Goal: Feedback & Contribution: Leave review/rating

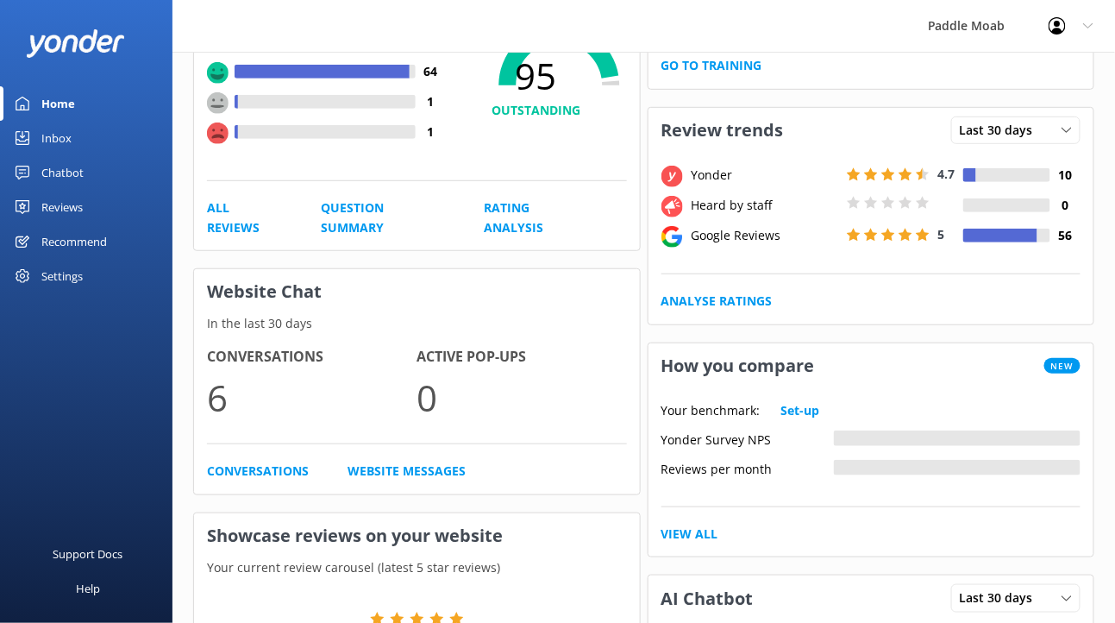
scroll to position [369, 0]
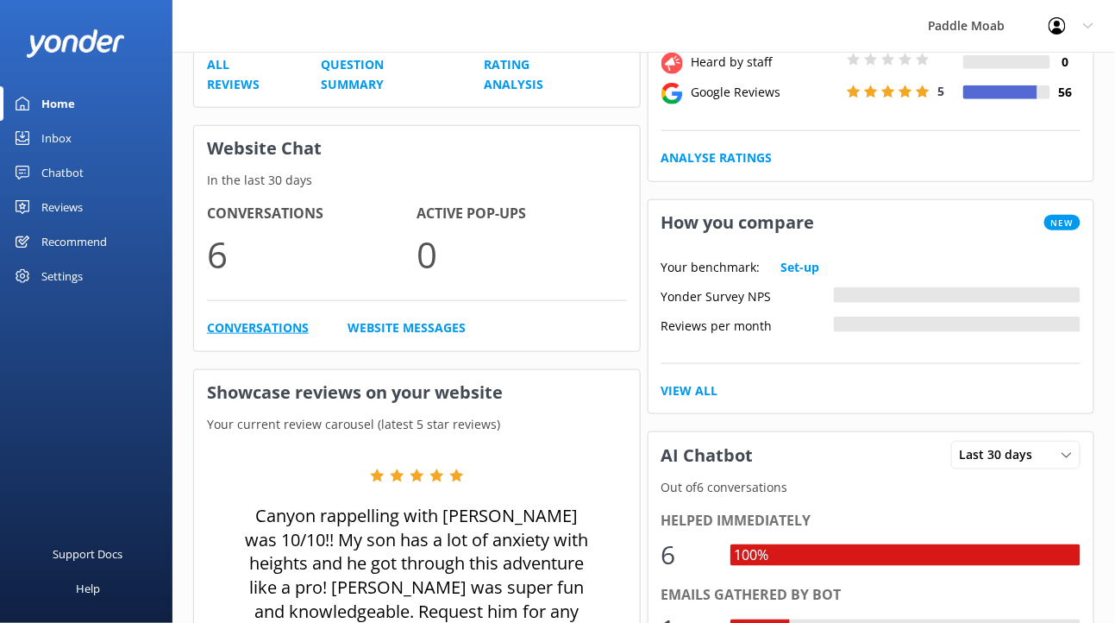
click at [309, 337] on link "Conversations" at bounding box center [258, 327] width 102 height 19
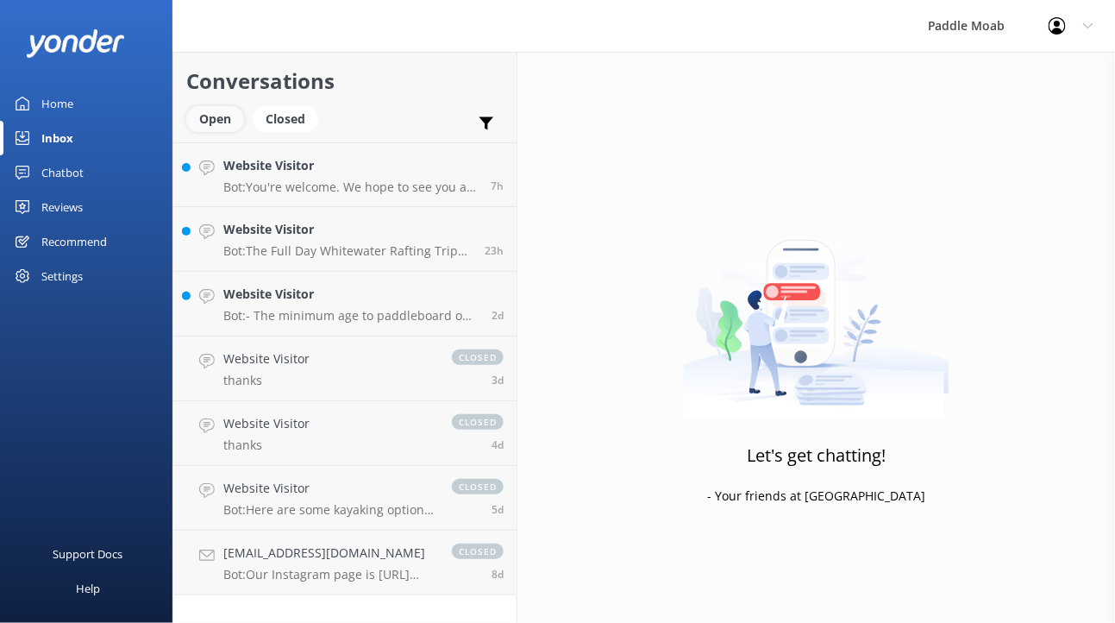
click at [244, 132] on div "Open" at bounding box center [215, 119] width 58 height 26
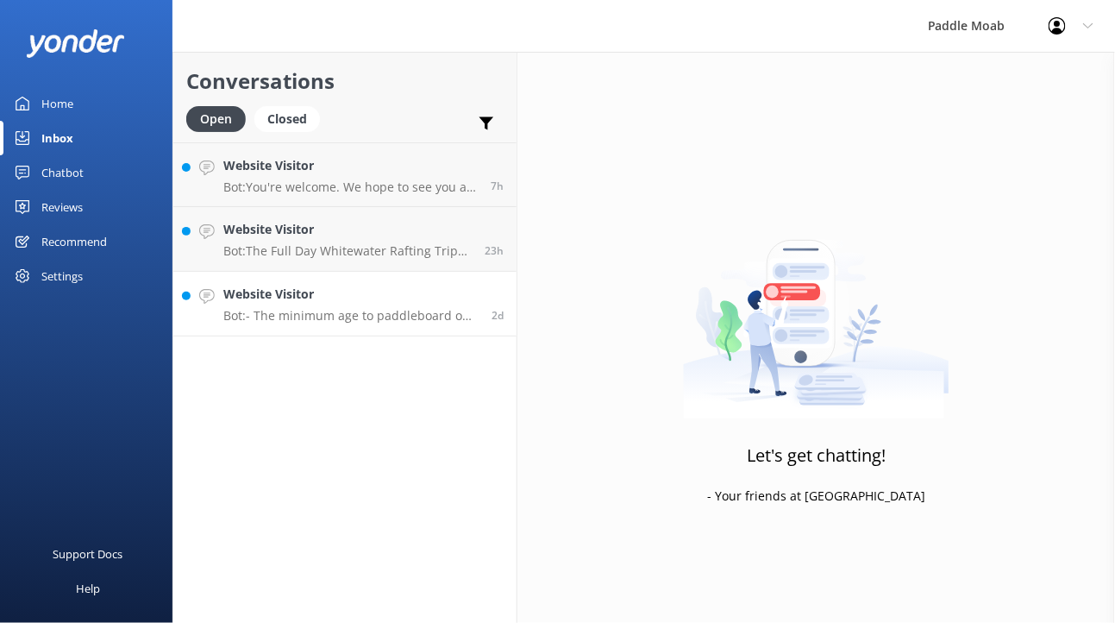
click at [354, 322] on div "Website Visitor Bot: - The minimum age to paddleboard on your own is [DEMOGRAPH…" at bounding box center [350, 304] width 255 height 38
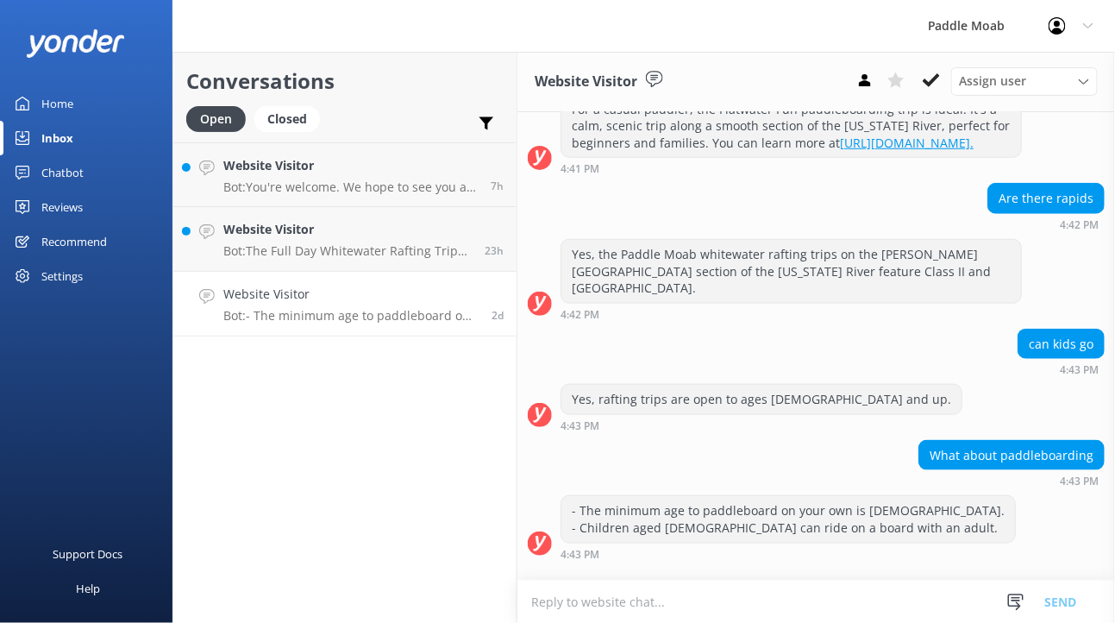
scroll to position [798, 0]
click at [472, 258] on div "Website Visitor Bot: The Full Day Whitewater Rafting Trip prices start at $110 …" at bounding box center [347, 239] width 248 height 38
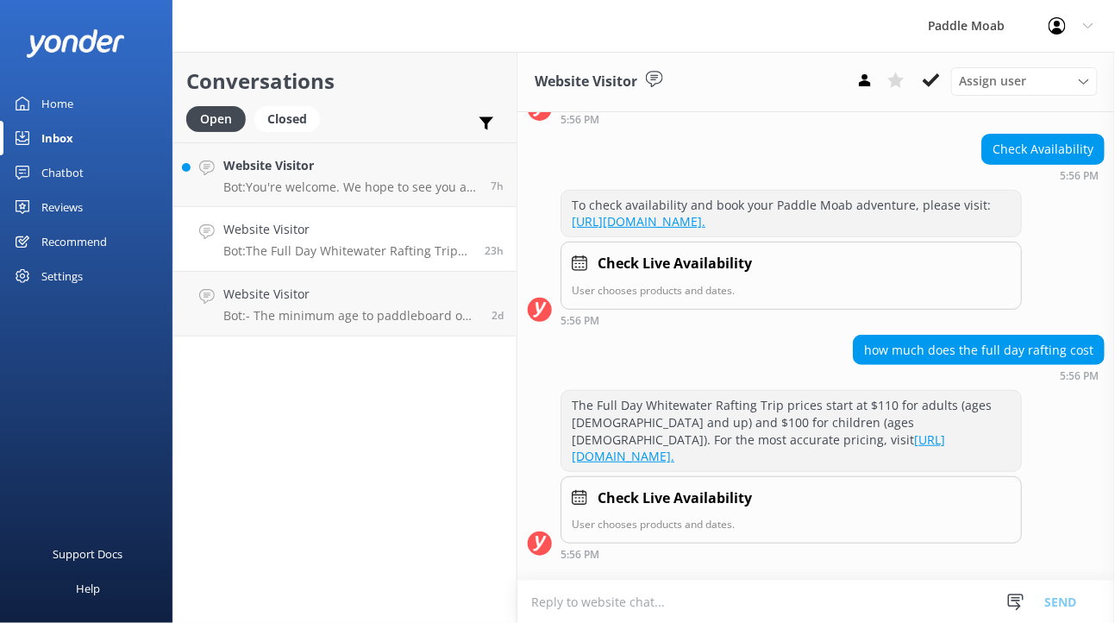
scroll to position [481, 0]
click at [472, 193] on div "Website Visitor Bot: You're welcome. We hope to see you at [GEOGRAPHIC_DATA] so…" at bounding box center [350, 174] width 254 height 37
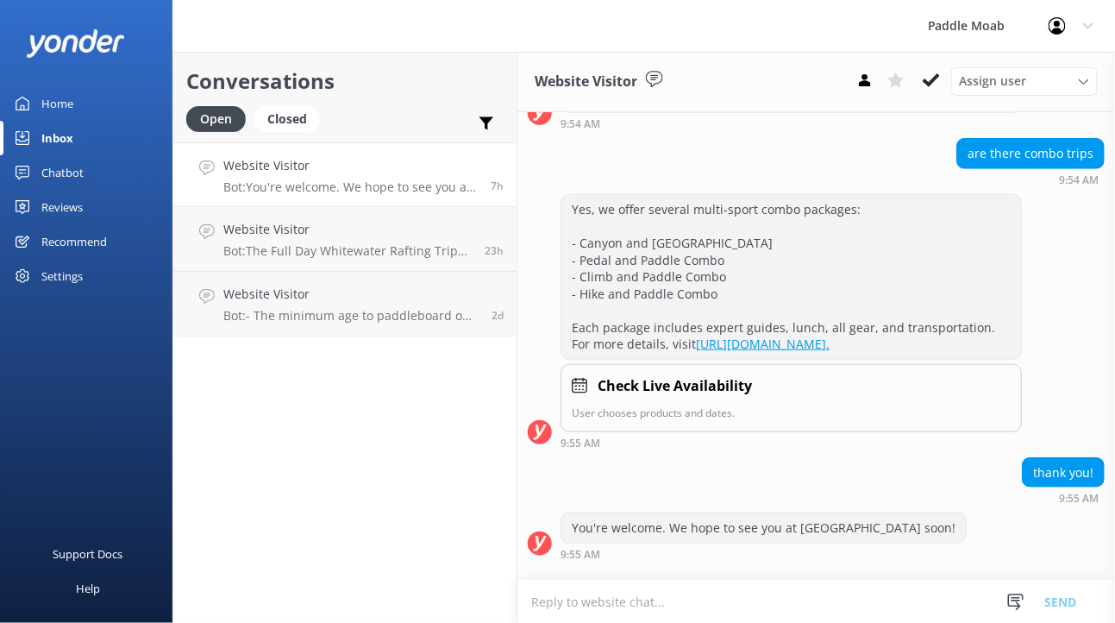
scroll to position [740, 0]
click at [940, 89] on icon at bounding box center [931, 80] width 17 height 17
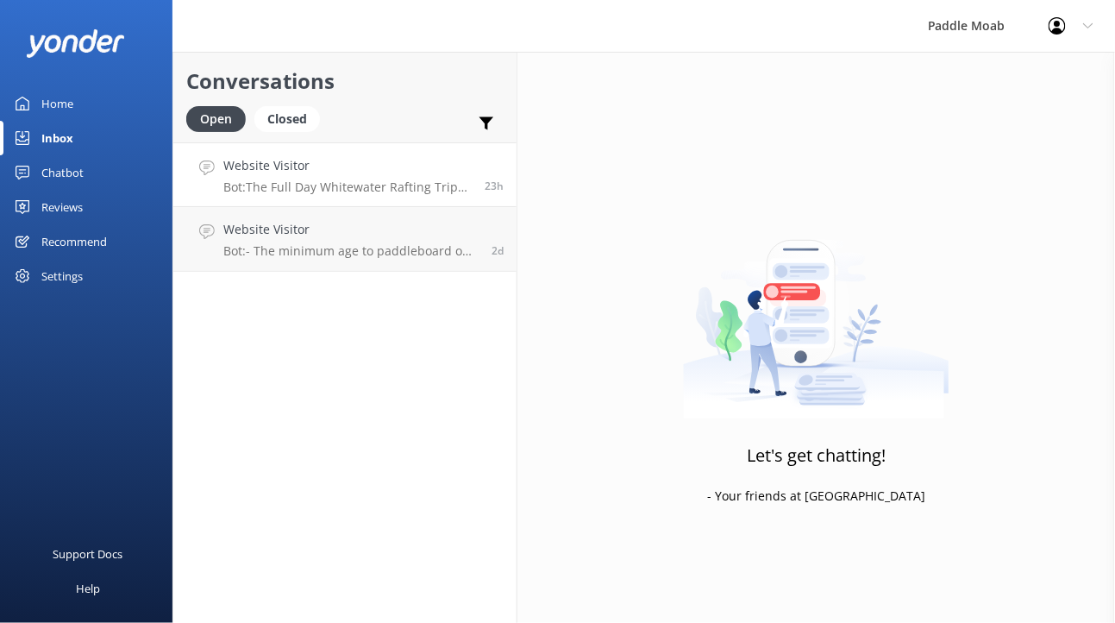
click at [470, 195] on p "Bot: The Full Day Whitewater Rafting Trip prices start at $110 for adults (ages…" at bounding box center [347, 187] width 248 height 16
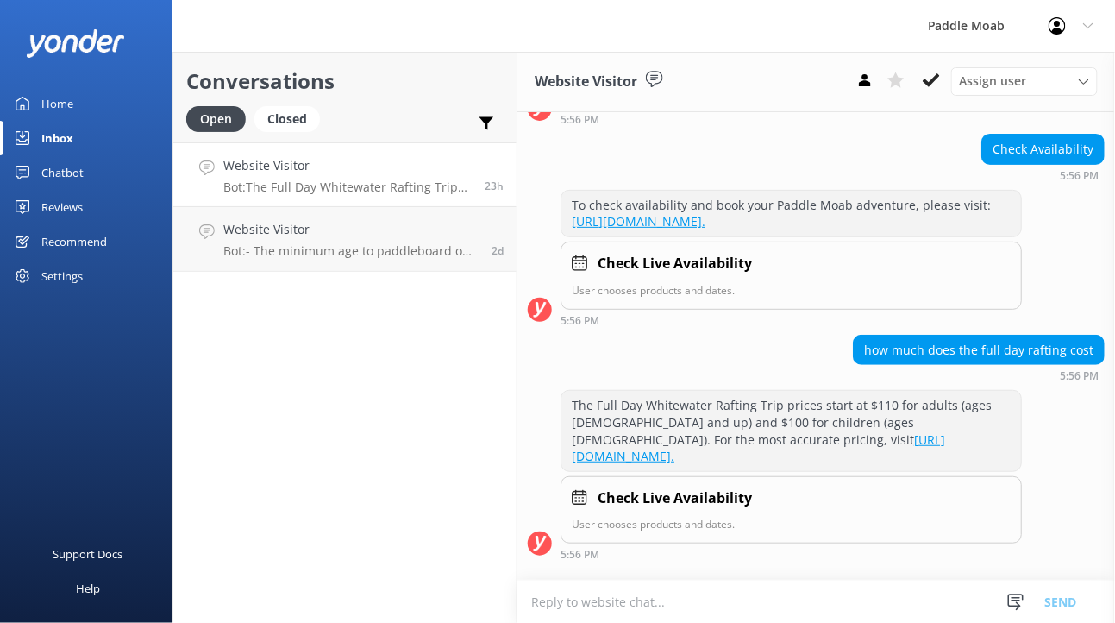
scroll to position [481, 0]
click at [940, 87] on use at bounding box center [931, 80] width 17 height 14
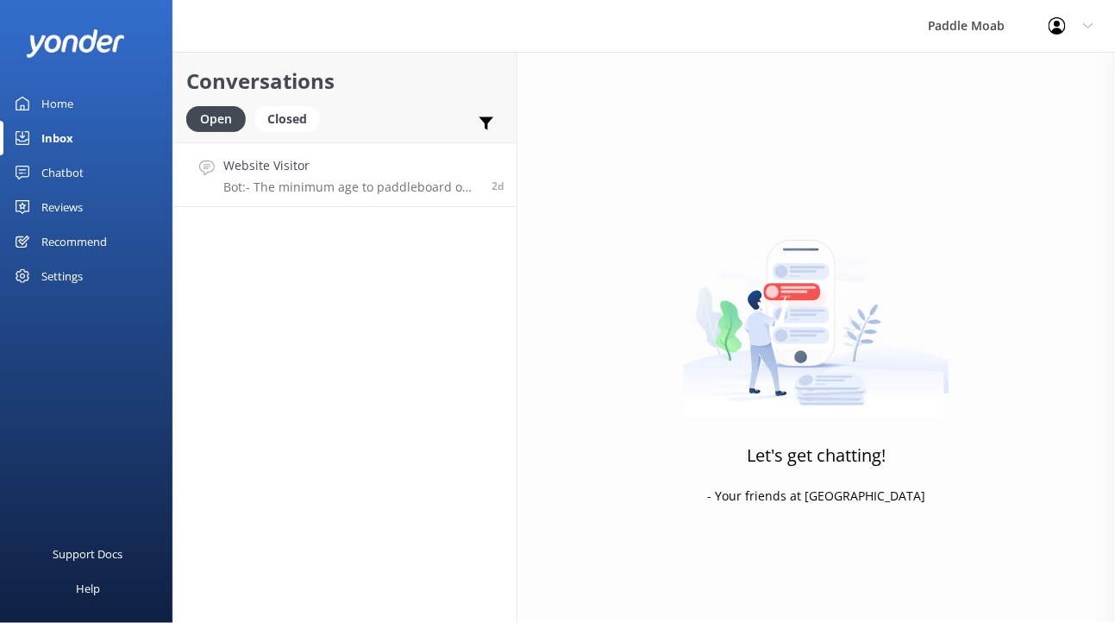
click at [479, 195] on p "Bot: - The minimum age to paddleboard on your own is [DEMOGRAPHIC_DATA]. - Chil…" at bounding box center [350, 187] width 255 height 16
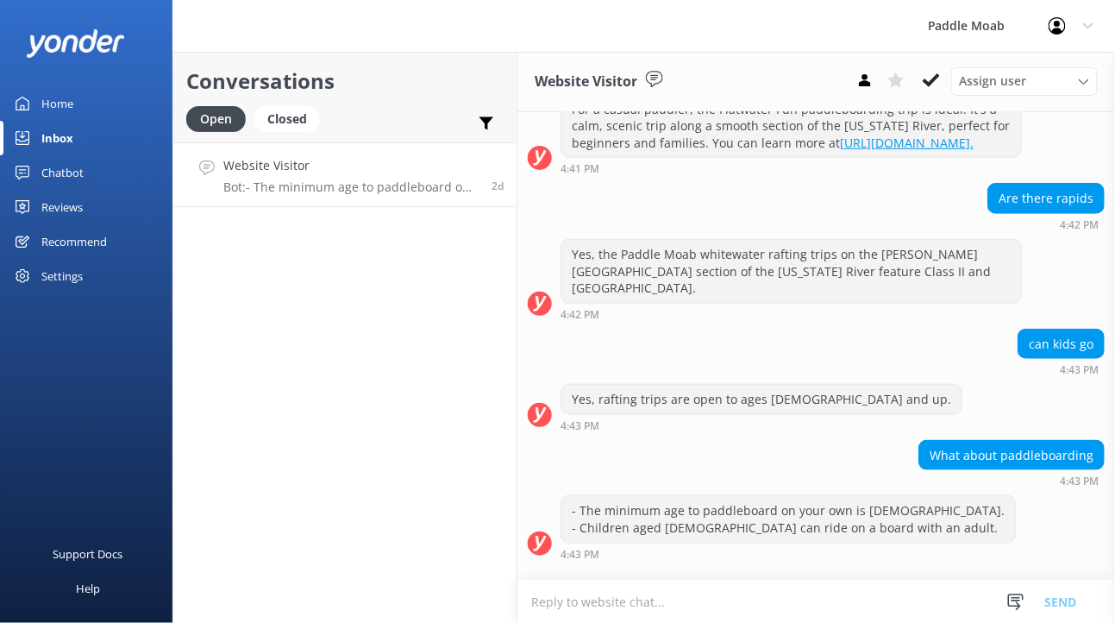
scroll to position [798, 0]
click at [940, 89] on icon at bounding box center [931, 80] width 17 height 17
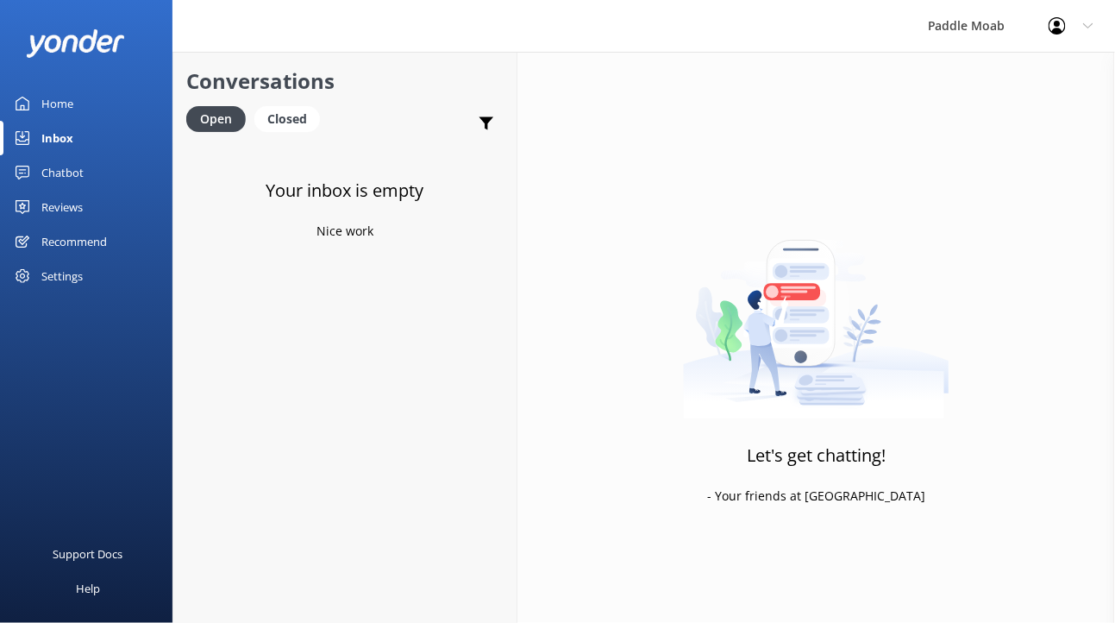
click at [62, 121] on div "Home" at bounding box center [57, 103] width 32 height 34
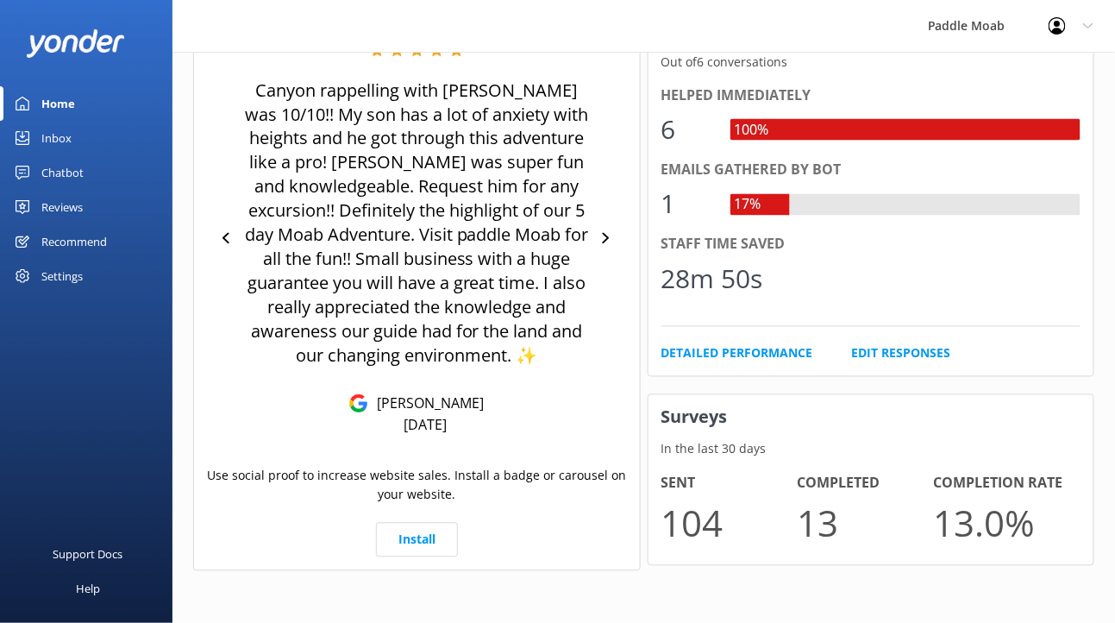
scroll to position [1052, 0]
click at [729, 363] on link "Detailed Performance" at bounding box center [737, 353] width 152 height 19
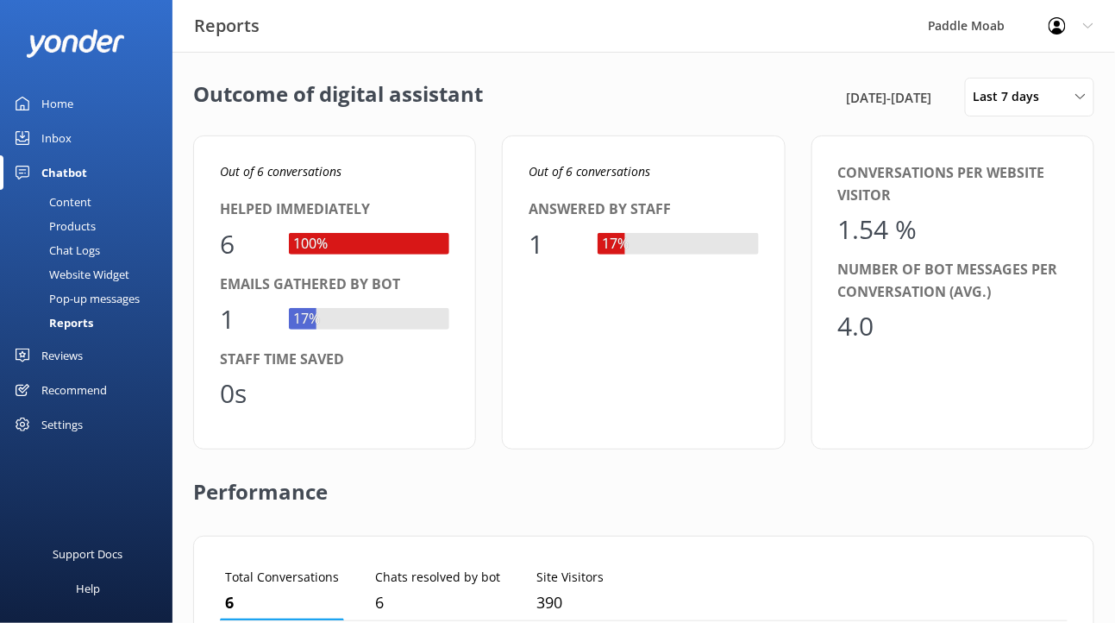
click at [83, 372] on div "Reviews" at bounding box center [61, 355] width 41 height 34
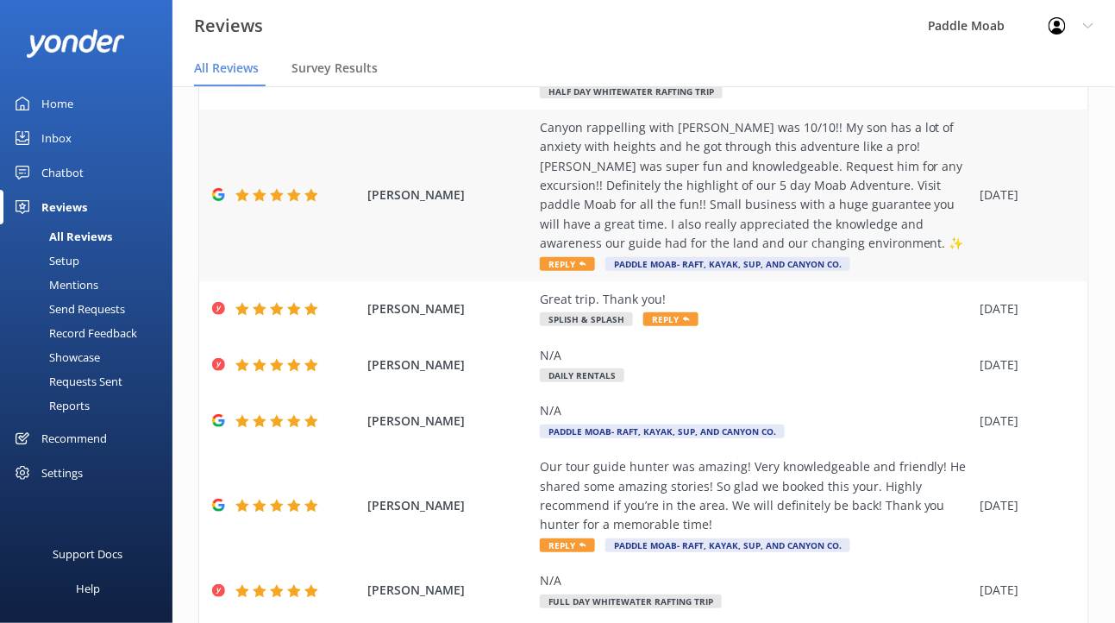
scroll to position [139, 0]
click at [595, 270] on span "Reply" at bounding box center [567, 263] width 55 height 14
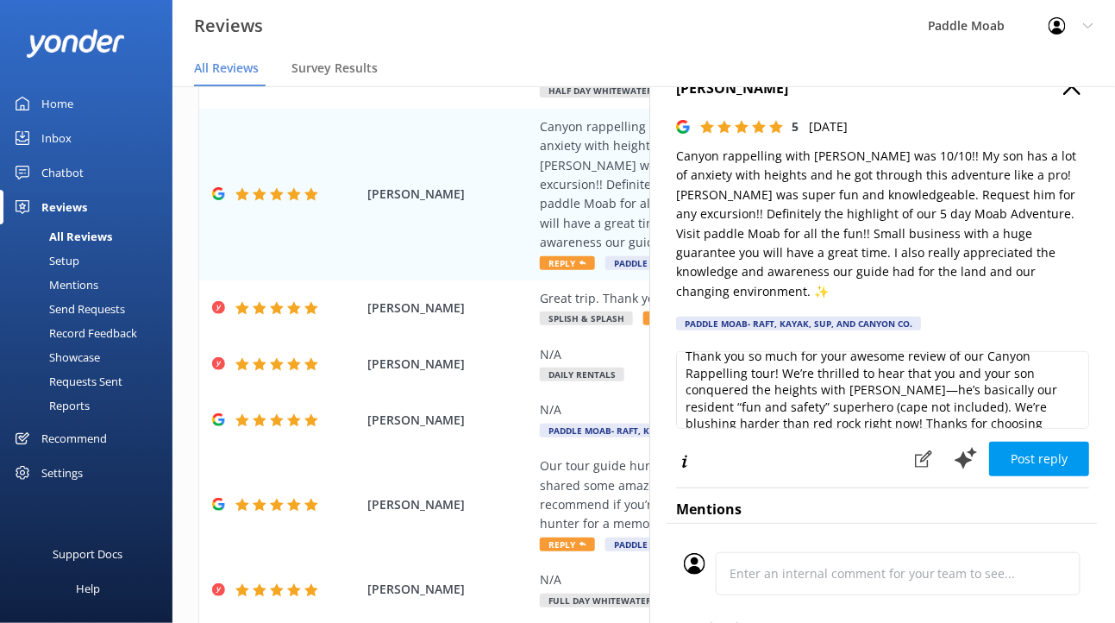
scroll to position [0, 0]
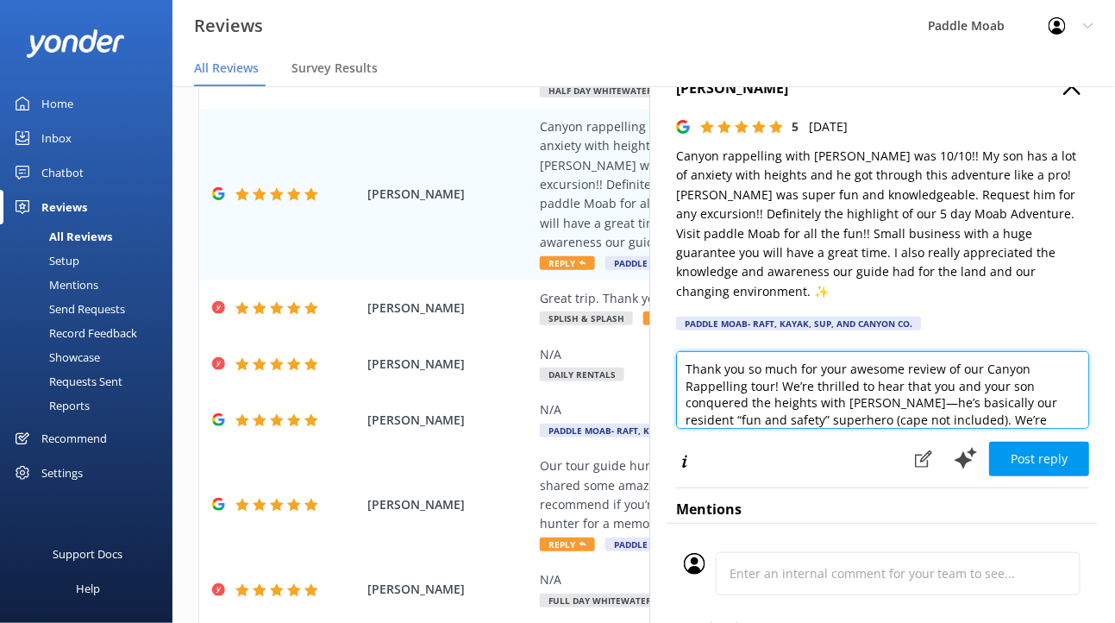
drag, startPoint x: 948, startPoint y: 438, endPoint x: 1001, endPoint y: 441, distance: 52.7
click at [1001, 429] on textarea "Thank you so much for your awesome review of our Canyon Rappelling tour! We’re …" at bounding box center [882, 390] width 413 height 78
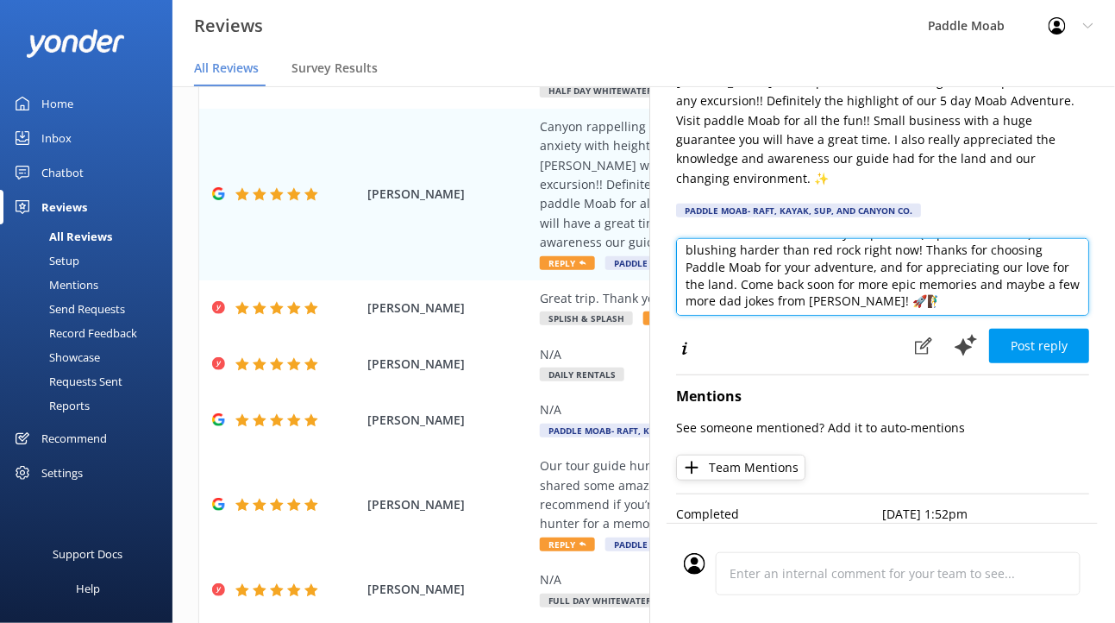
scroll to position [115, 0]
type textarea "Thank you so much for your awesome review of our Medieval Chamber Rappelling to…"
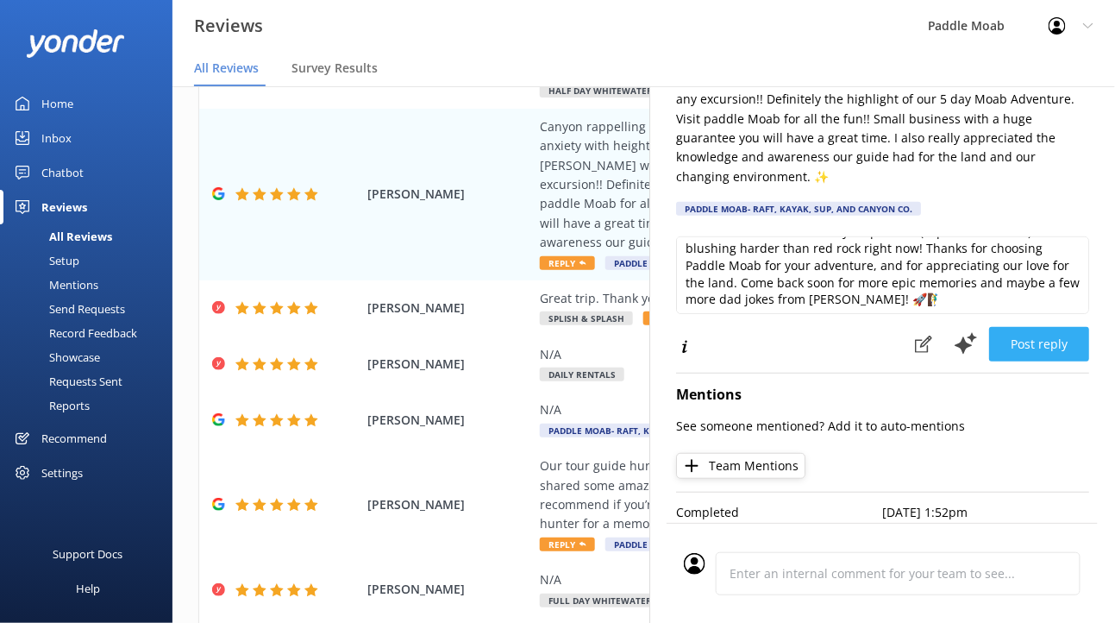
click at [989, 361] on button "Post reply" at bounding box center [1039, 344] width 100 height 34
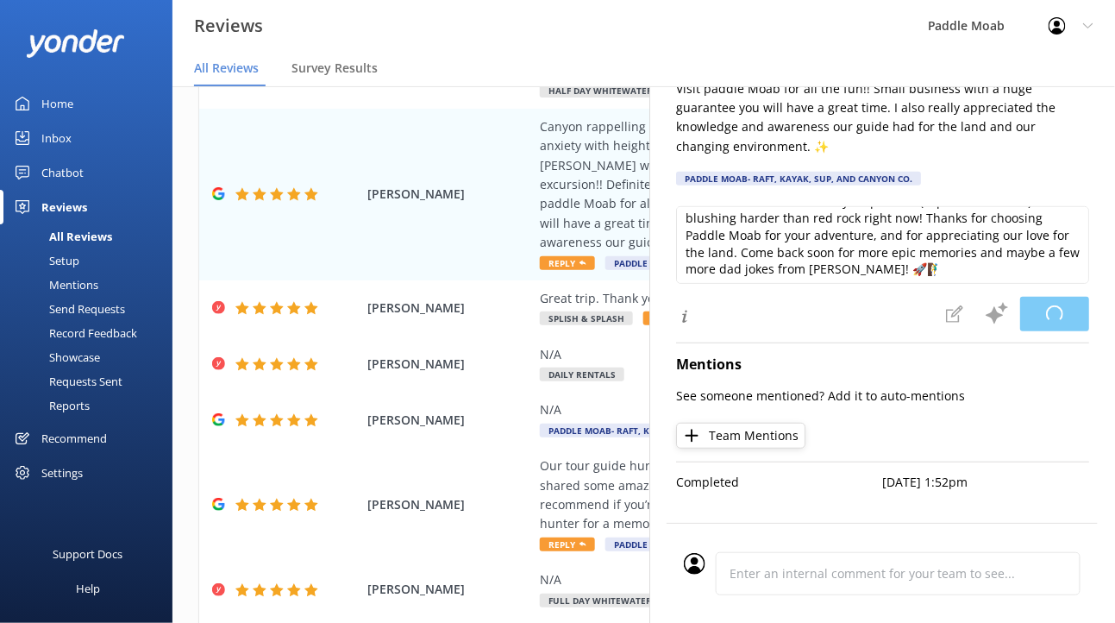
scroll to position [197, 0]
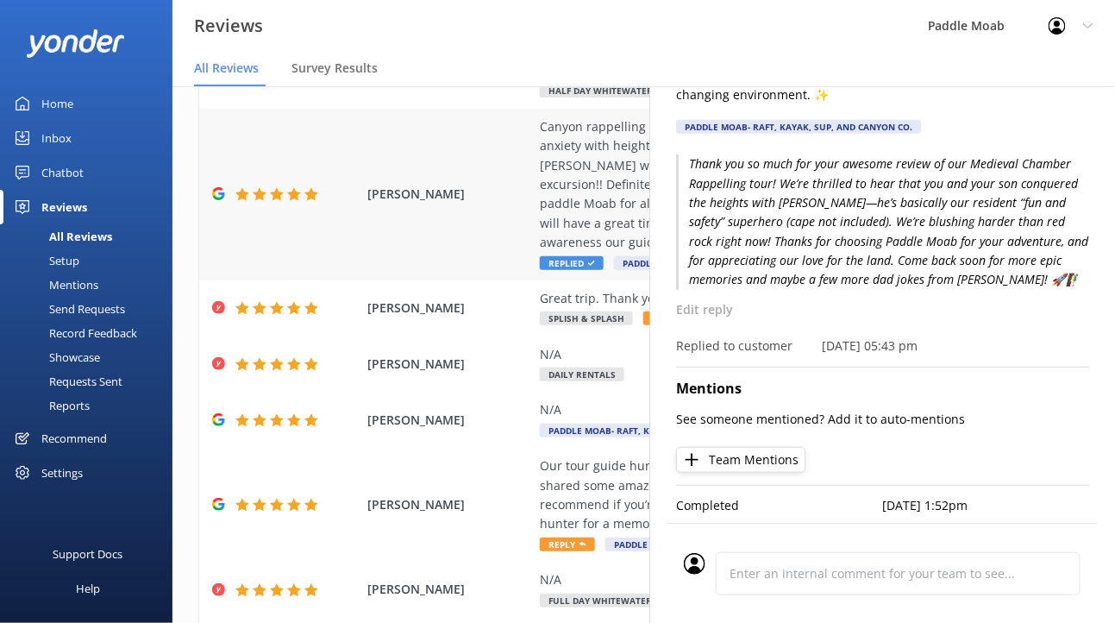
click at [445, 280] on div "[PERSON_NAME] Canyon rappelling with [PERSON_NAME] was 10/10!! My son has a lot…" at bounding box center [643, 195] width 889 height 172
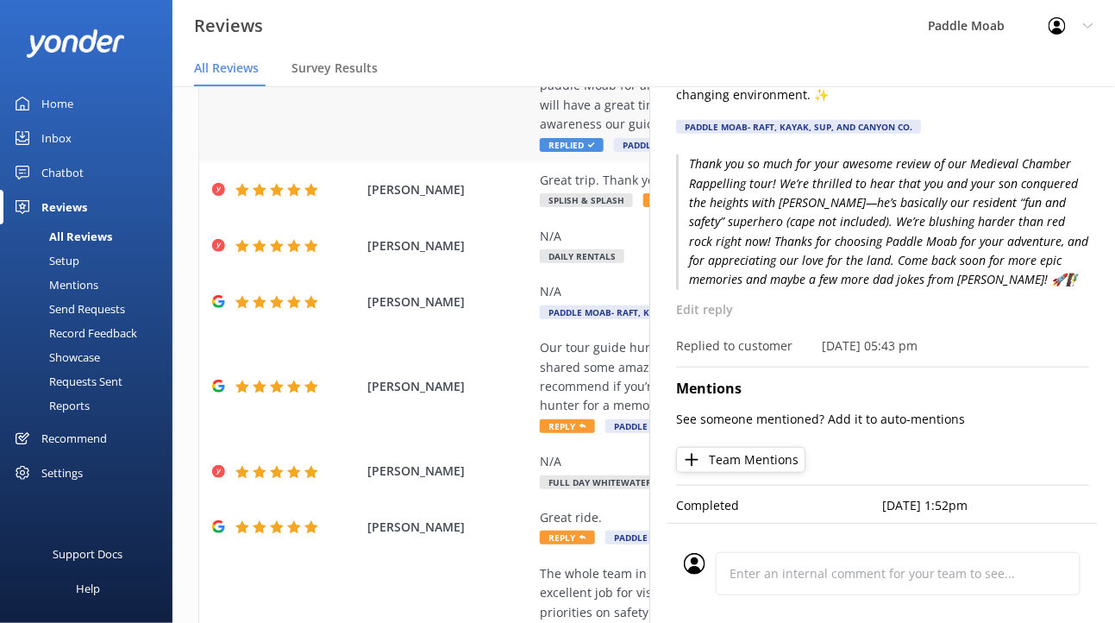
scroll to position [316, 0]
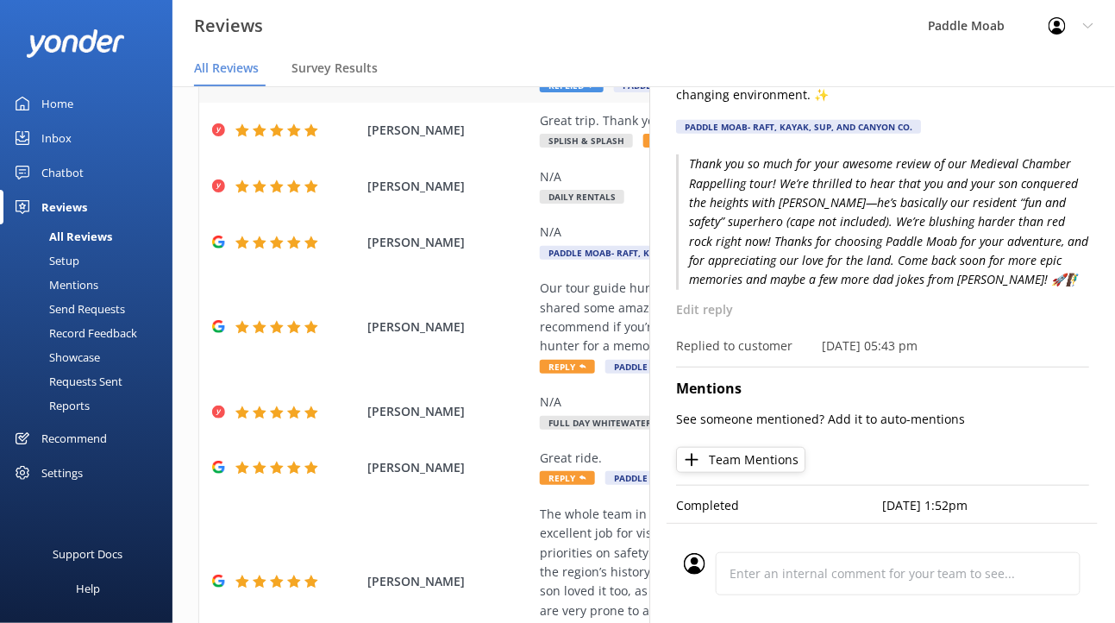
click at [463, 103] on div "[PERSON_NAME] Canyon rappelling with [PERSON_NAME] was 10/10!! My son has a lot…" at bounding box center [643, 17] width 889 height 172
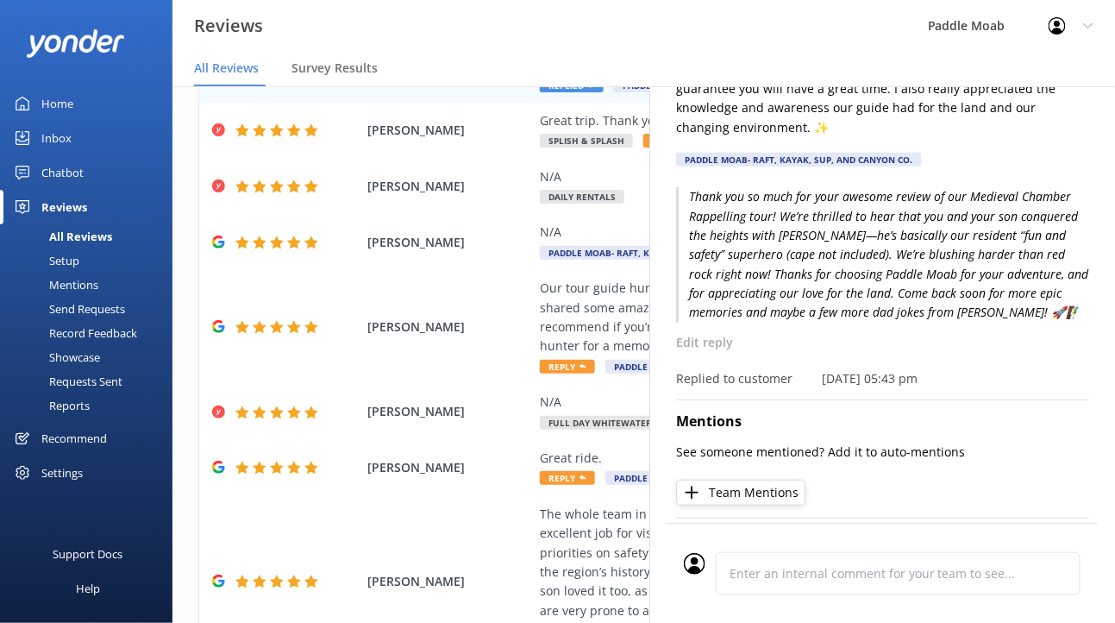
scroll to position [0, 0]
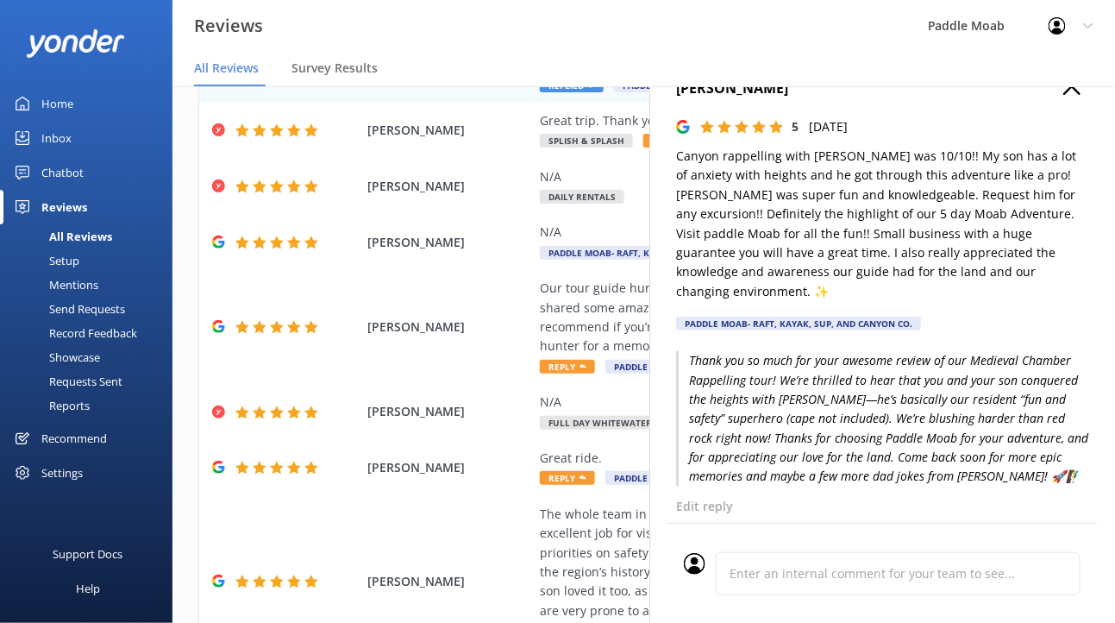
click at [1063, 95] on icon "button" at bounding box center [1071, 86] width 17 height 17
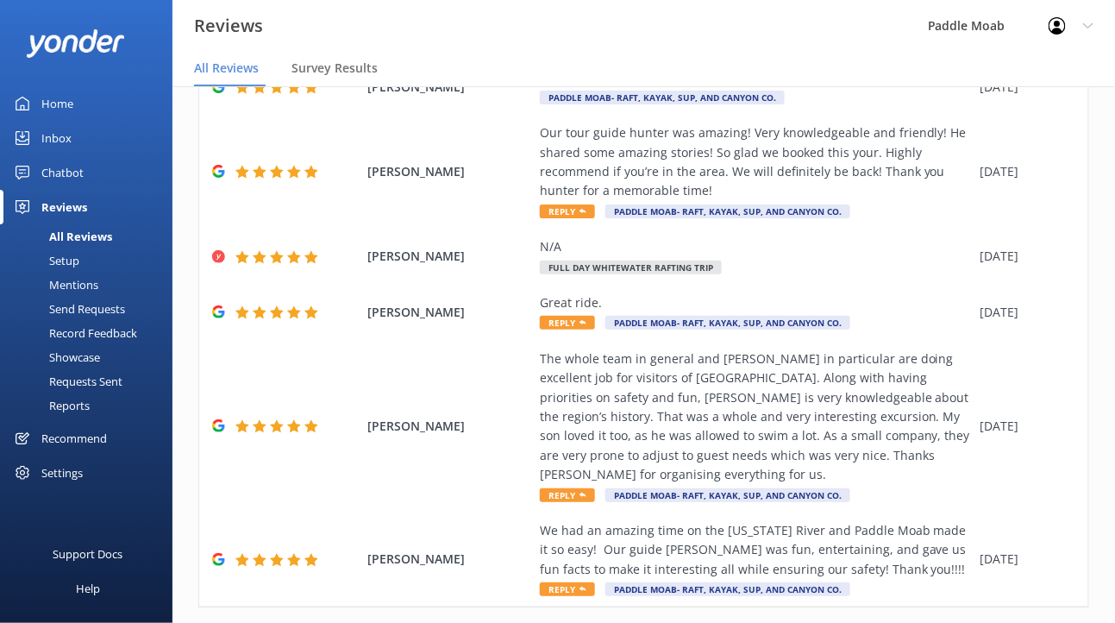
scroll to position [473, 0]
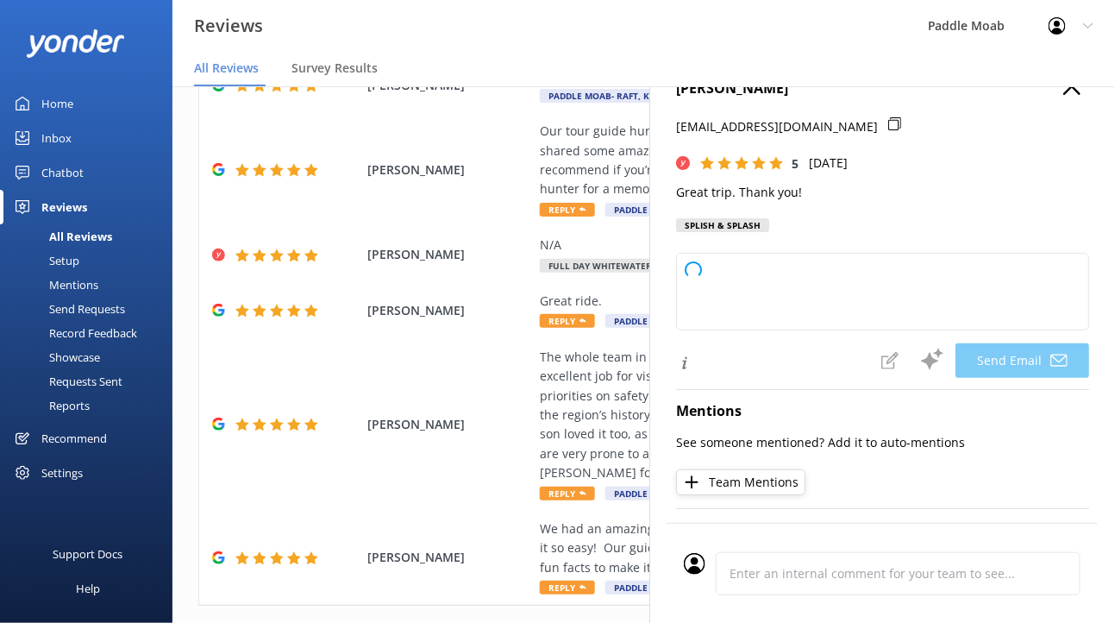
type textarea "Thanks a million, [PERSON_NAME]! We’re thrilled you enjoyed the tour (and promi…"
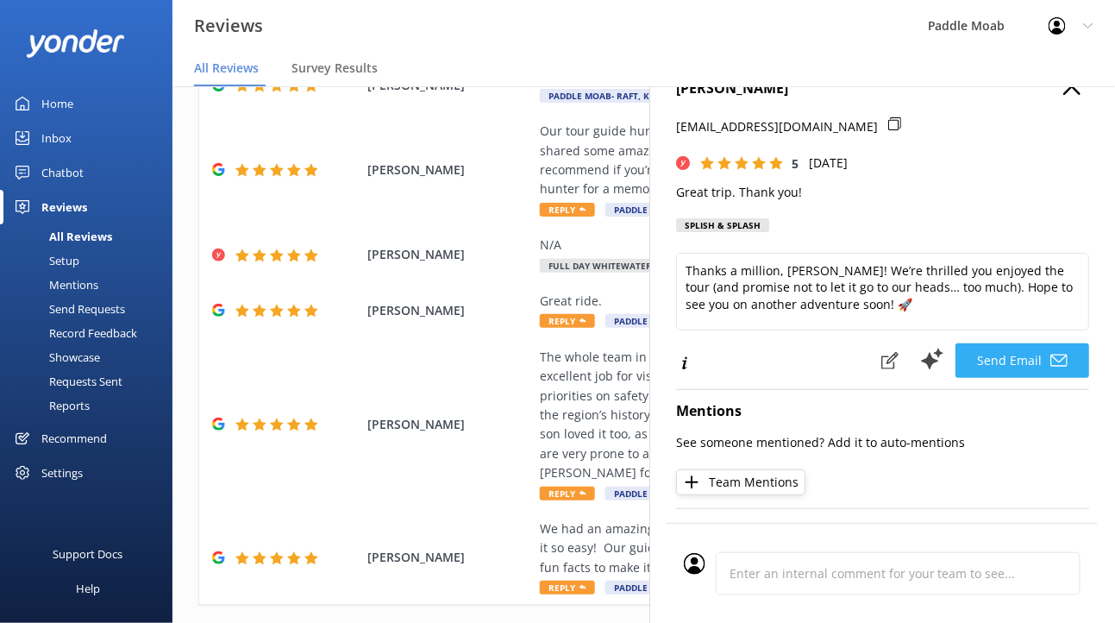
click at [955, 378] on button "Send Email" at bounding box center [1022, 360] width 134 height 34
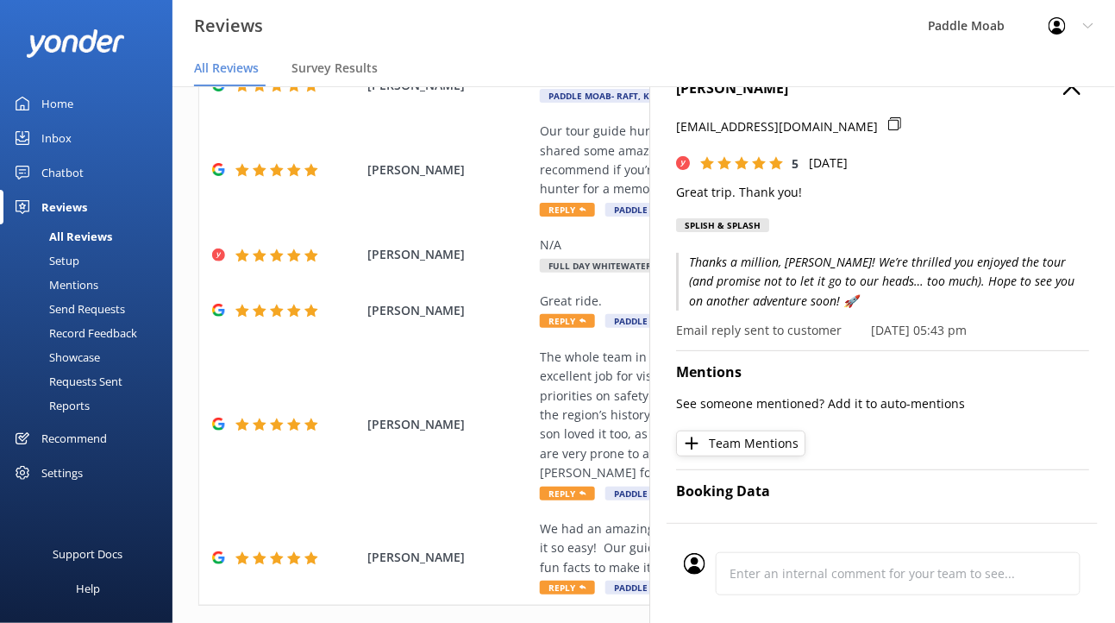
click at [1063, 95] on use "button" at bounding box center [1071, 86] width 17 height 17
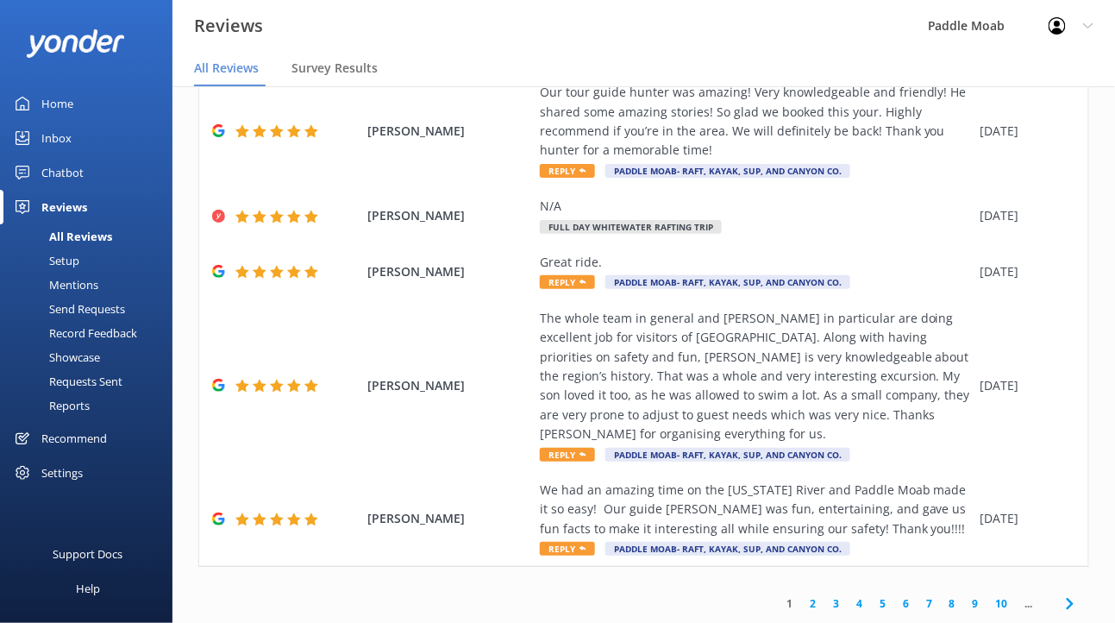
scroll to position [609, 0]
click at [595, 178] on span "Reply" at bounding box center [567, 171] width 55 height 14
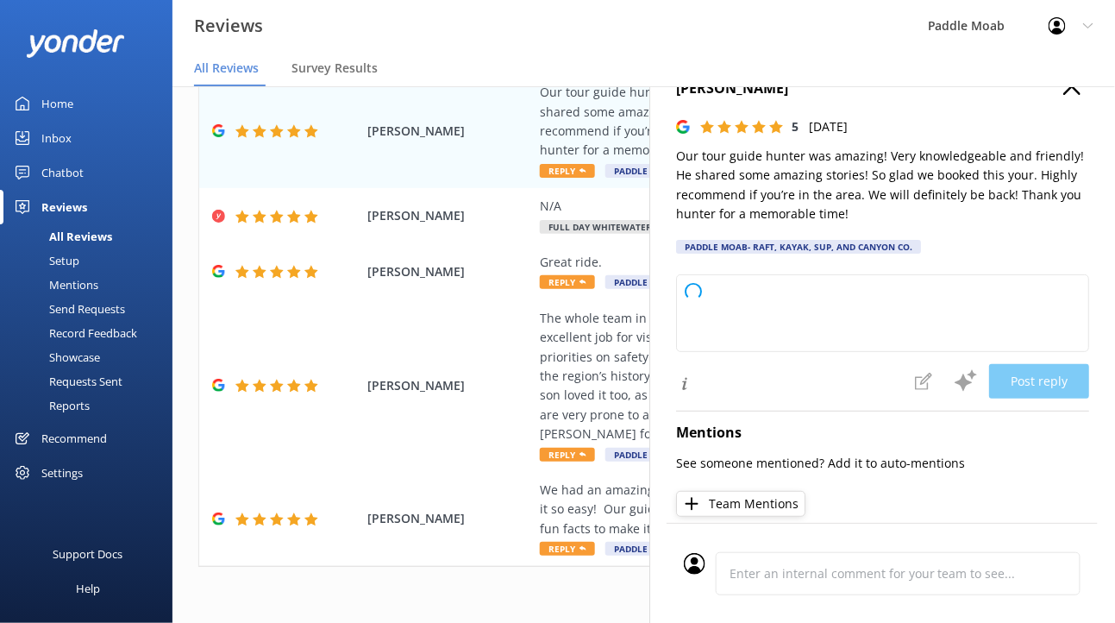
type textarea "Thank you so much for your fantastic review of our tour! We’re thrilled to hear…"
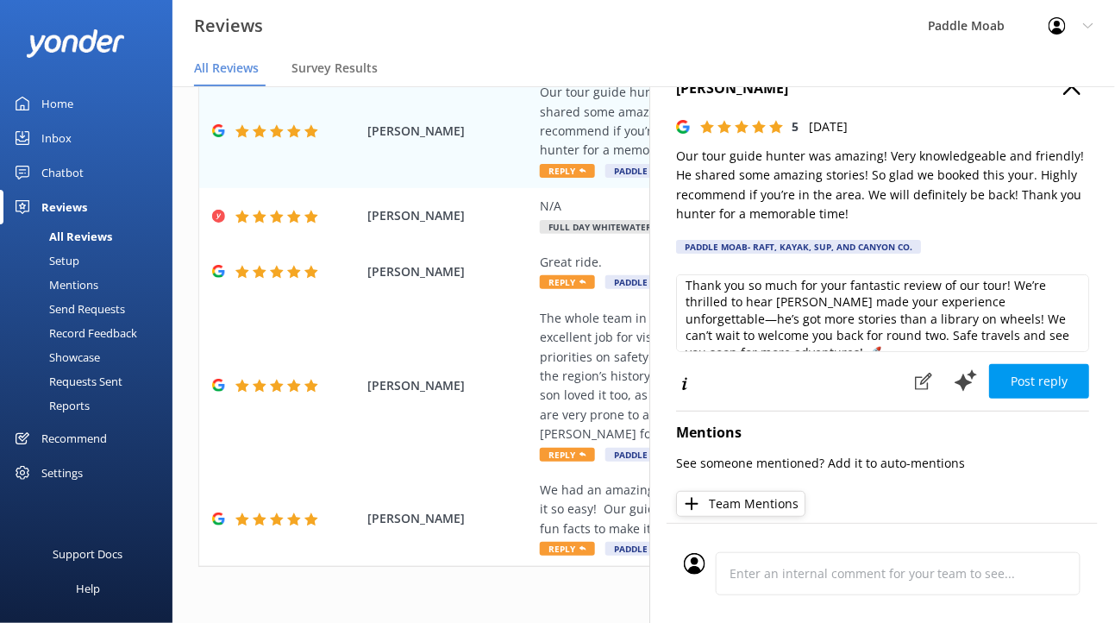
scroll to position [10, 0]
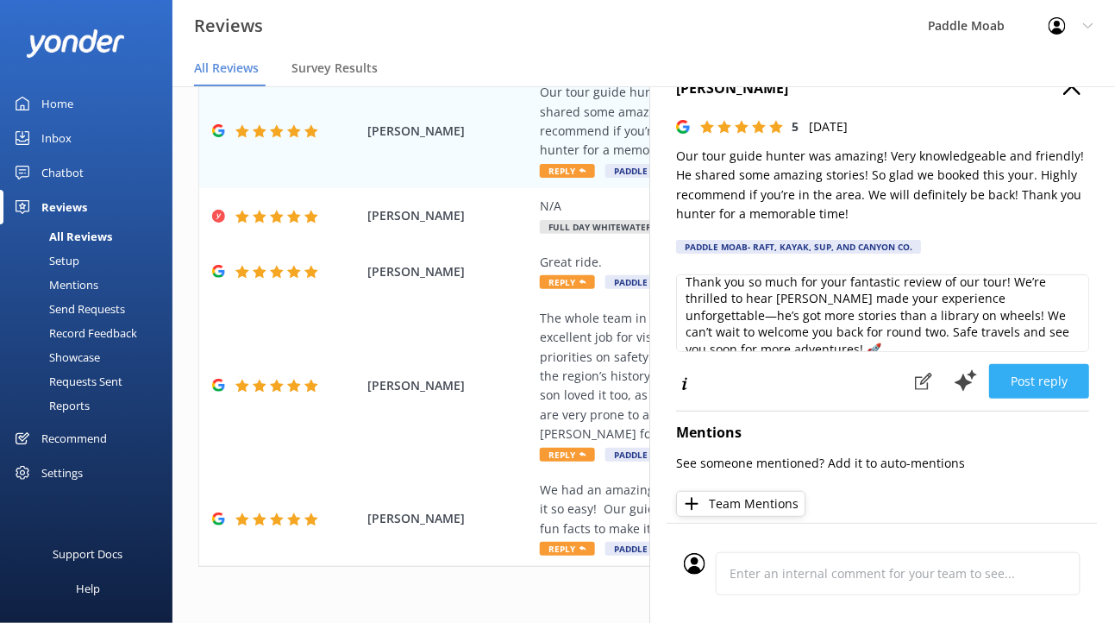
click at [998, 398] on button "Post reply" at bounding box center [1039, 381] width 100 height 34
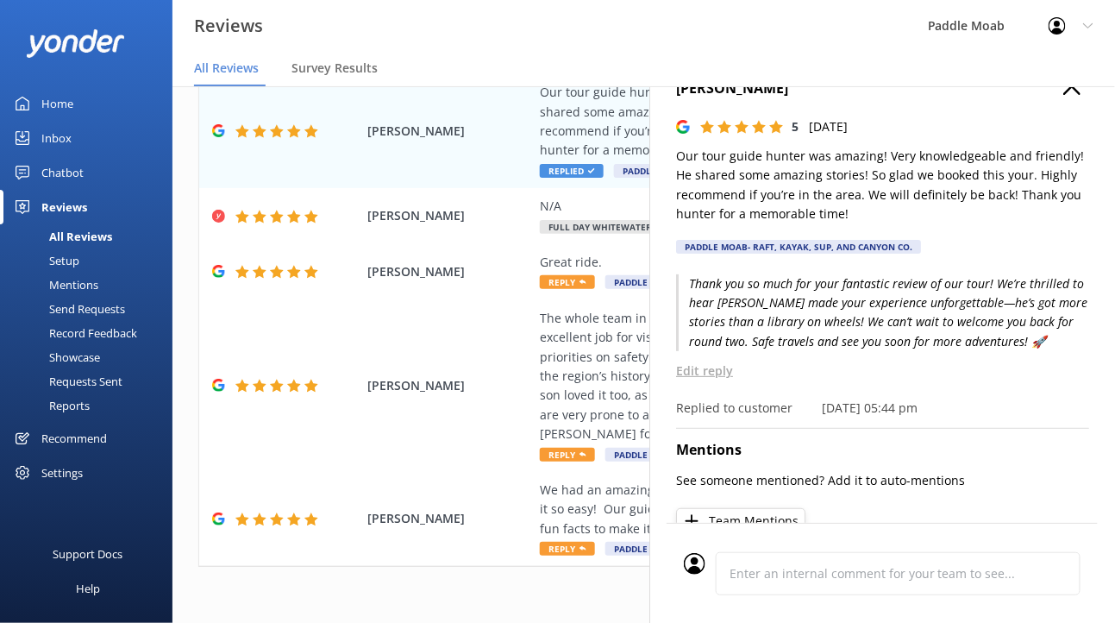
click at [1067, 95] on icon "button" at bounding box center [1071, 86] width 17 height 17
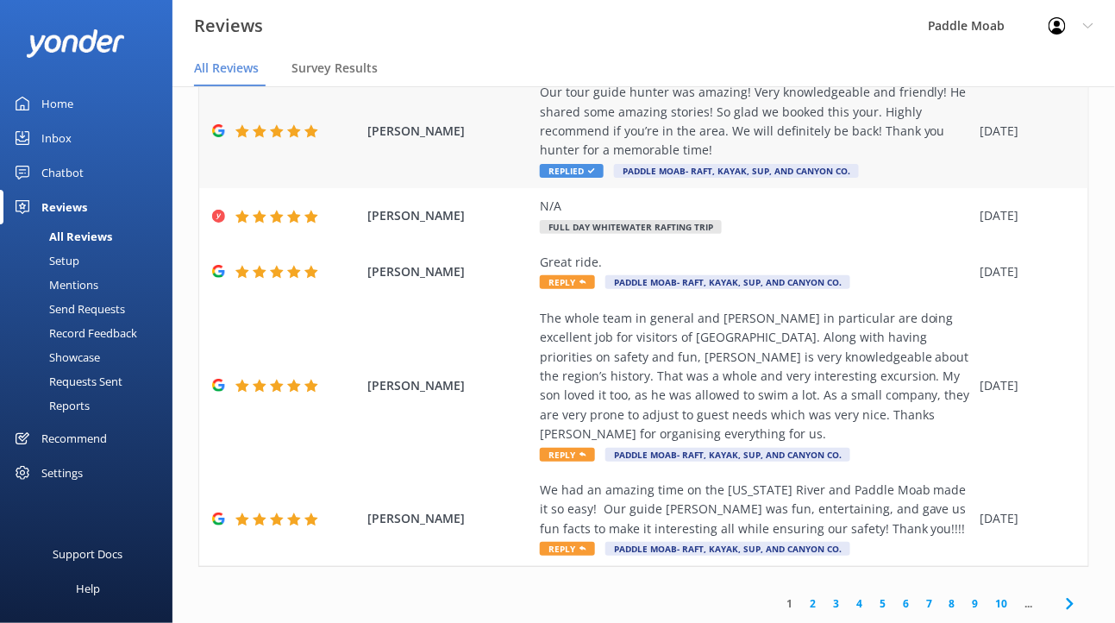
scroll to position [944, 0]
click at [595, 277] on span "Reply" at bounding box center [567, 282] width 55 height 14
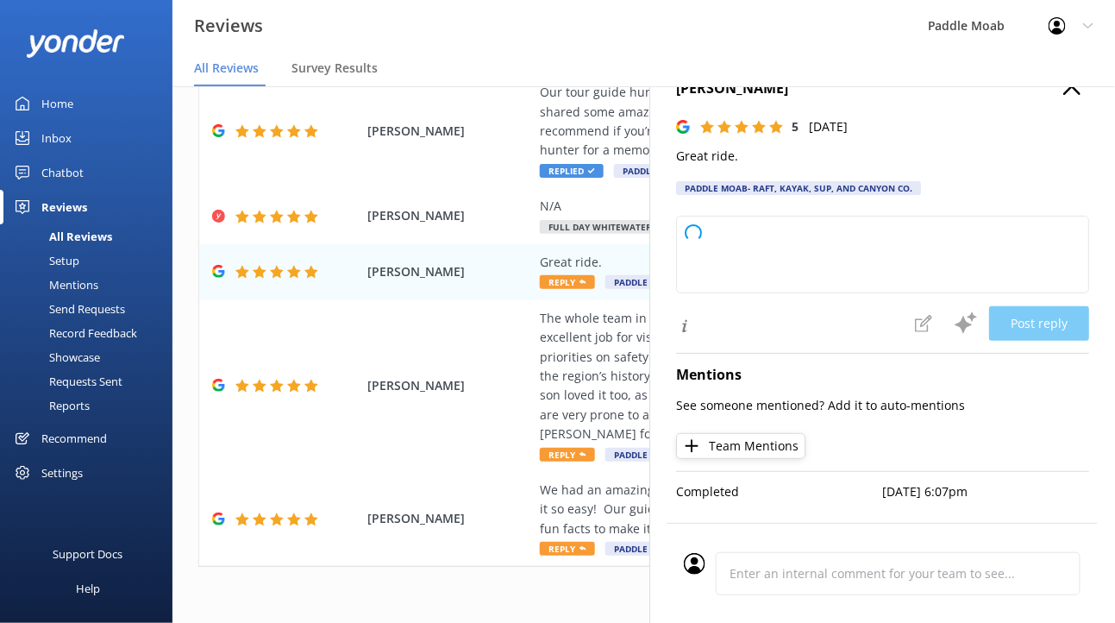
type textarea "Thanks for hopping on our tour and leaving us a "wheelie" awesome review! We're…"
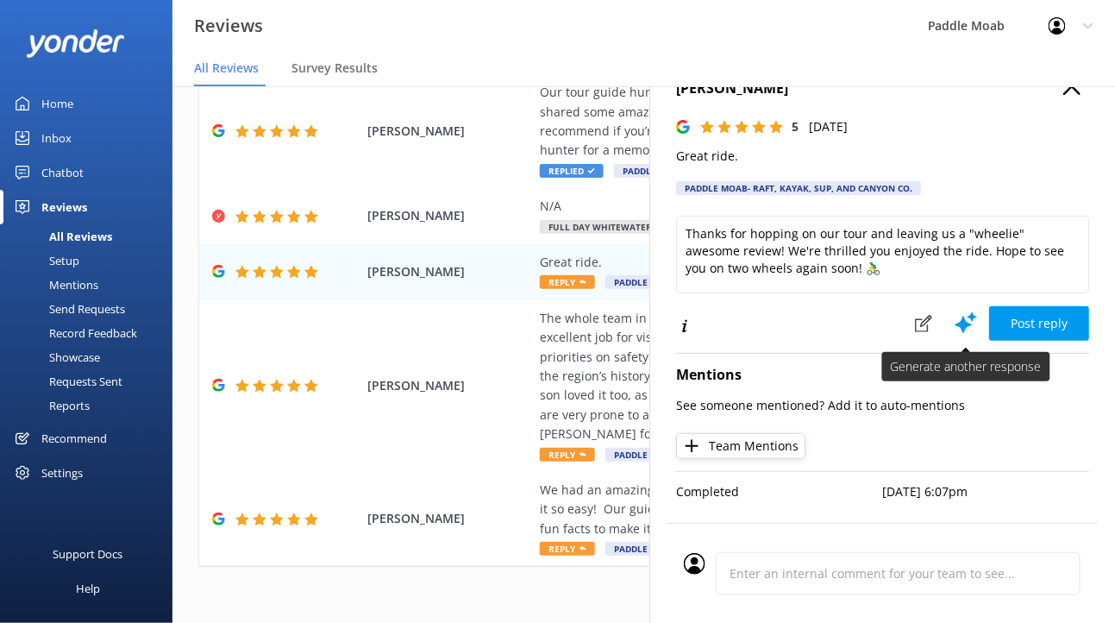
click at [955, 333] on use at bounding box center [966, 322] width 22 height 22
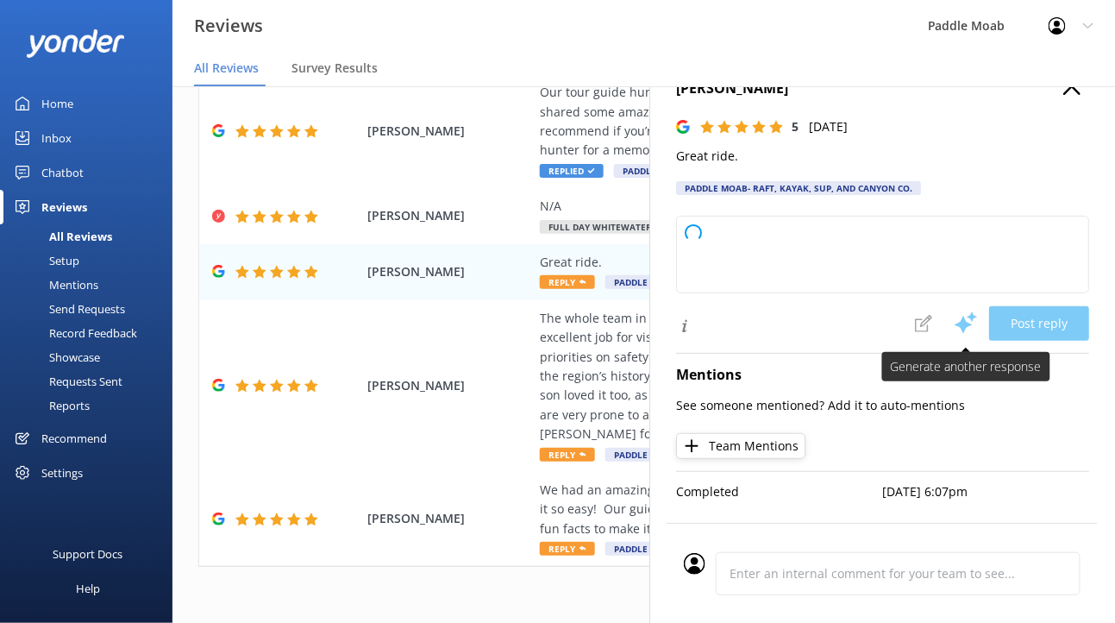
type textarea "Thanks so much for the awesome 5-star review of our tour! We’re glad you enjoye…"
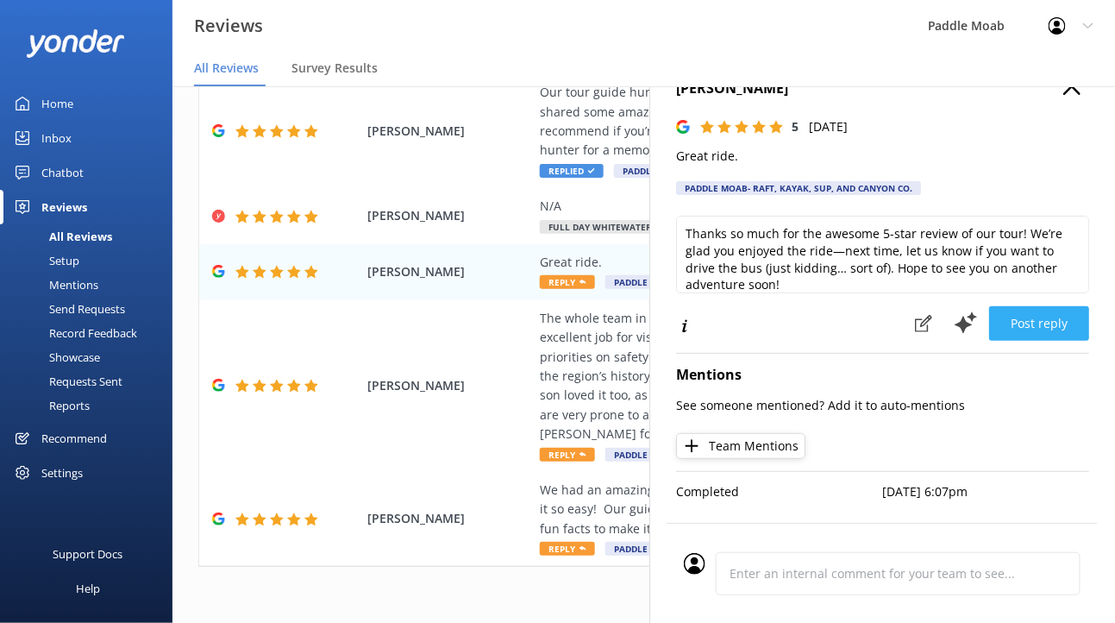
click at [1005, 341] on button "Post reply" at bounding box center [1039, 323] width 100 height 34
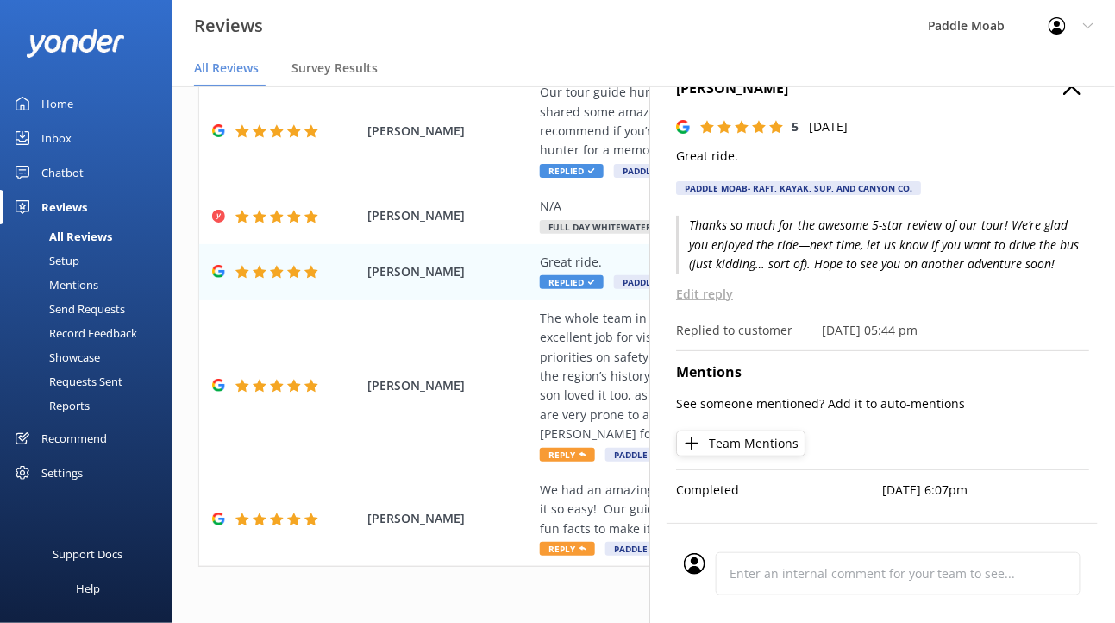
click at [1063, 97] on button "button" at bounding box center [1071, 87] width 17 height 19
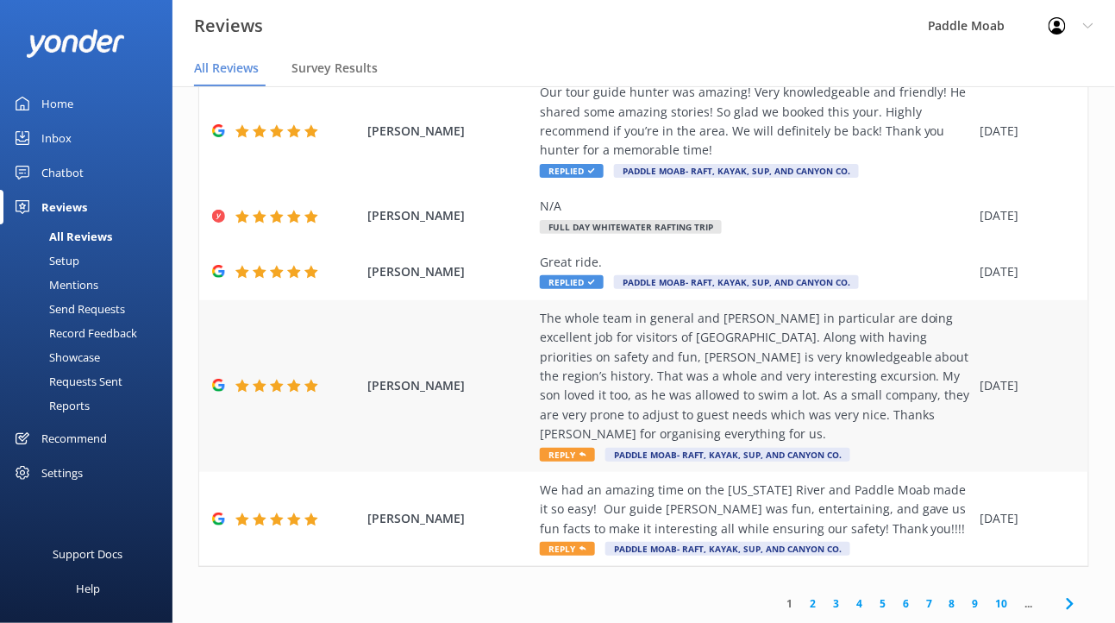
scroll to position [1077, 0]
click at [595, 448] on span "Reply" at bounding box center [567, 455] width 55 height 14
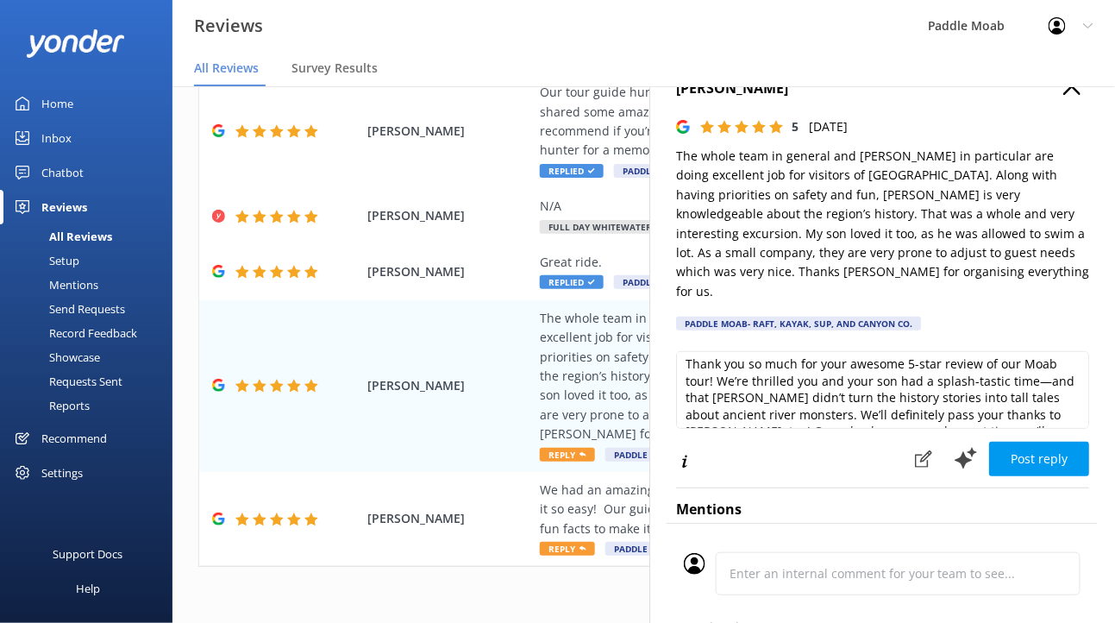
scroll to position [0, 0]
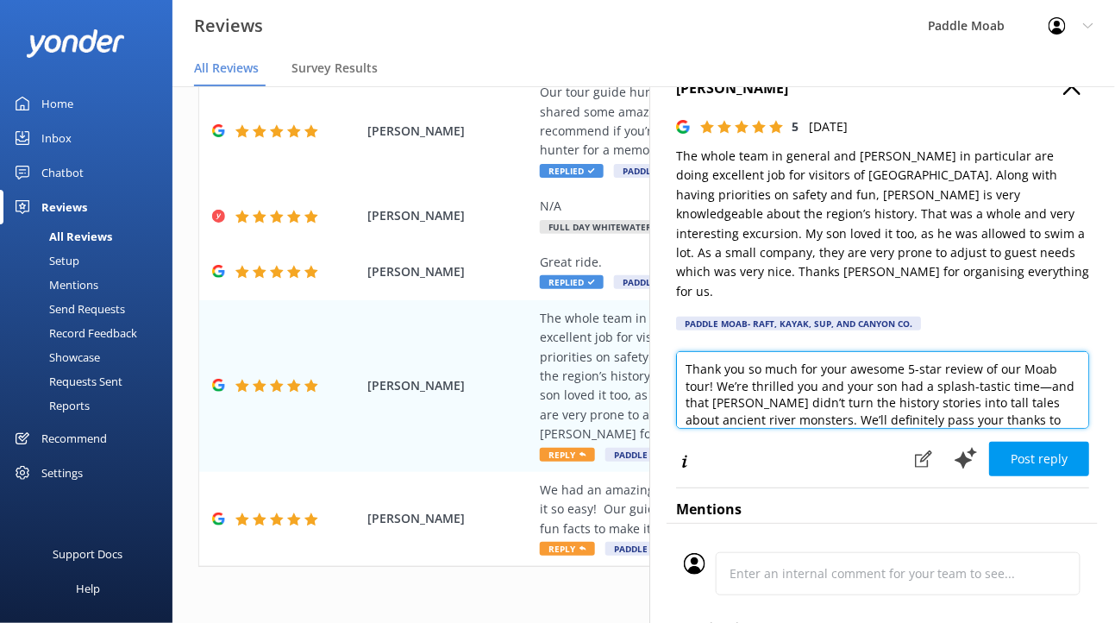
drag, startPoint x: 941, startPoint y: 438, endPoint x: 1063, endPoint y: 440, distance: 122.5
click at [1063, 429] on textarea "Thank you so much for your awesome 5-star review of our Moab tour! We’re thrill…" at bounding box center [882, 390] width 413 height 78
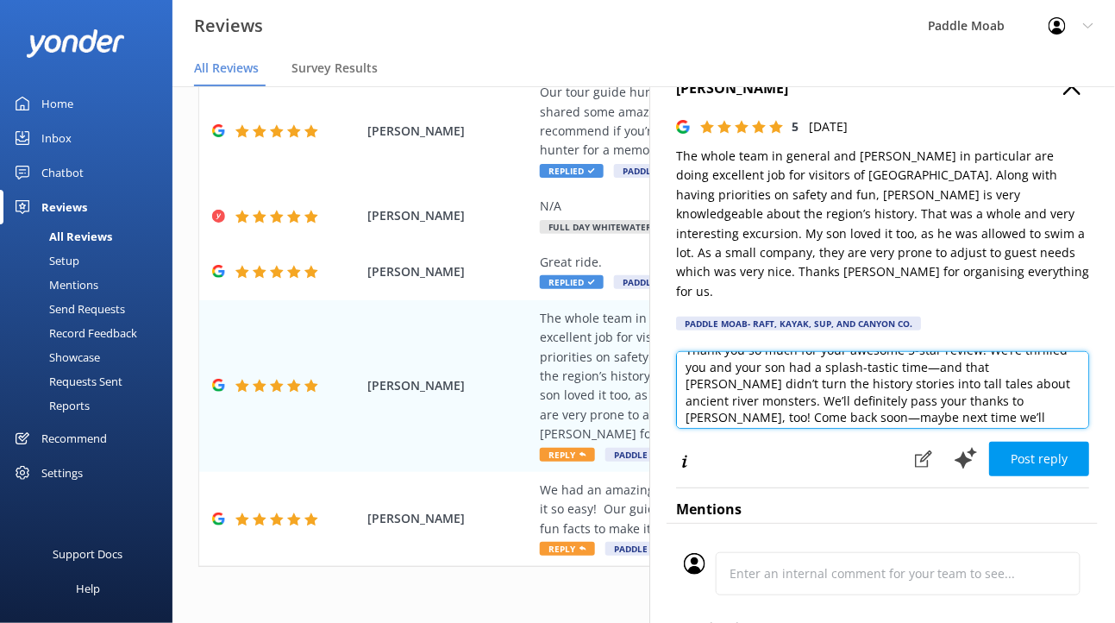
scroll to position [22, 0]
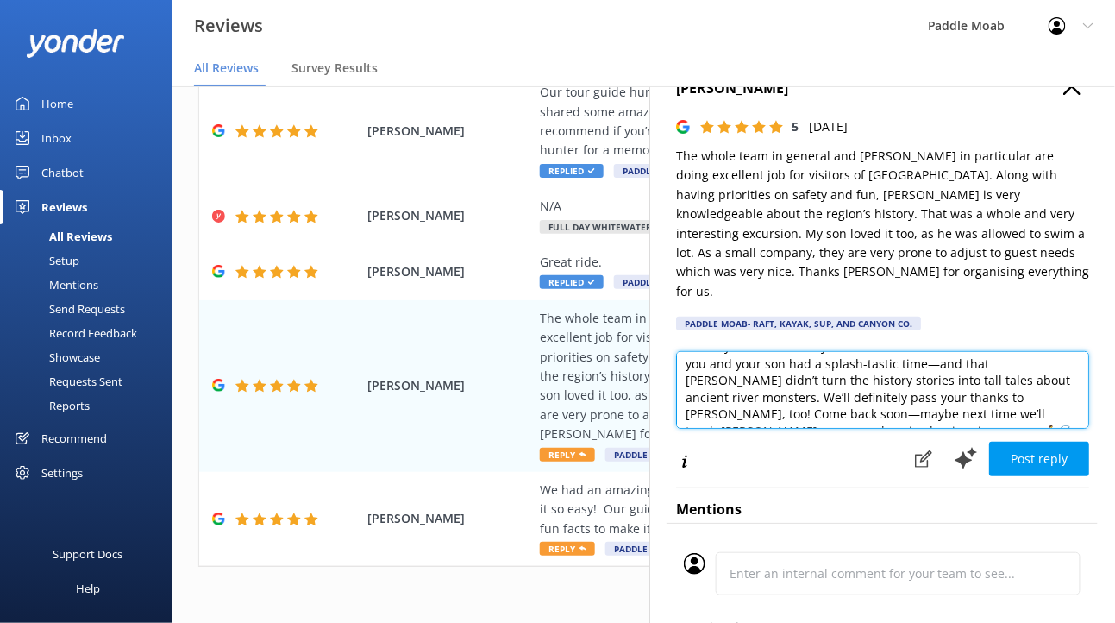
drag, startPoint x: 994, startPoint y: 435, endPoint x: 973, endPoint y: 436, distance: 20.7
click at [973, 429] on textarea "Thank you so much for your awesome 5-star review! We’re thrilled you and your s…" at bounding box center [882, 390] width 413 height 78
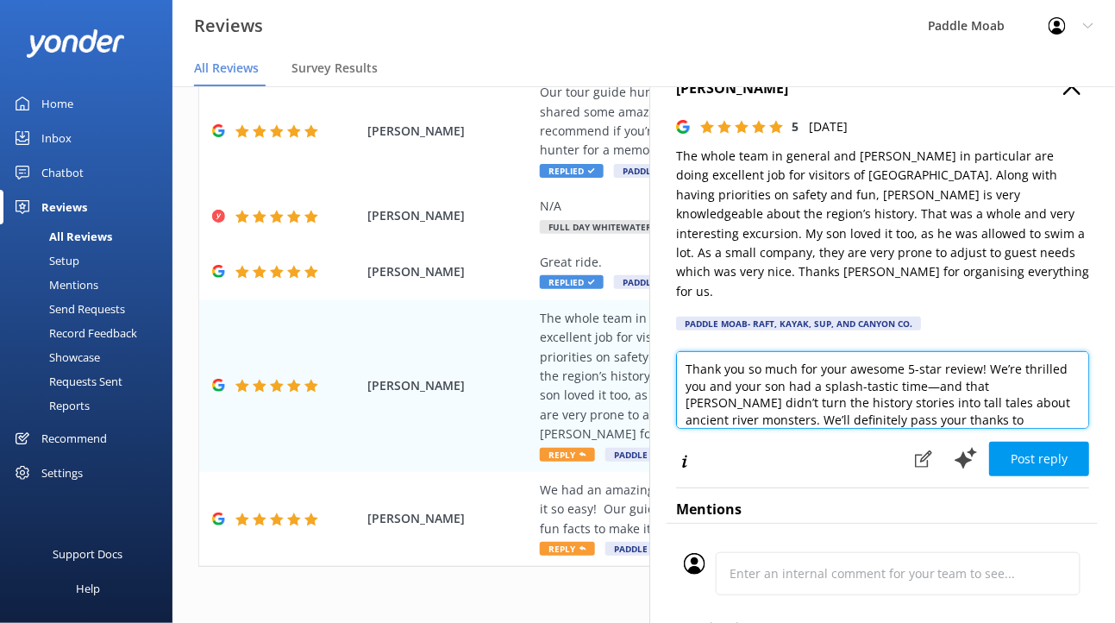
click at [991, 429] on textarea "Thank you so much for your awesome 5-star review! We’re thrilled you and your s…" at bounding box center [882, 390] width 413 height 78
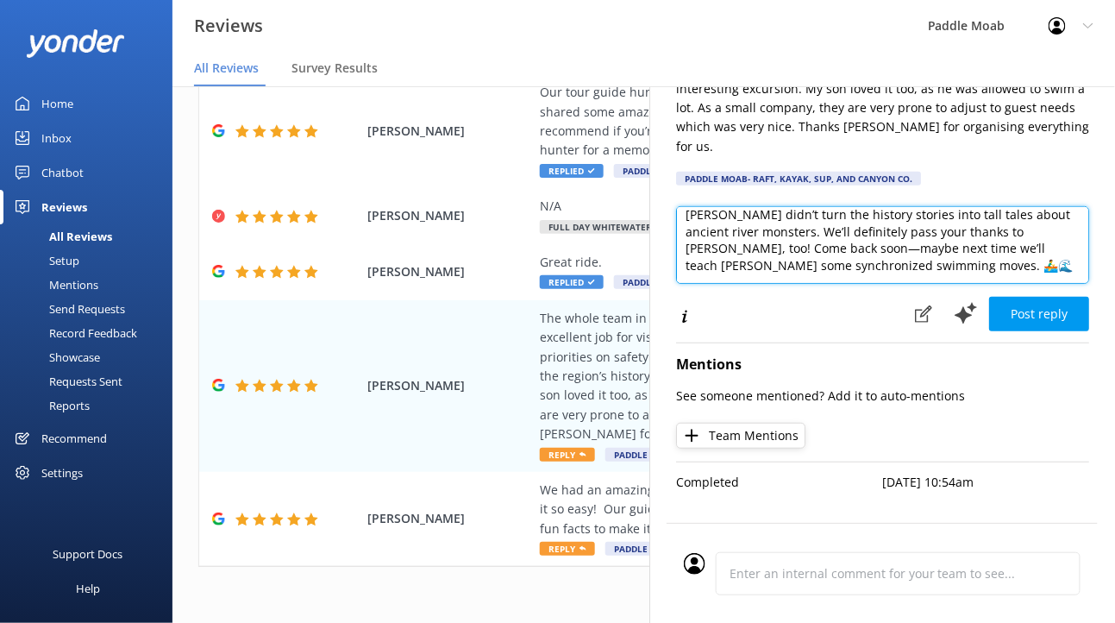
scroll to position [169, 0]
type textarea "Thank you so much for your awesome 5-star review! We’re thrilled you and your s…"
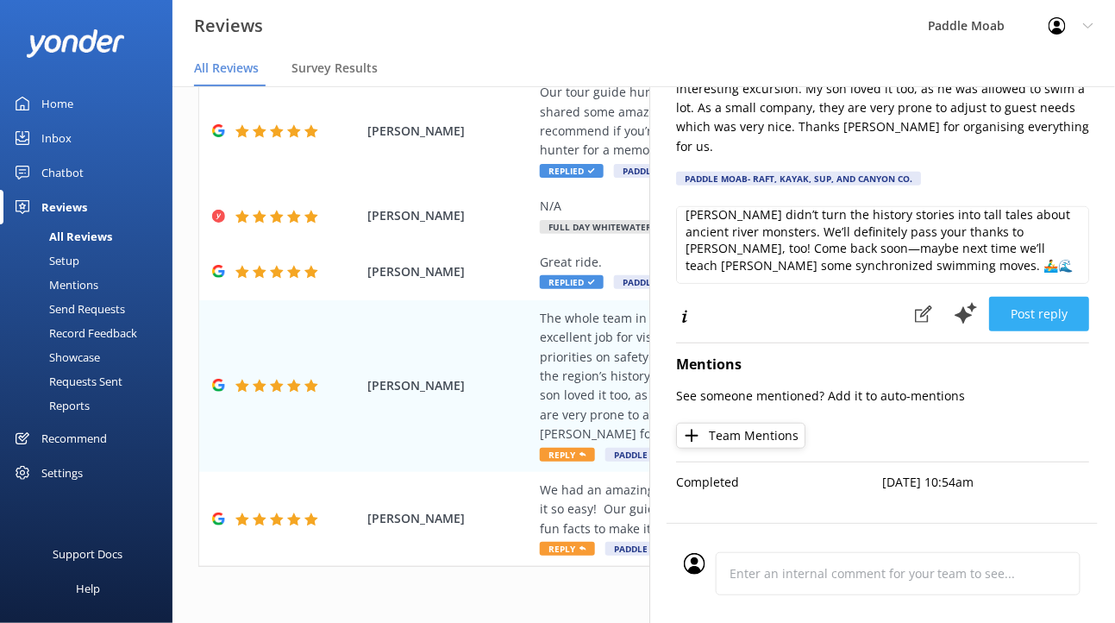
click at [1009, 331] on button "Post reply" at bounding box center [1039, 314] width 100 height 34
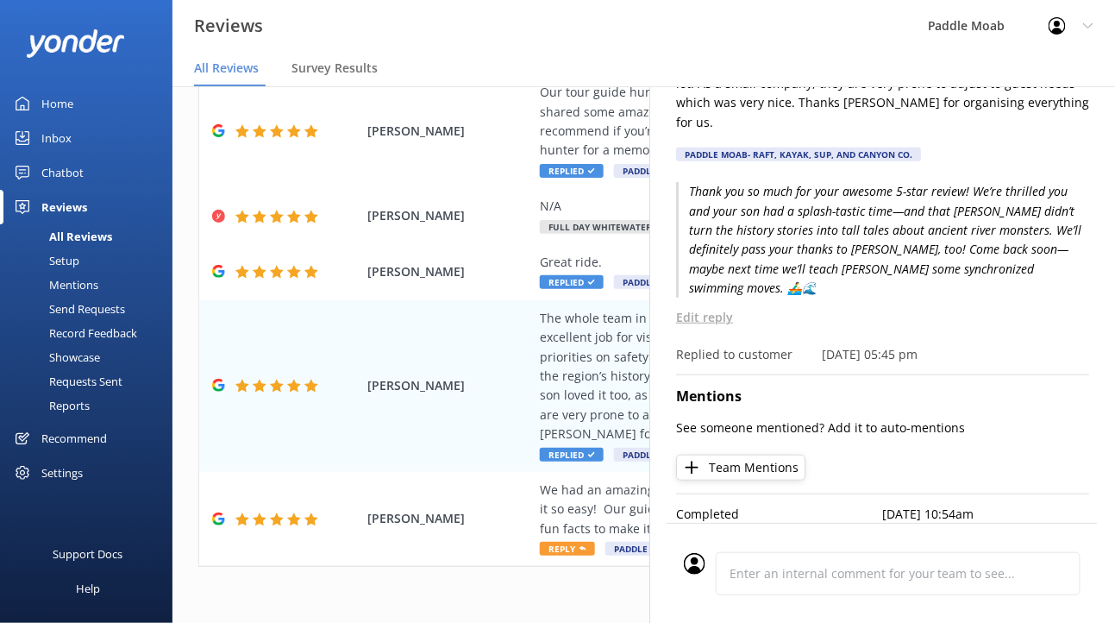
click at [1083, 28] on icon at bounding box center [1088, 26] width 10 height 10
click at [942, 172] on div "[PERSON_NAME] 5 [DATE] The whole team in general and [PERSON_NAME] in particula…" at bounding box center [882, 40] width 413 height 263
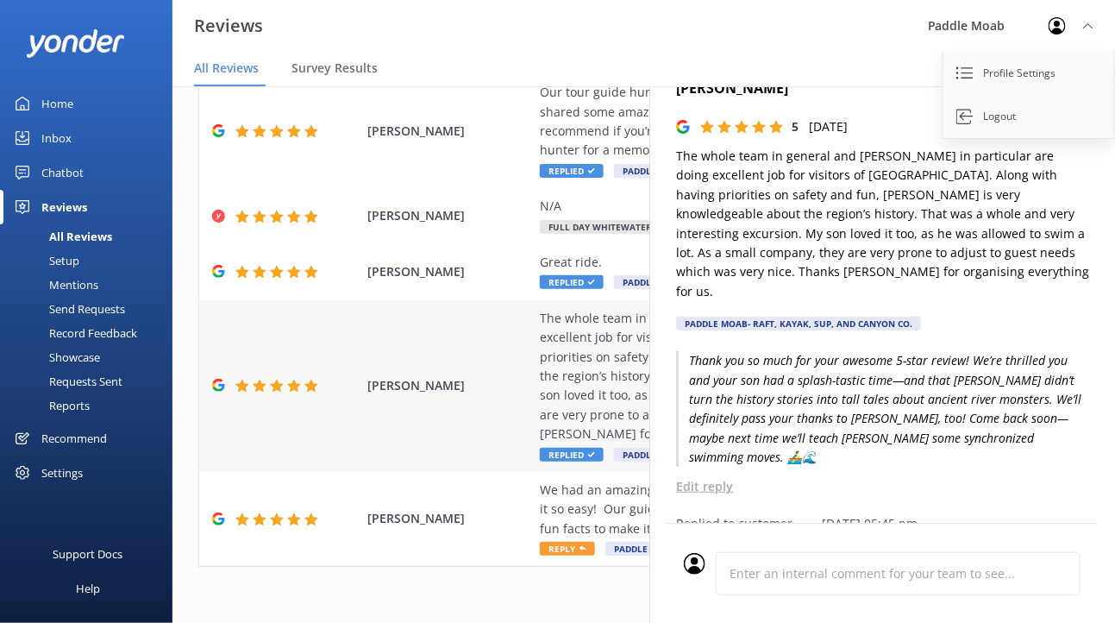
click at [529, 300] on div "[PERSON_NAME] The whole team in general and [PERSON_NAME] in particular are doi…" at bounding box center [643, 386] width 889 height 172
click at [676, 218] on p "The whole team in general and [PERSON_NAME] in particular are doing excellent j…" at bounding box center [882, 224] width 413 height 154
click at [859, 174] on div "[PERSON_NAME] 5 [DATE] The whole team in general and [PERSON_NAME] in particula…" at bounding box center [882, 209] width 413 height 263
click at [417, 300] on div "[PERSON_NAME] The whole team in general and [PERSON_NAME] in particular are doi…" at bounding box center [643, 386] width 889 height 172
click at [77, 224] on div "Reviews" at bounding box center [64, 207] width 46 height 34
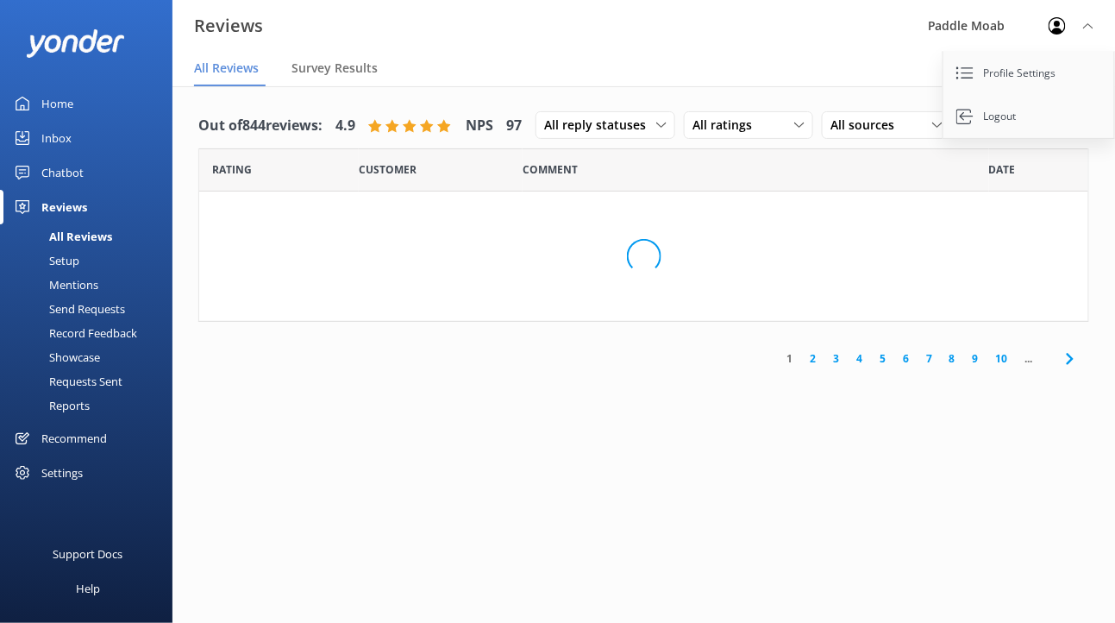
click at [79, 248] on div "All Reviews" at bounding box center [61, 236] width 102 height 24
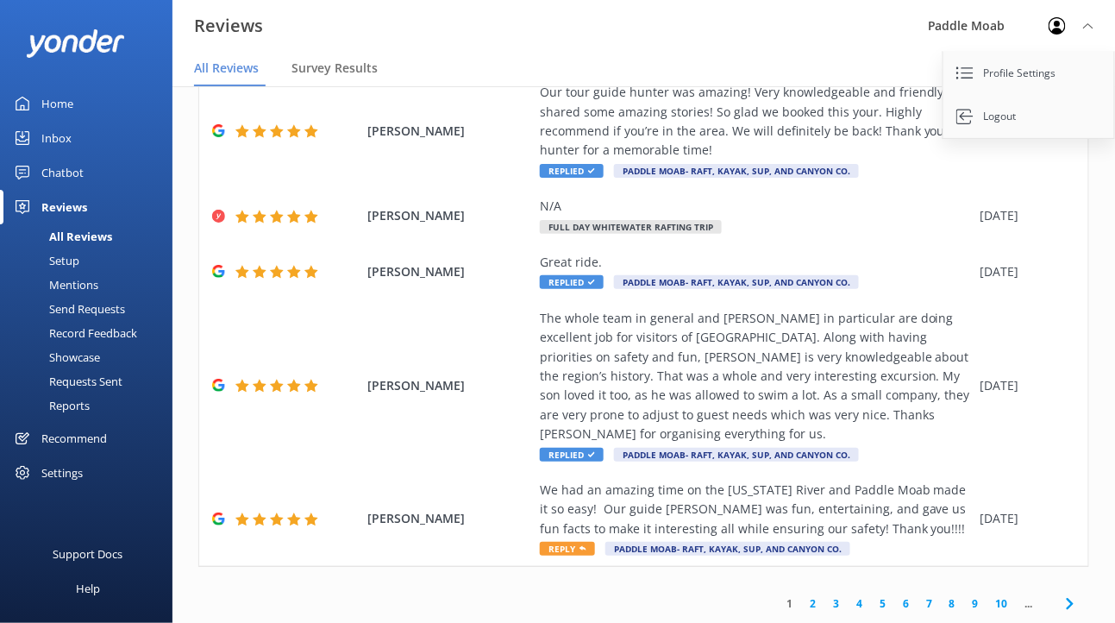
scroll to position [1184, 0]
click at [595, 541] on span "Reply" at bounding box center [567, 548] width 55 height 14
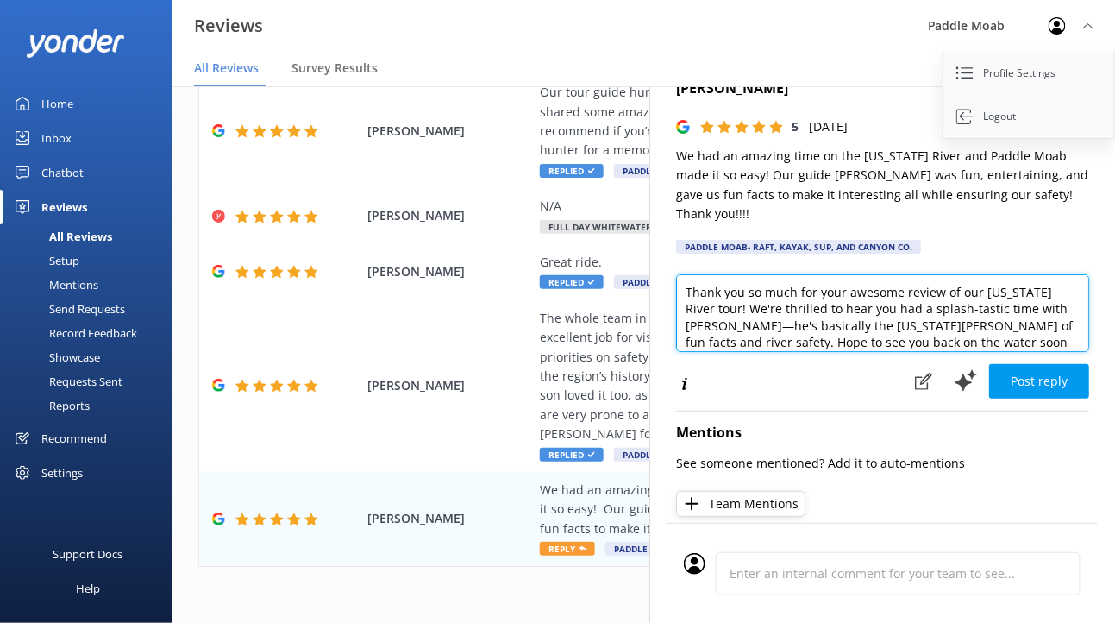
drag, startPoint x: 948, startPoint y: 345, endPoint x: 1043, endPoint y: 352, distance: 96.0
click at [1043, 352] on textarea "Thank you so much for your awesome review of our [US_STATE] River tour! We're t…" at bounding box center [882, 313] width 413 height 78
click at [1050, 341] on textarea "Thank you so much for your awesome review of our [US_STATE] River tour! We're t…" at bounding box center [882, 313] width 413 height 78
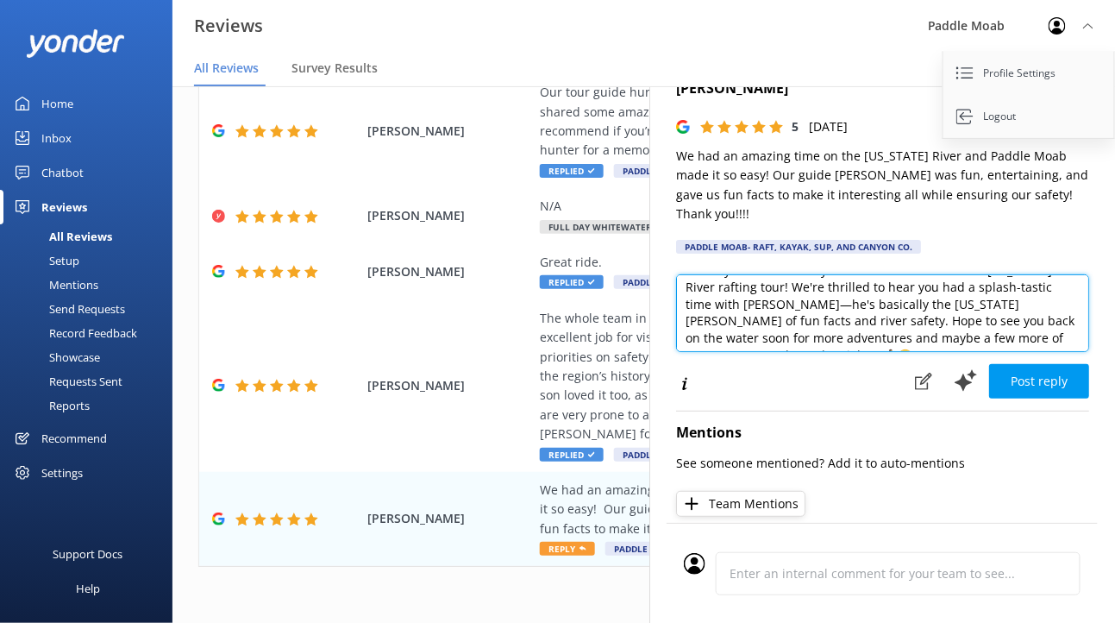
scroll to position [31, 0]
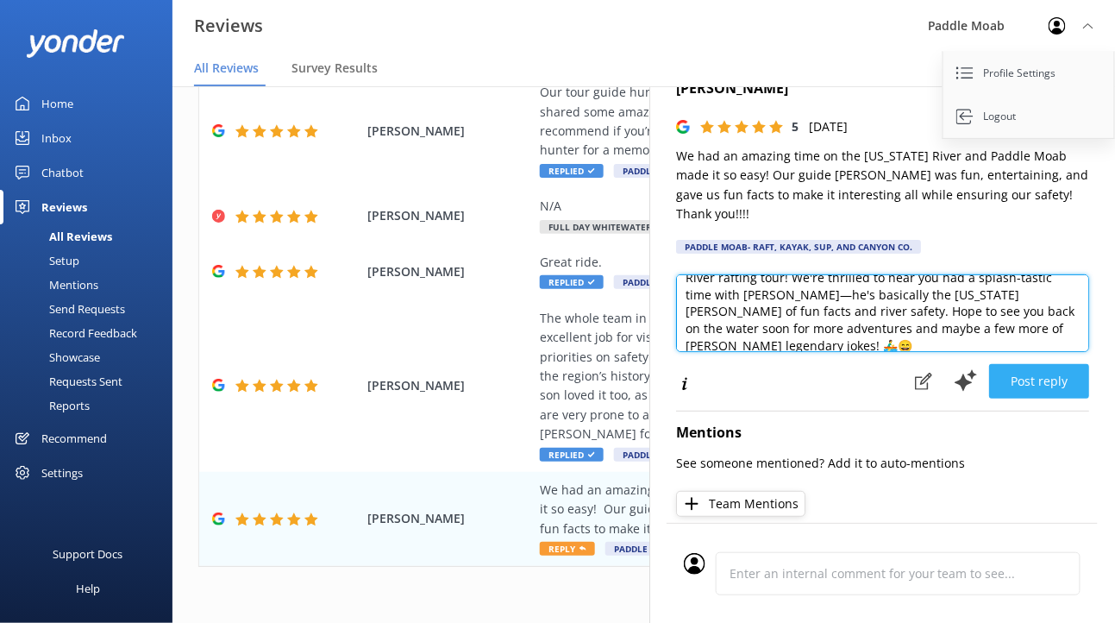
type textarea "Thank you so much for your awesome review of our [US_STATE] River rafting tour!…"
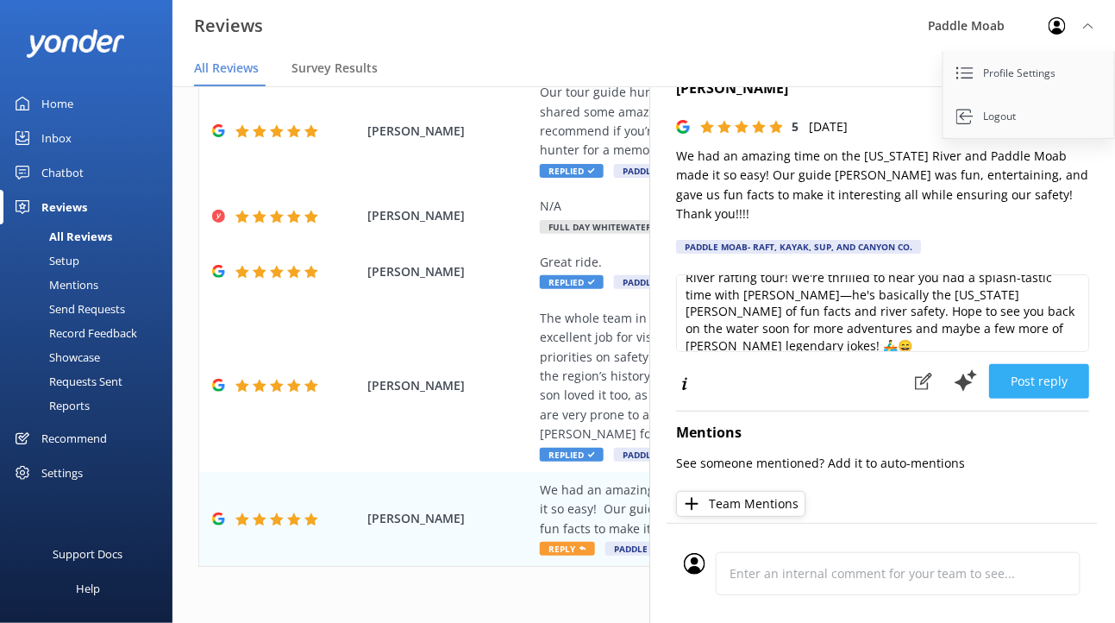
click at [1007, 398] on button "Post reply" at bounding box center [1039, 381] width 100 height 34
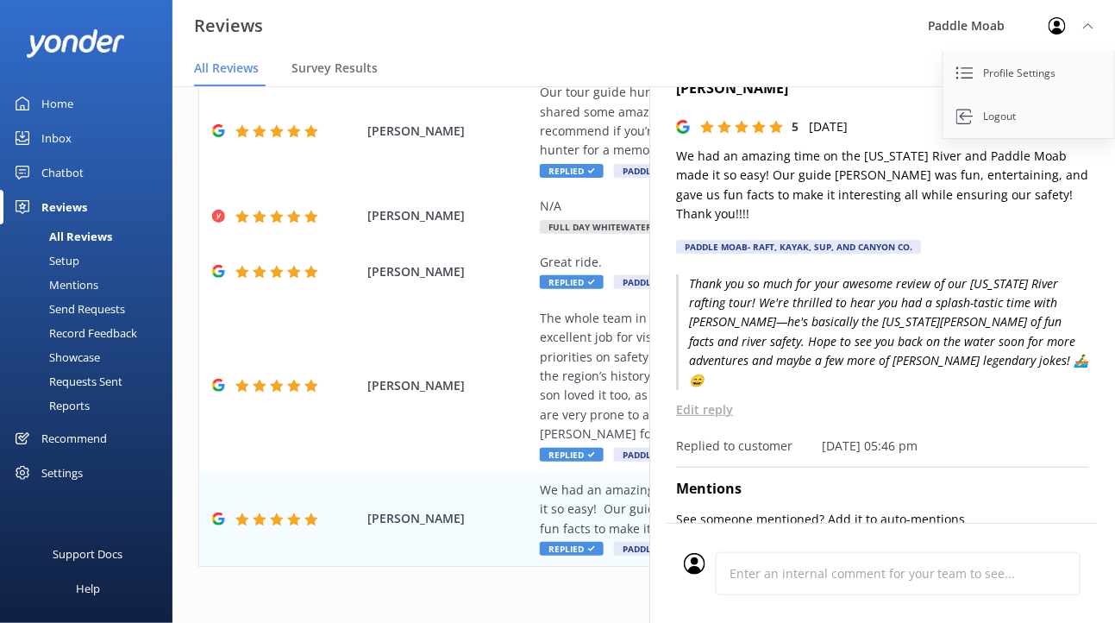
click at [1083, 31] on icon at bounding box center [1088, 26] width 10 height 10
click at [1063, 97] on button "button" at bounding box center [1071, 87] width 17 height 19
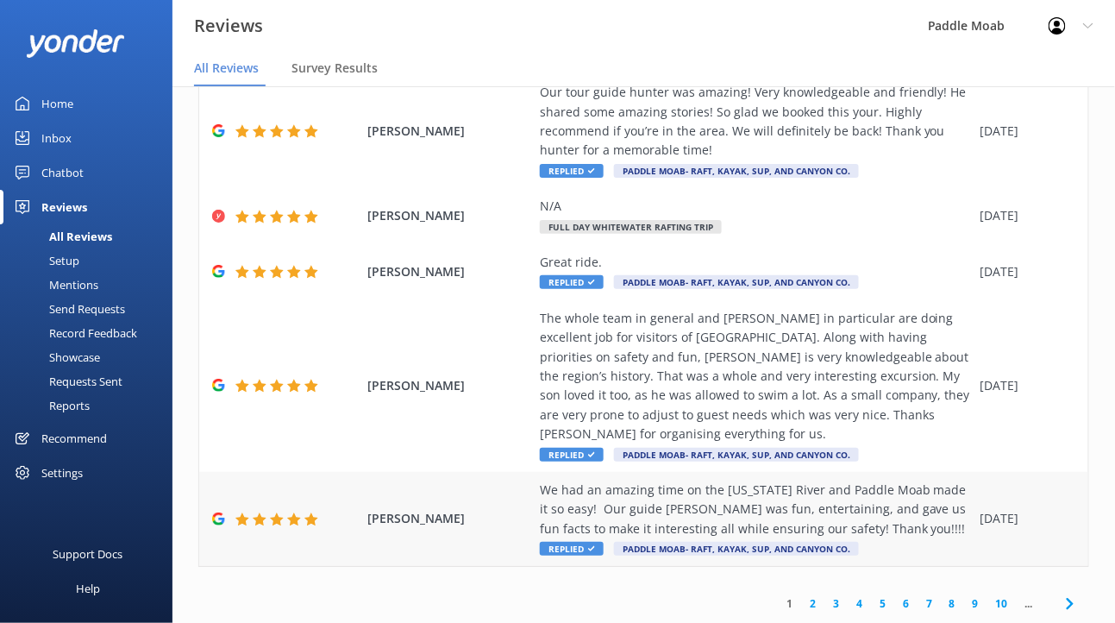
scroll to position [1190, 0]
click at [801, 600] on link "2" at bounding box center [812, 603] width 23 height 16
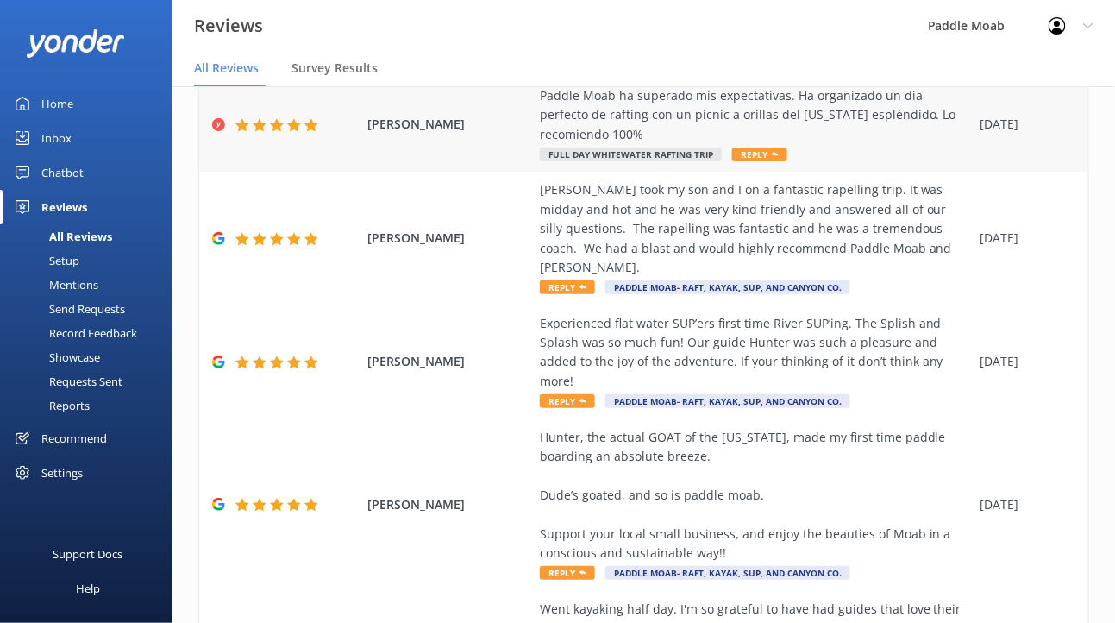
scroll to position [185, 0]
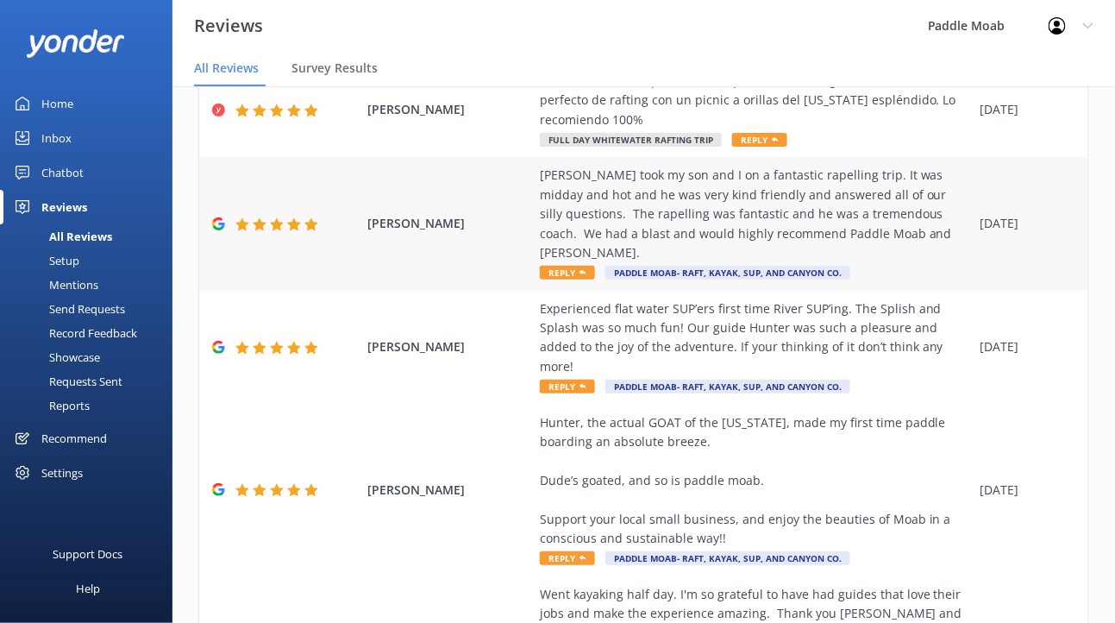
click at [586, 276] on icon at bounding box center [582, 272] width 7 height 7
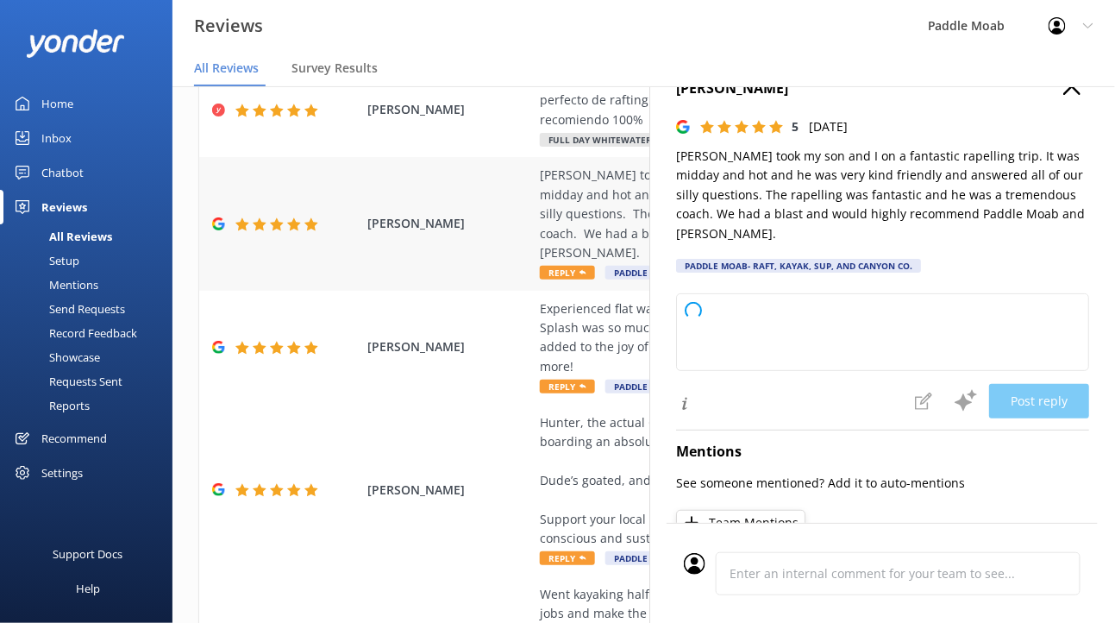
type textarea "Thank you so much for the awesome review of your rappelling adventure with [PER…"
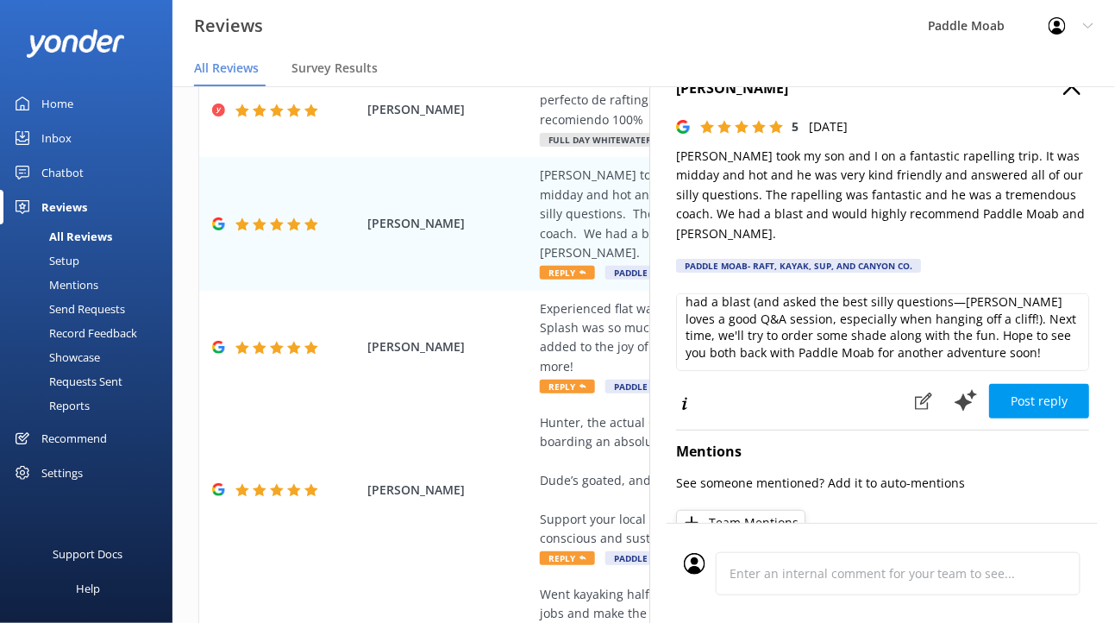
scroll to position [48, 0]
click at [989, 418] on button "Post reply" at bounding box center [1039, 401] width 100 height 34
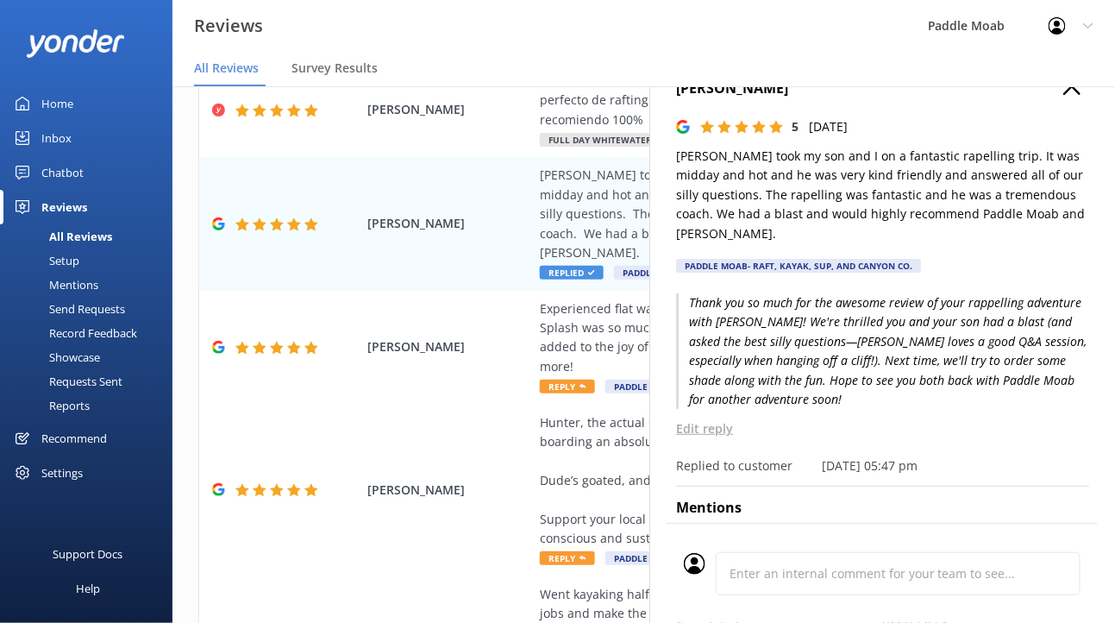
click at [1063, 95] on use "button" at bounding box center [1071, 86] width 17 height 17
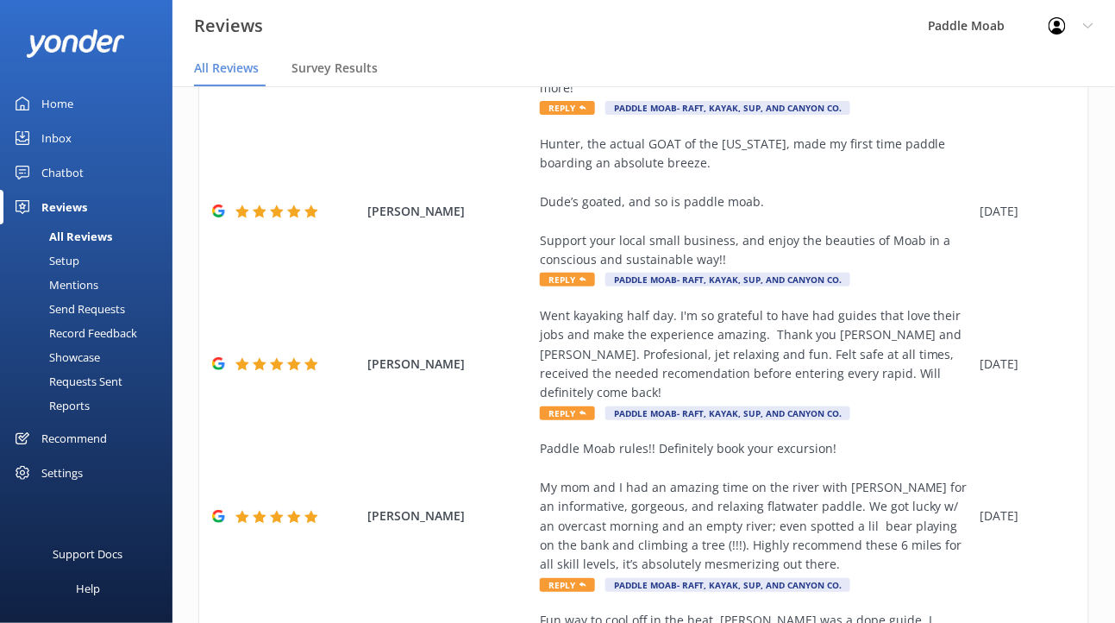
scroll to position [462, 0]
click at [595, 116] on span "Reply" at bounding box center [567, 109] width 55 height 14
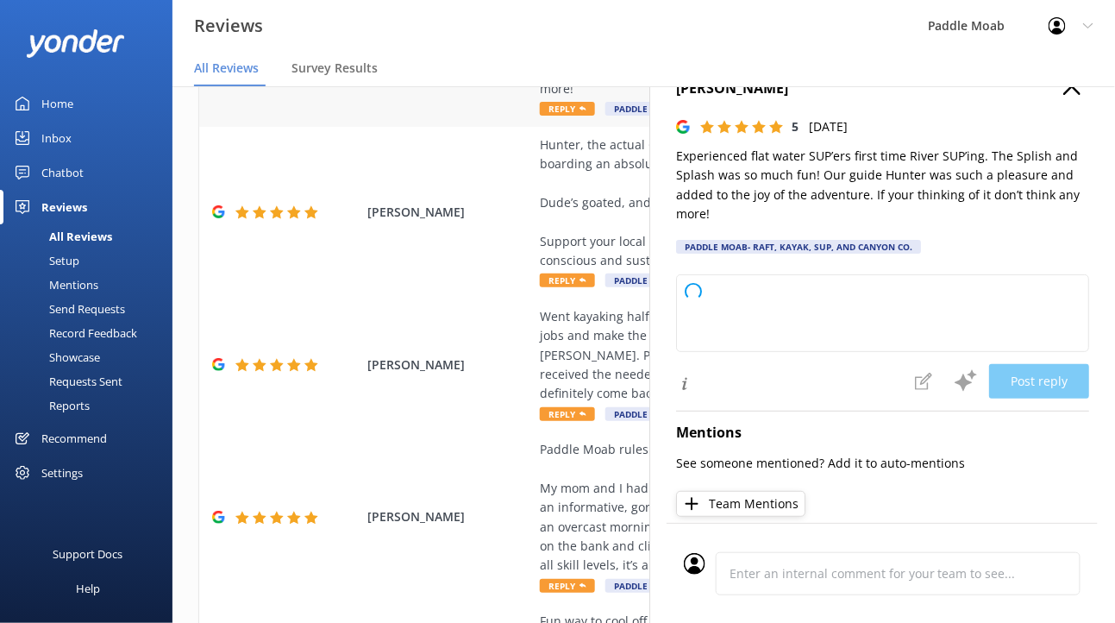
type textarea "Thank you so much for your awesome review of the Splish and Splash tour! We’re …"
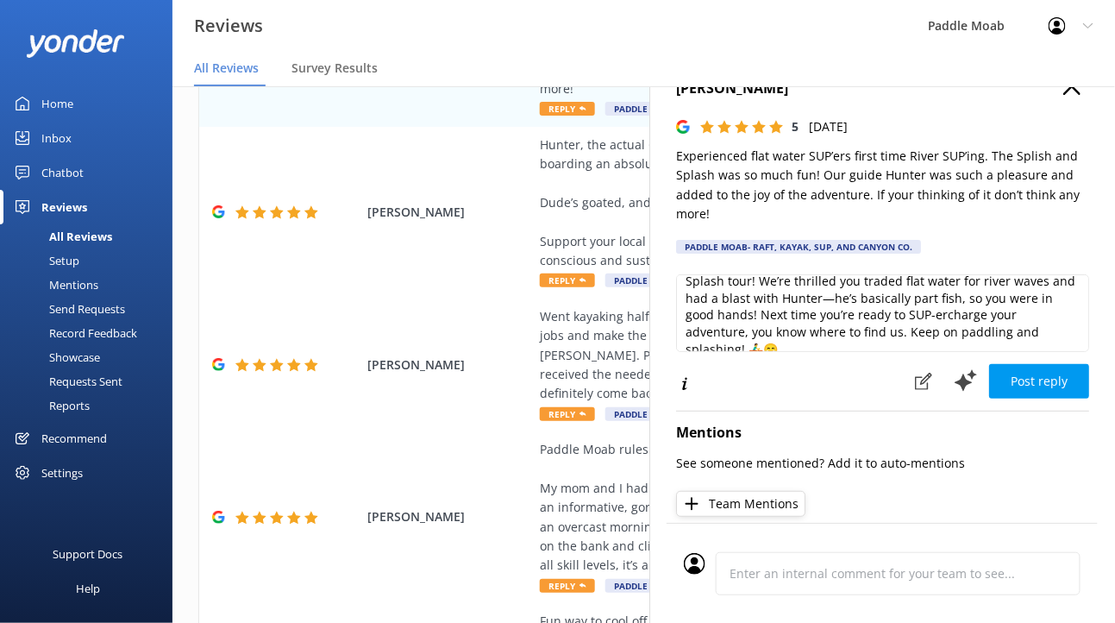
scroll to position [31, 0]
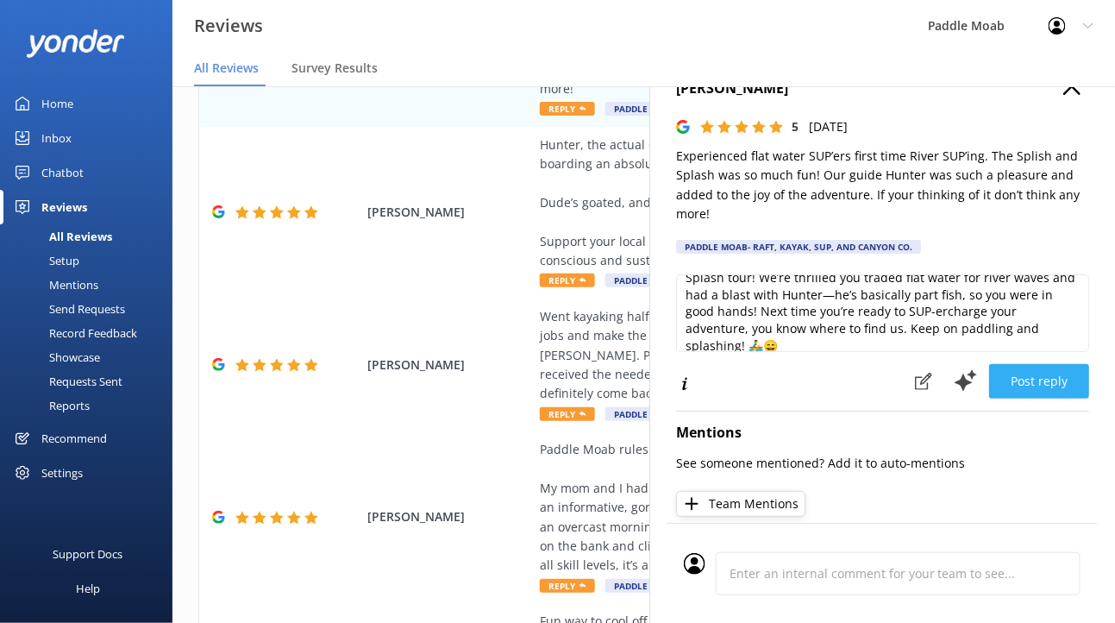
click at [991, 398] on button "Post reply" at bounding box center [1039, 381] width 100 height 34
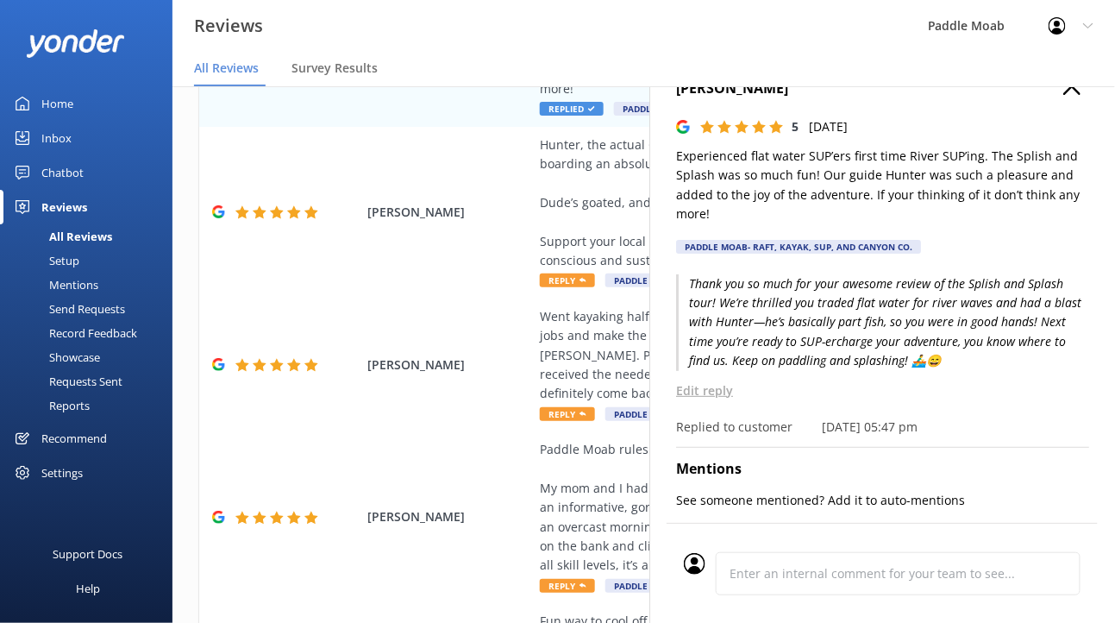
click at [1063, 95] on icon "button" at bounding box center [1071, 86] width 17 height 17
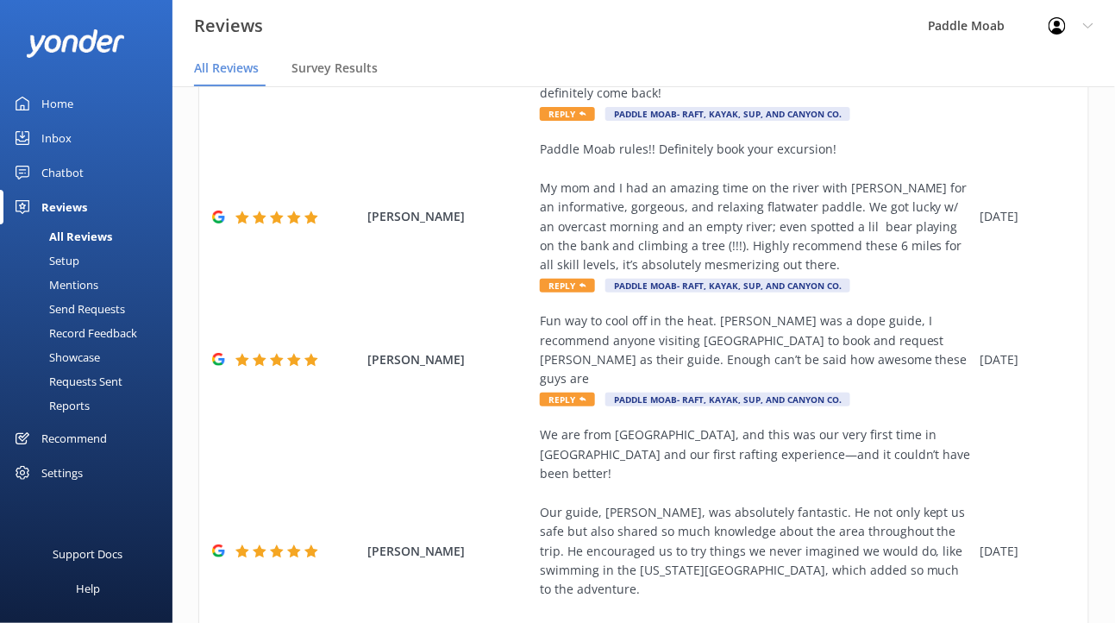
scroll to position [762, 0]
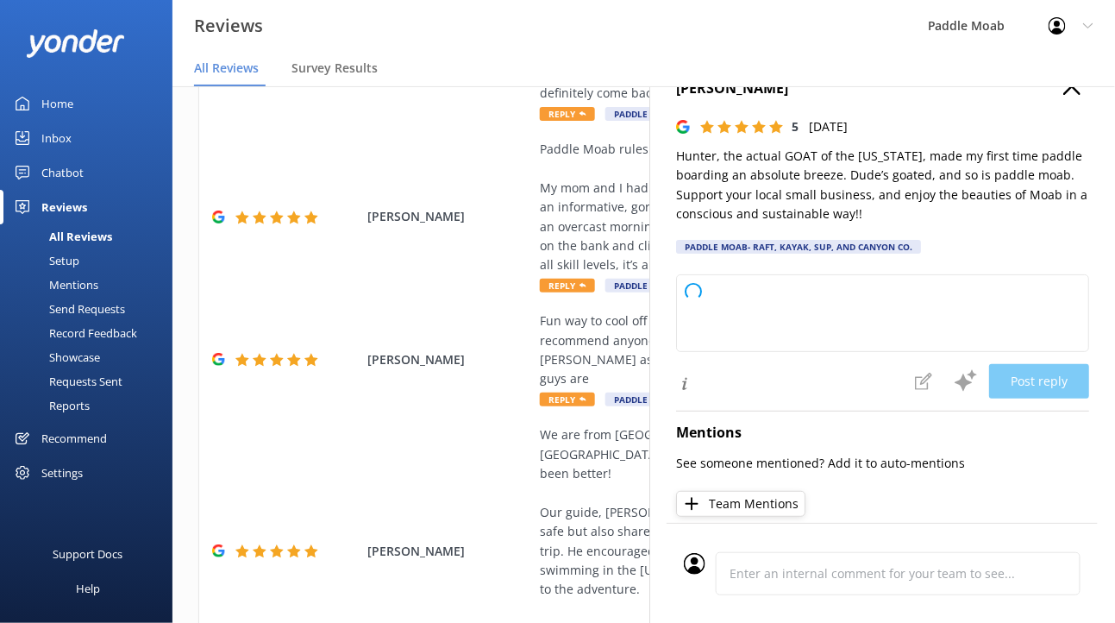
type textarea "Thanks for the legendary review! 🐐 We’ll be sure to let [PERSON_NAME] know he’s…"
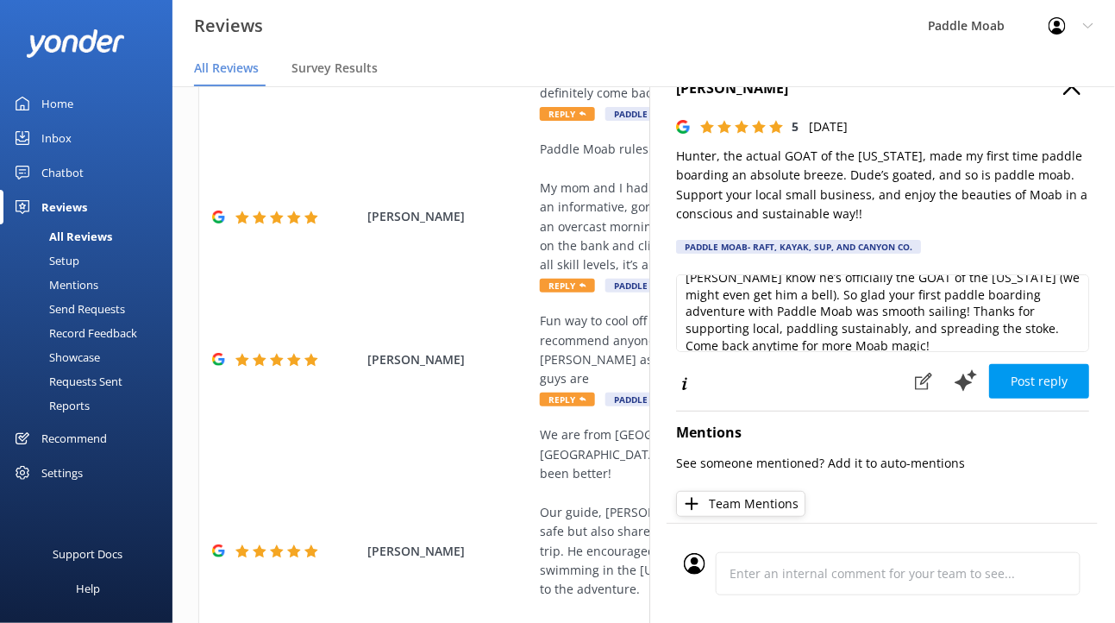
scroll to position [31, 0]
click at [1005, 398] on button "Post reply" at bounding box center [1039, 381] width 100 height 34
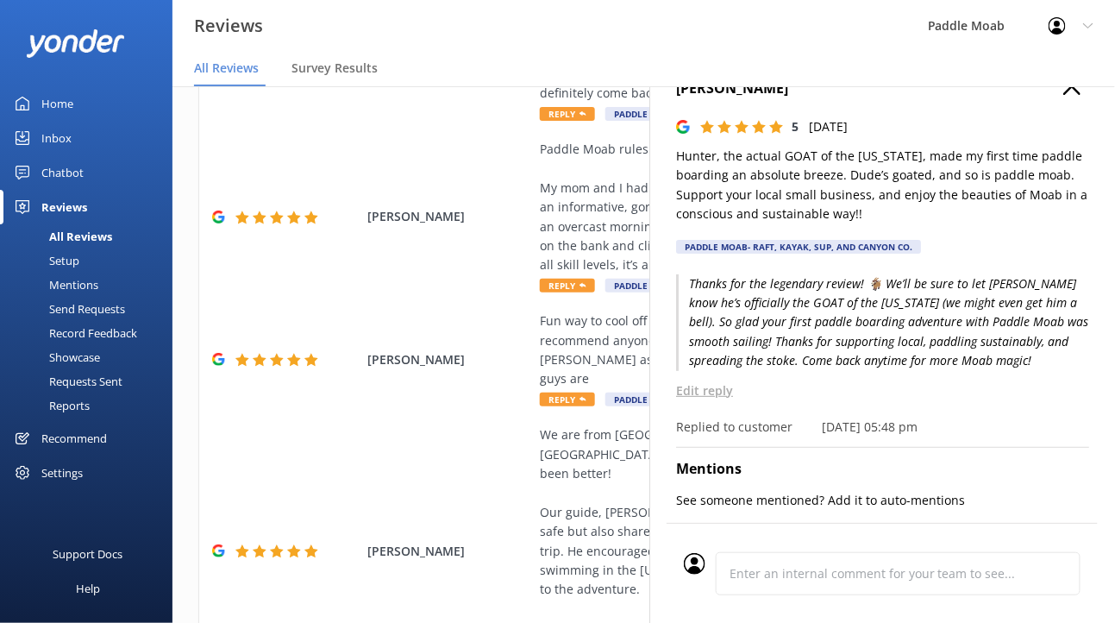
click at [1063, 97] on button "button" at bounding box center [1071, 87] width 17 height 19
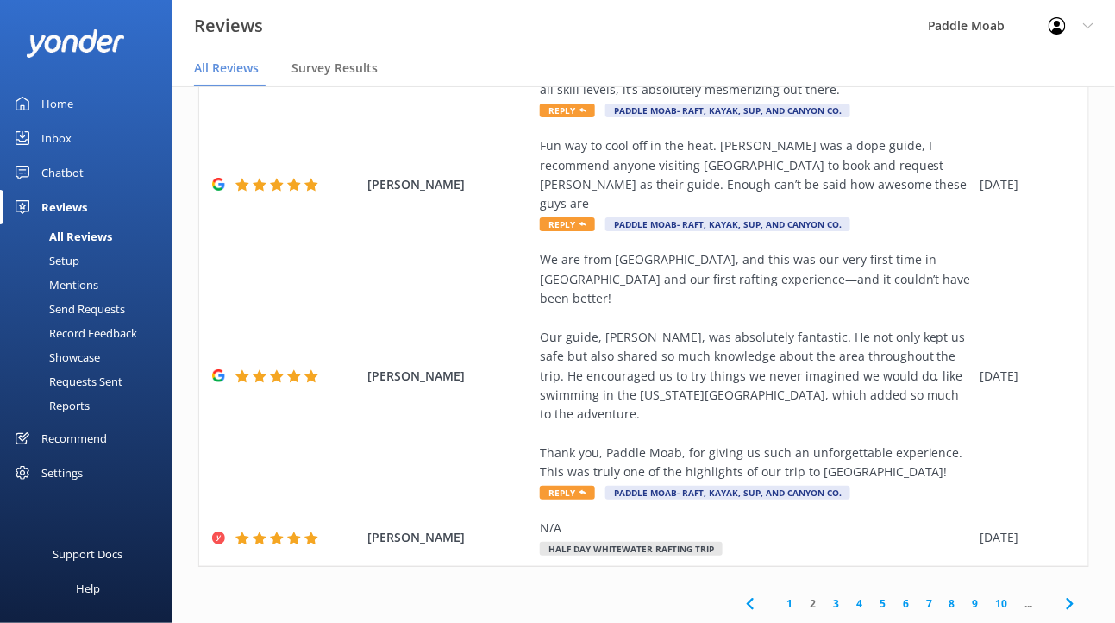
scroll to position [992, 0]
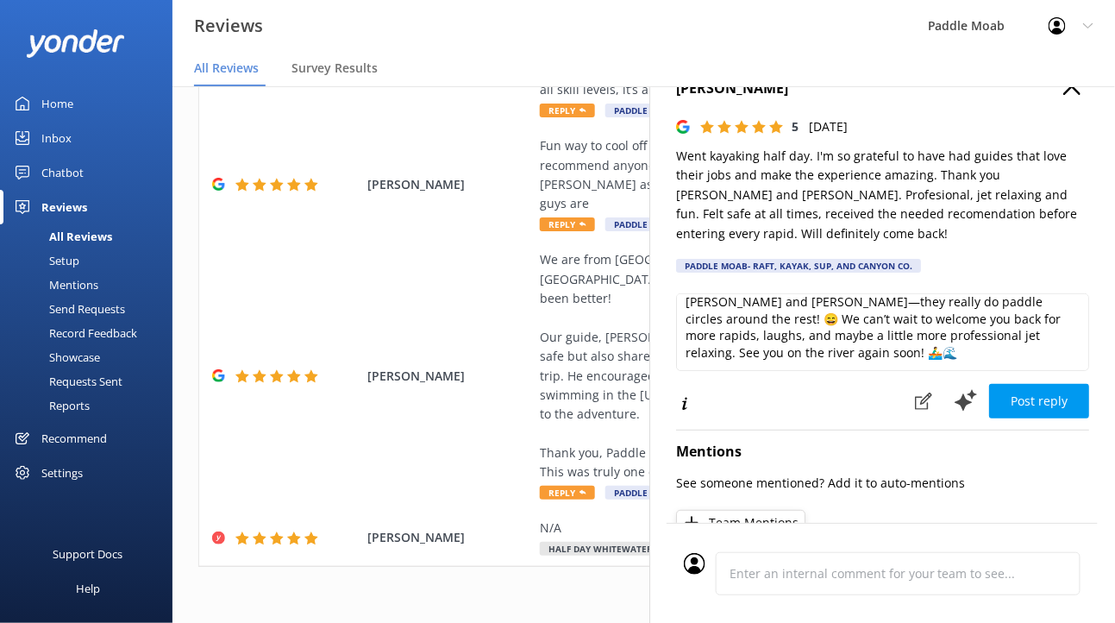
scroll to position [47, 0]
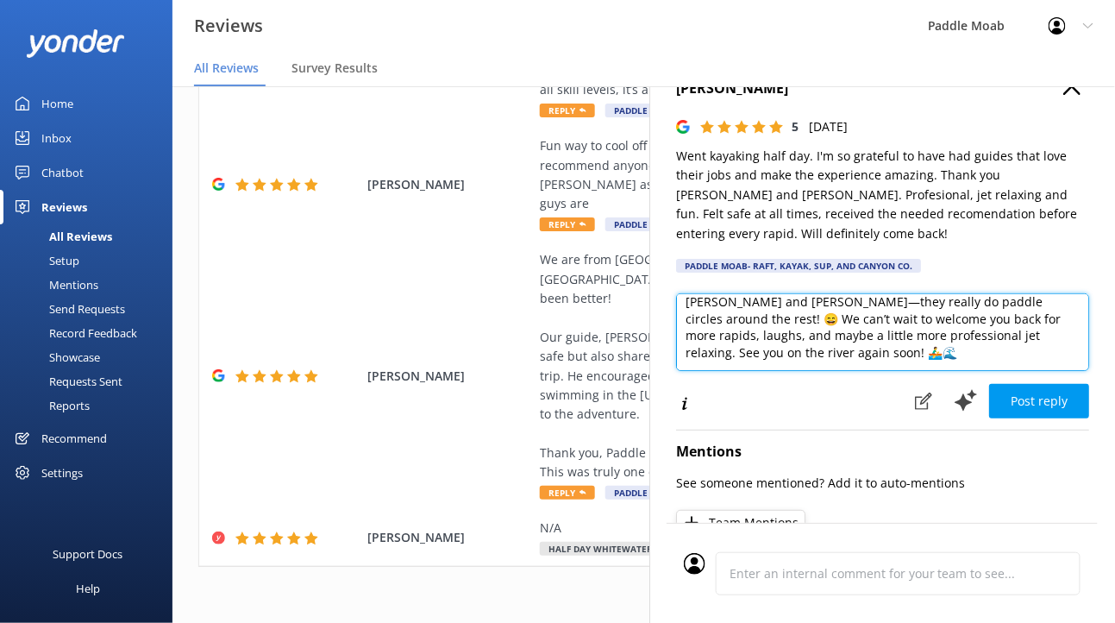
click at [813, 371] on textarea "Thank you so much for your awesome review of our Half Day Kayaking tour! We’re …" at bounding box center [882, 332] width 413 height 78
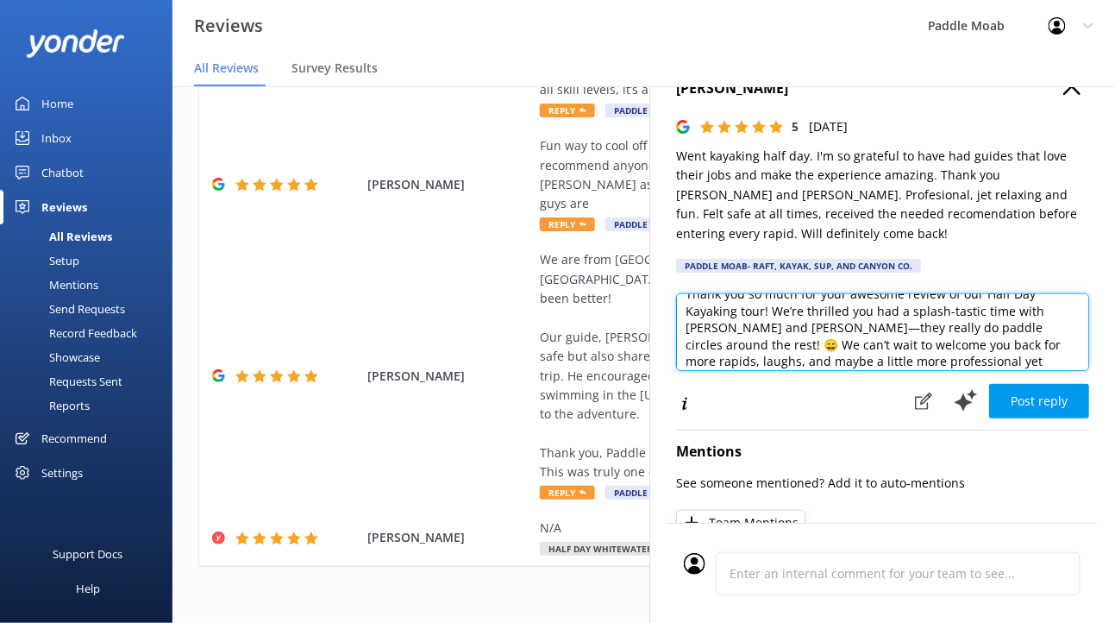
scroll to position [0, 0]
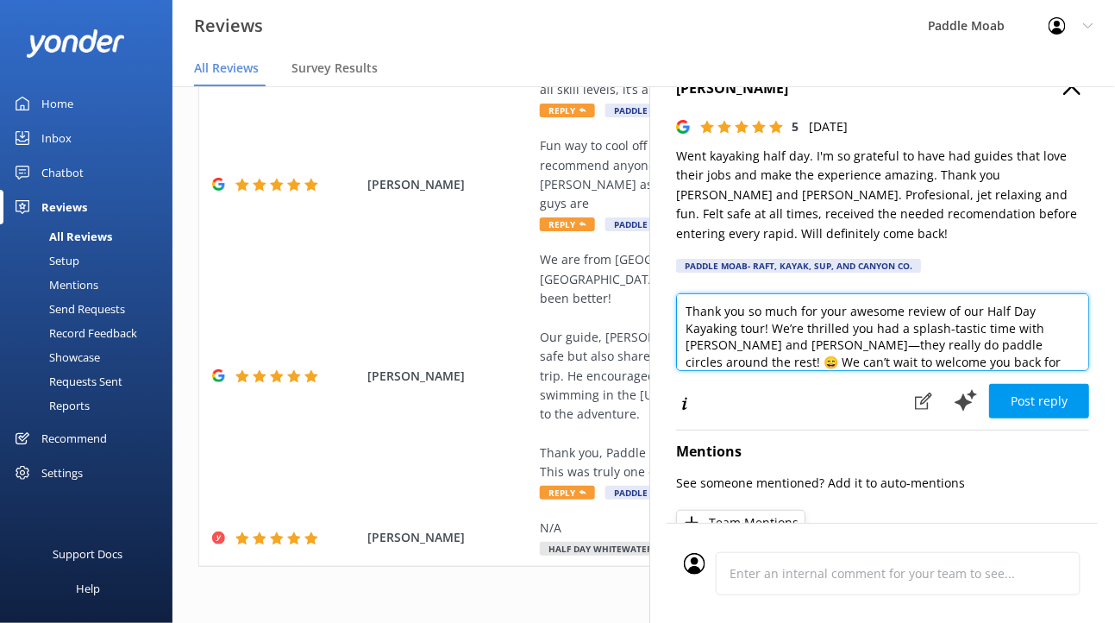
drag, startPoint x: 715, startPoint y: 390, endPoint x: 899, endPoint y: 375, distance: 185.1
click at [899, 371] on textarea "Thank you so much for your awesome review of our Half Day Kayaking tour! We’re …" at bounding box center [882, 332] width 413 height 78
click at [889, 371] on textarea "Thank you so much for your awesome review of our Half Day Kayaking tour! We’re …" at bounding box center [882, 332] width 413 height 78
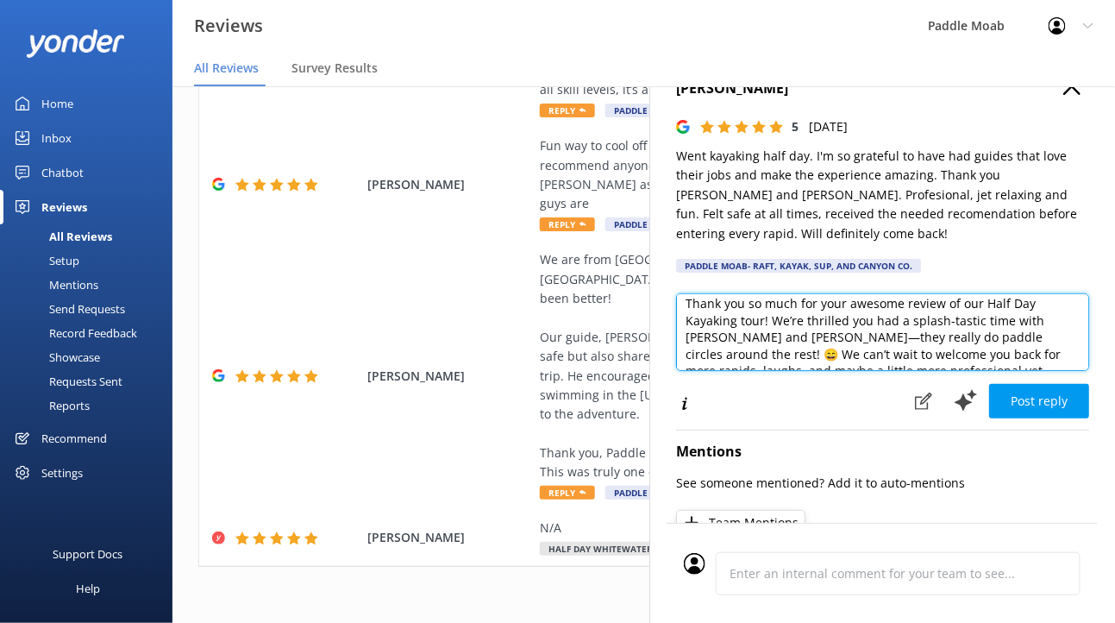
scroll to position [3, 0]
drag, startPoint x: 904, startPoint y: 407, endPoint x: 855, endPoint y: 407, distance: 48.3
click at [855, 371] on textarea "Thank you so much for your awesome review of our Half Day Kayaking tour! We’re …" at bounding box center [882, 332] width 413 height 78
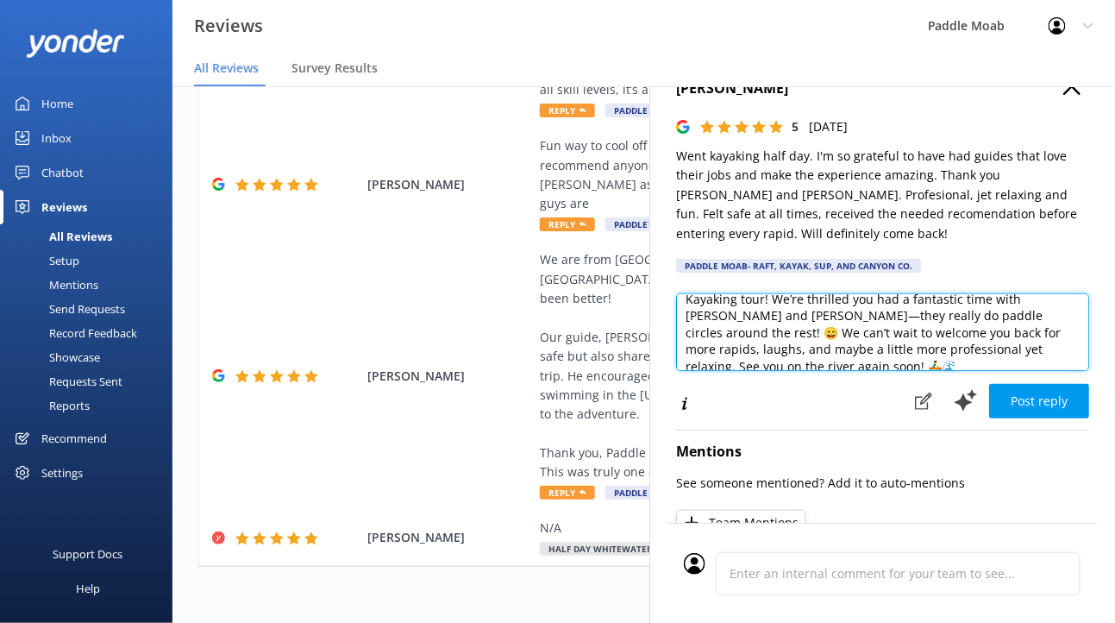
scroll to position [31, 0]
type textarea "Thank you so much for your awesome review of our Half Day Kayaking tour! We’re …"
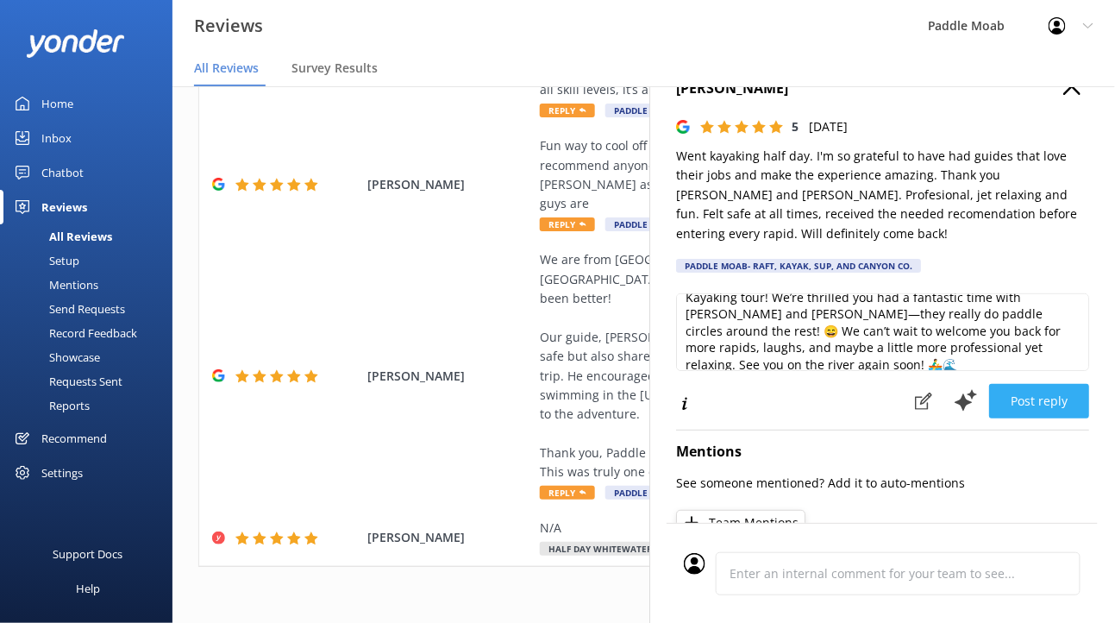
click at [996, 418] on button "Post reply" at bounding box center [1039, 401] width 100 height 34
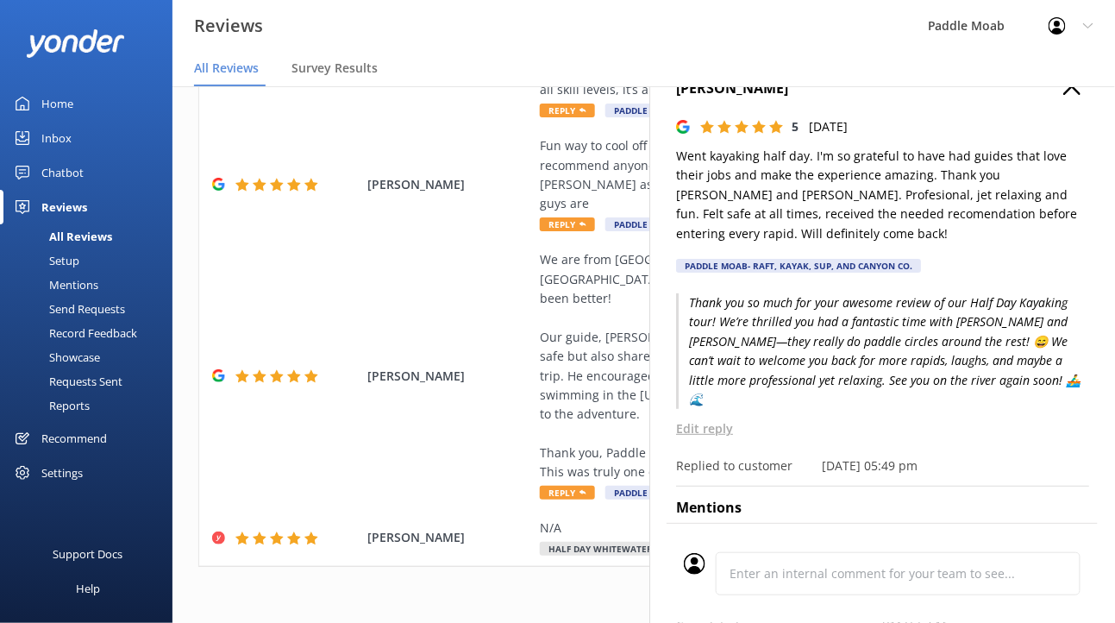
click at [1063, 95] on use "button" at bounding box center [1071, 86] width 17 height 17
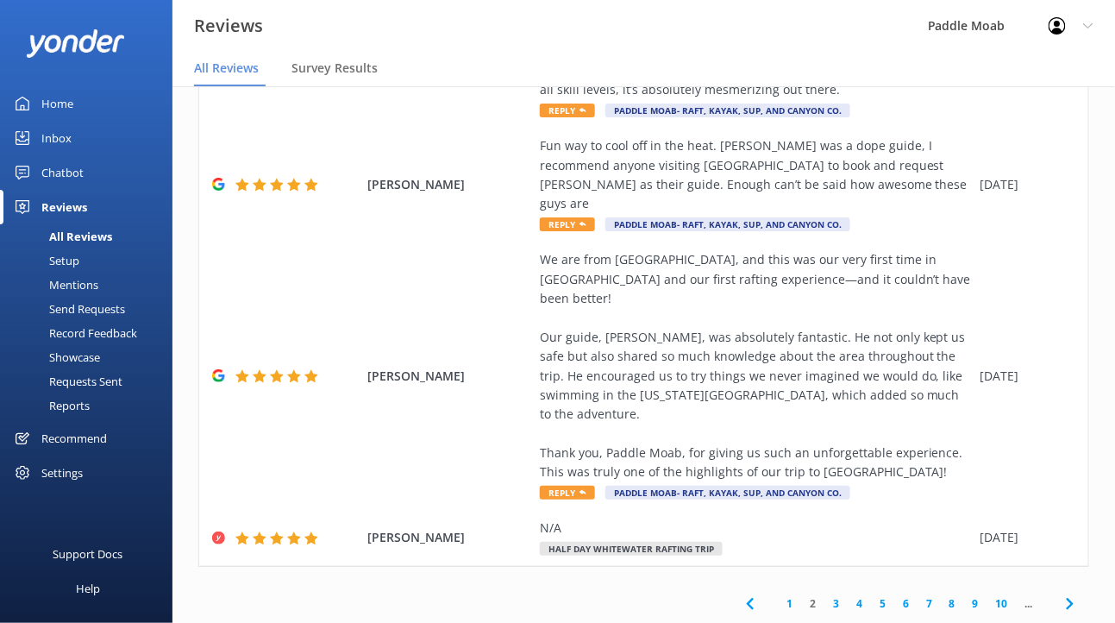
scroll to position [1228, 0]
click at [595, 117] on span "Reply" at bounding box center [567, 110] width 55 height 14
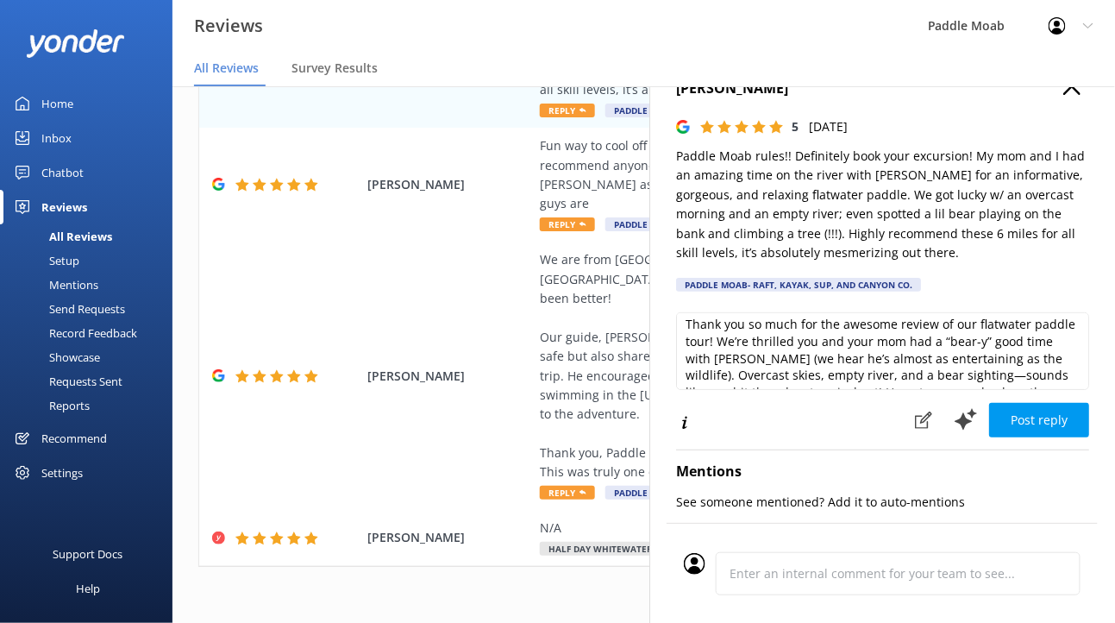
scroll to position [0, 0]
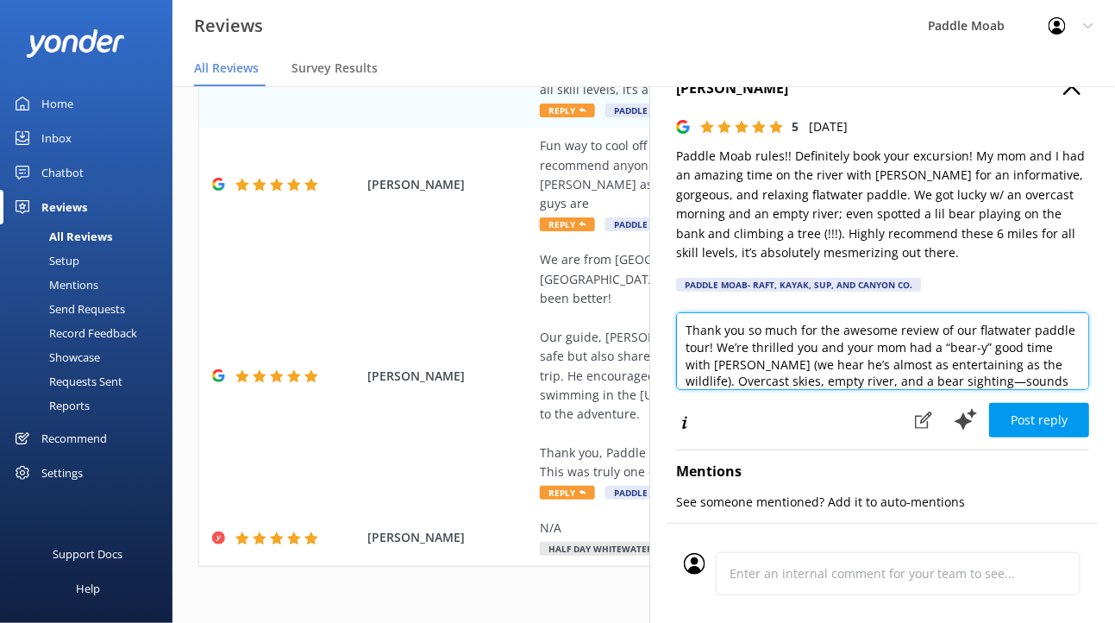
click at [1006, 390] on textarea "Thank you so much for the awesome review of our flatwater paddle tour! We’re th…" at bounding box center [882, 351] width 413 height 78
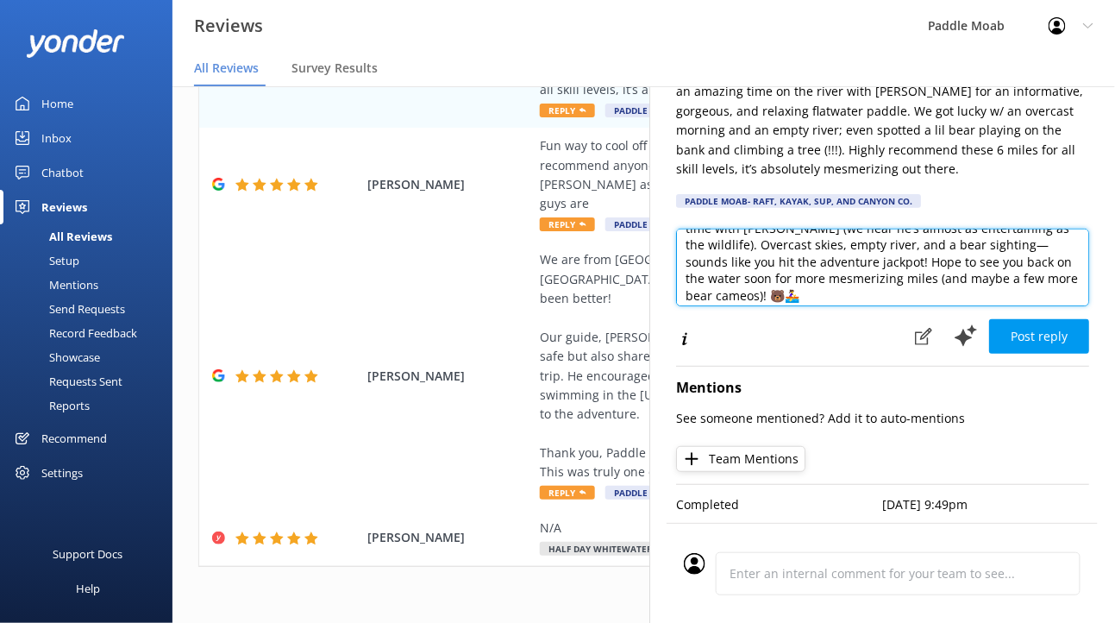
scroll to position [85, 0]
type textarea "Thank you so much for the awesome review of our flatwater fun paddle tour! We’r…"
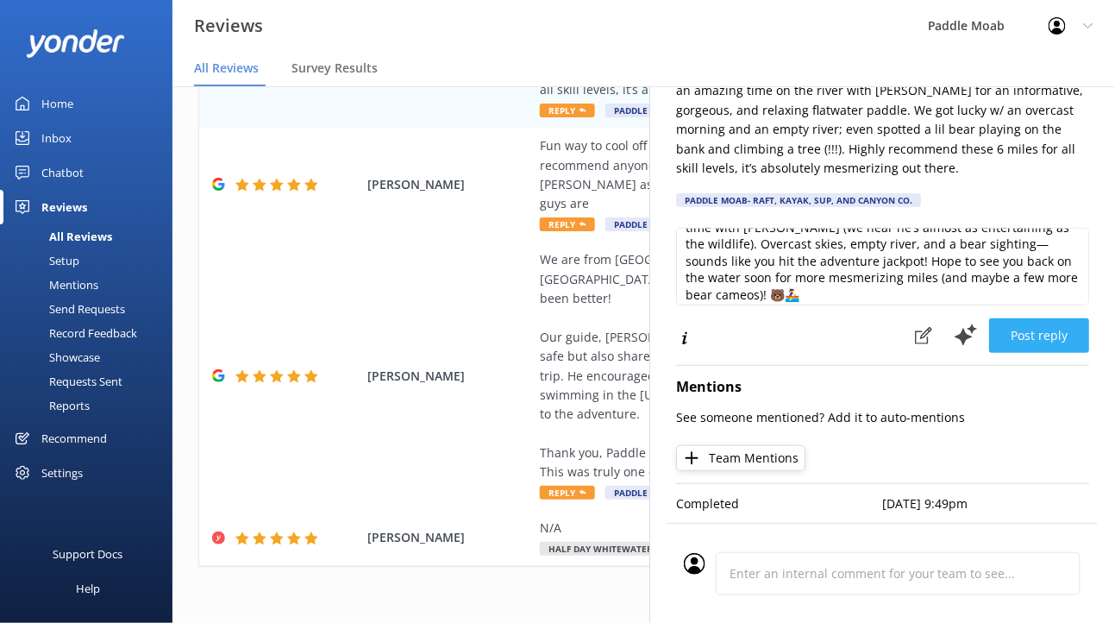
click at [1007, 353] on button "Post reply" at bounding box center [1039, 335] width 100 height 34
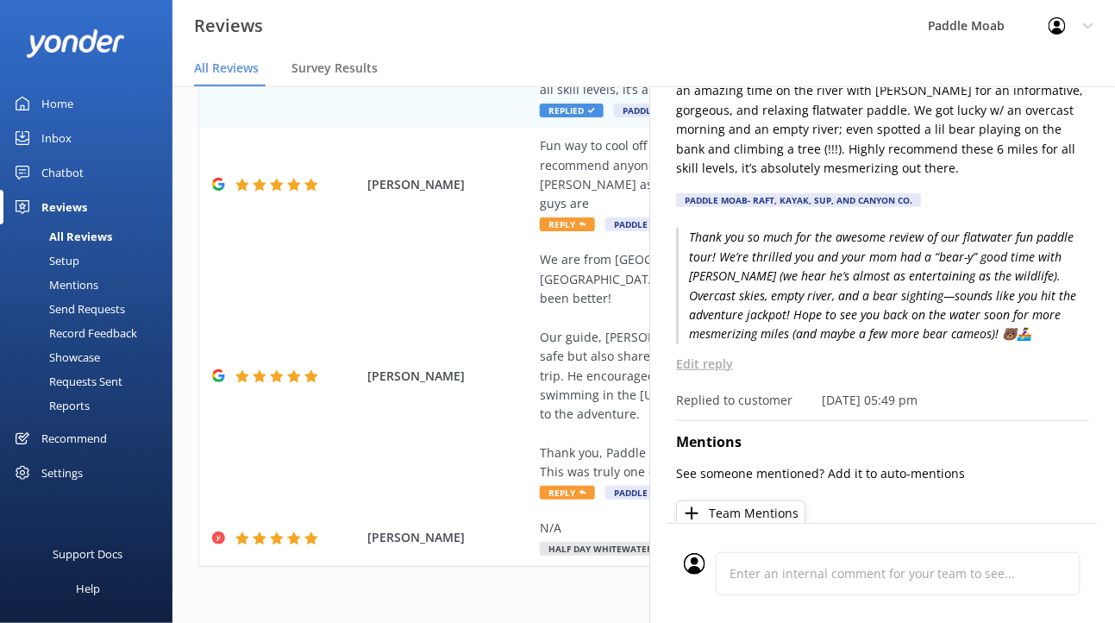
scroll to position [0, 0]
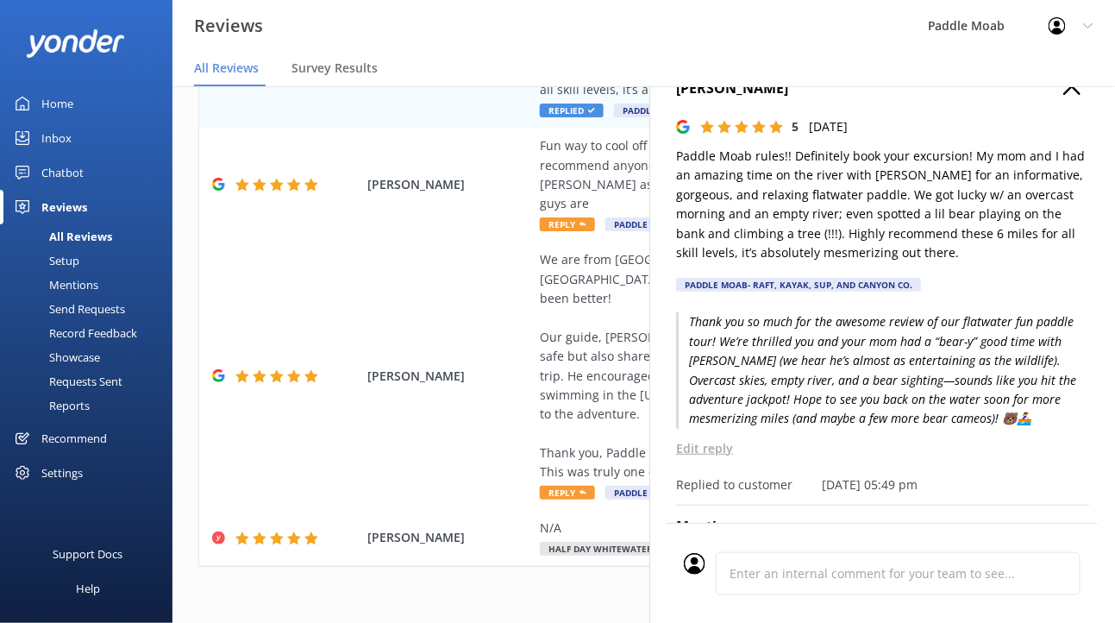
click at [1063, 95] on use "button" at bounding box center [1071, 86] width 17 height 17
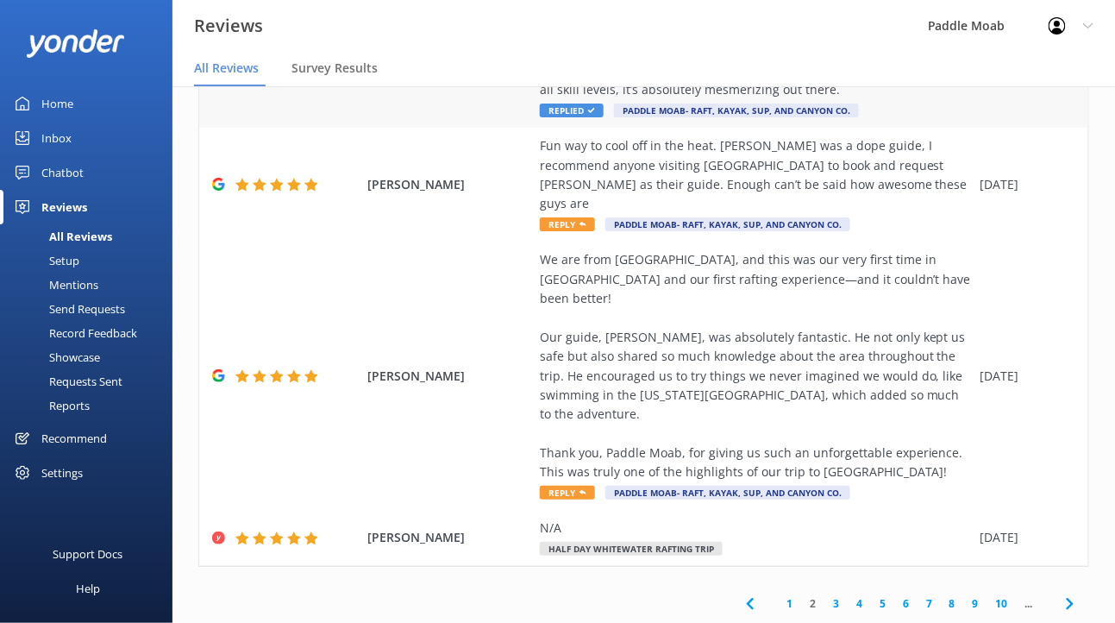
scroll to position [1456, 0]
click at [595, 231] on span "Reply" at bounding box center [567, 224] width 55 height 14
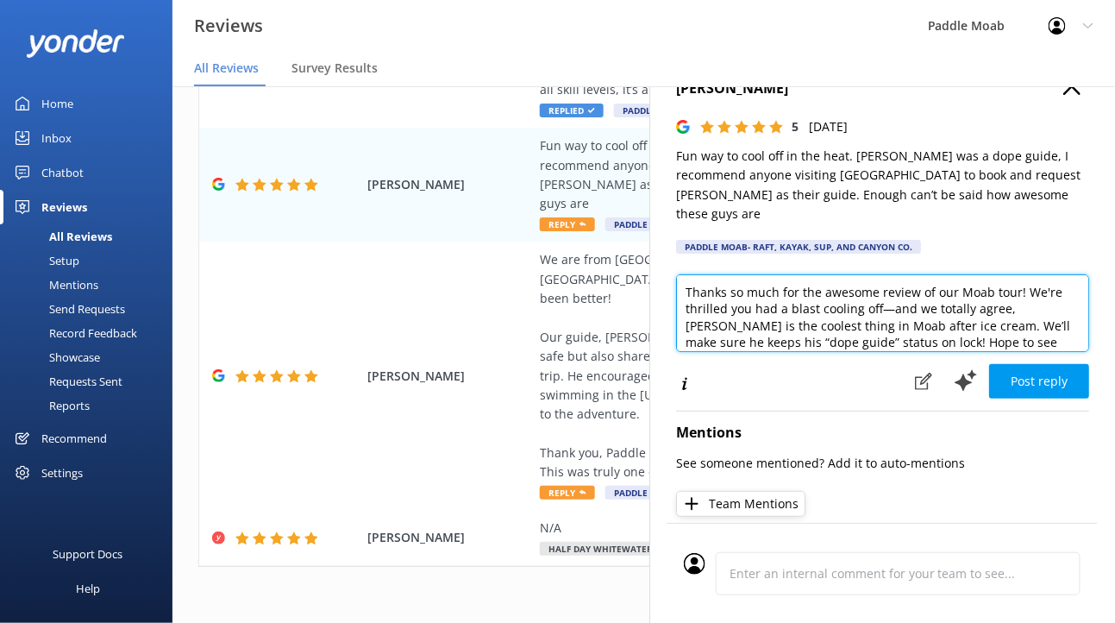
drag, startPoint x: 998, startPoint y: 340, endPoint x: 692, endPoint y: 348, distance: 306.2
click at [692, 348] on textarea "Thanks so much for the awesome review of our Moab tour! We're thrilled you had …" at bounding box center [882, 313] width 413 height 78
drag, startPoint x: 1000, startPoint y: 338, endPoint x: 985, endPoint y: 338, distance: 15.5
click at [985, 338] on textarea "Thanks so much! We're thrilled you had a blast cooling off—and we totally agree…" at bounding box center [882, 313] width 413 height 78
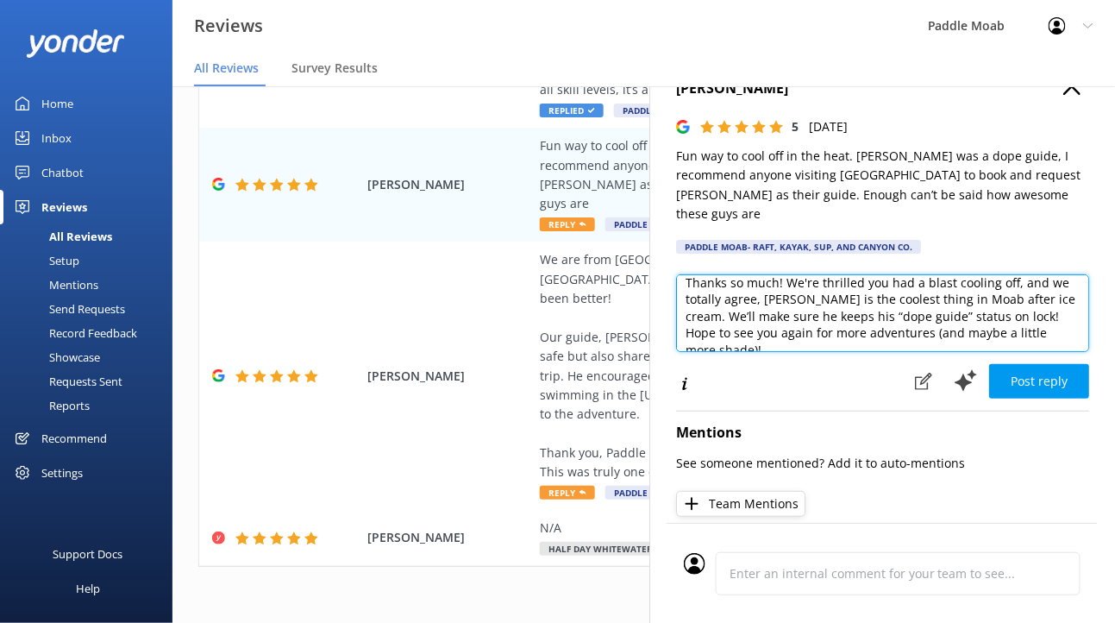
scroll to position [10, 0]
type textarea "Thanks so much! We're thrilled you had a blast cooling off, and we totally agre…"
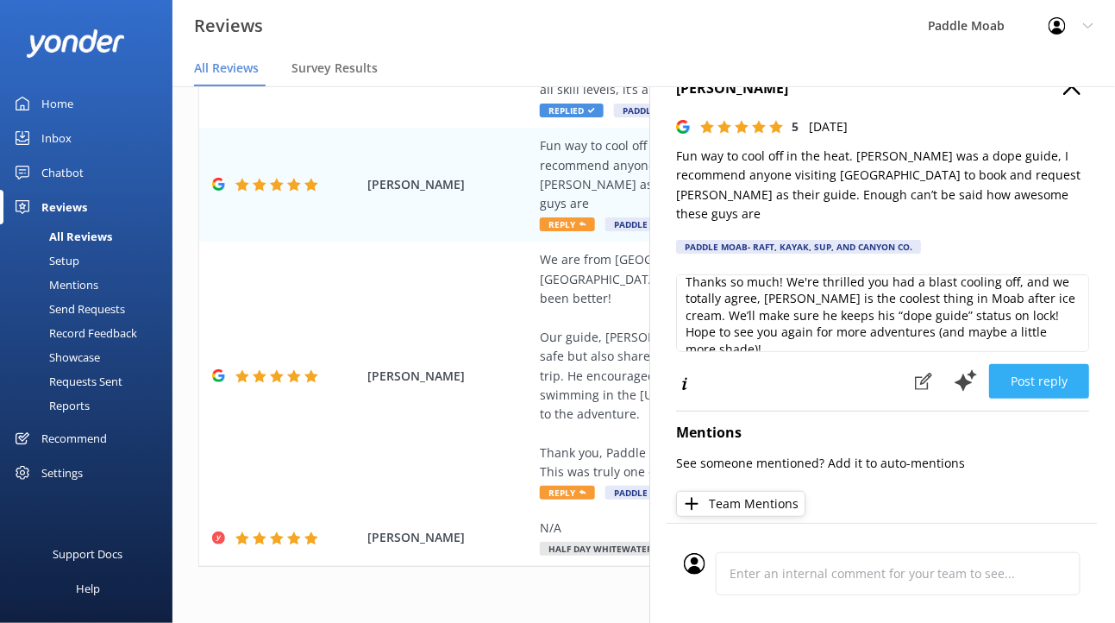
click at [989, 398] on button "Post reply" at bounding box center [1039, 381] width 100 height 34
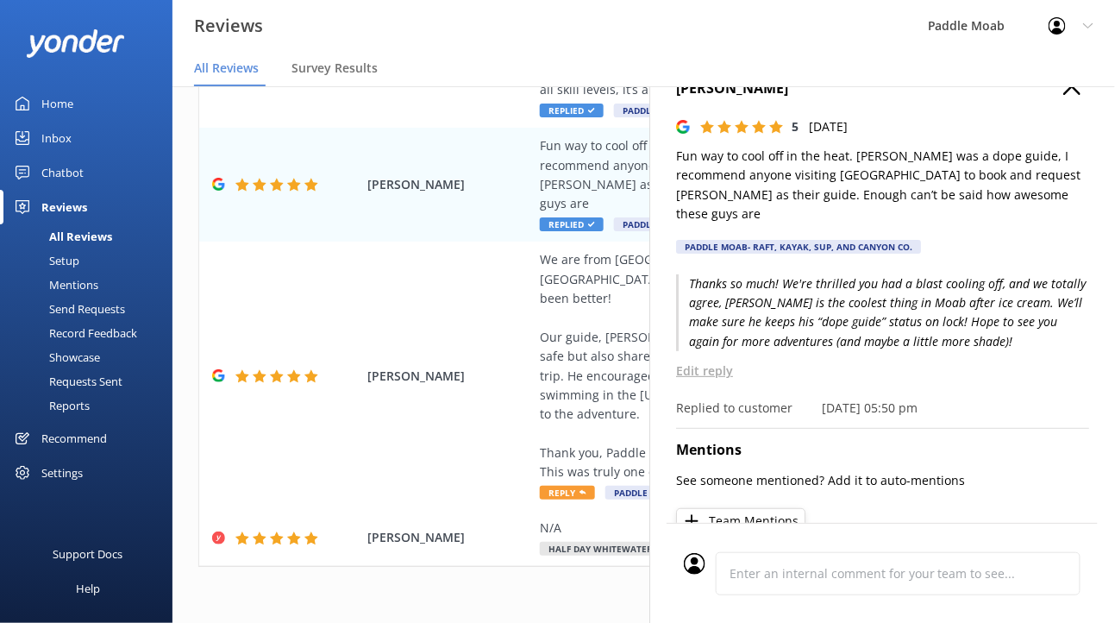
click at [1069, 97] on button "button" at bounding box center [1071, 87] width 17 height 19
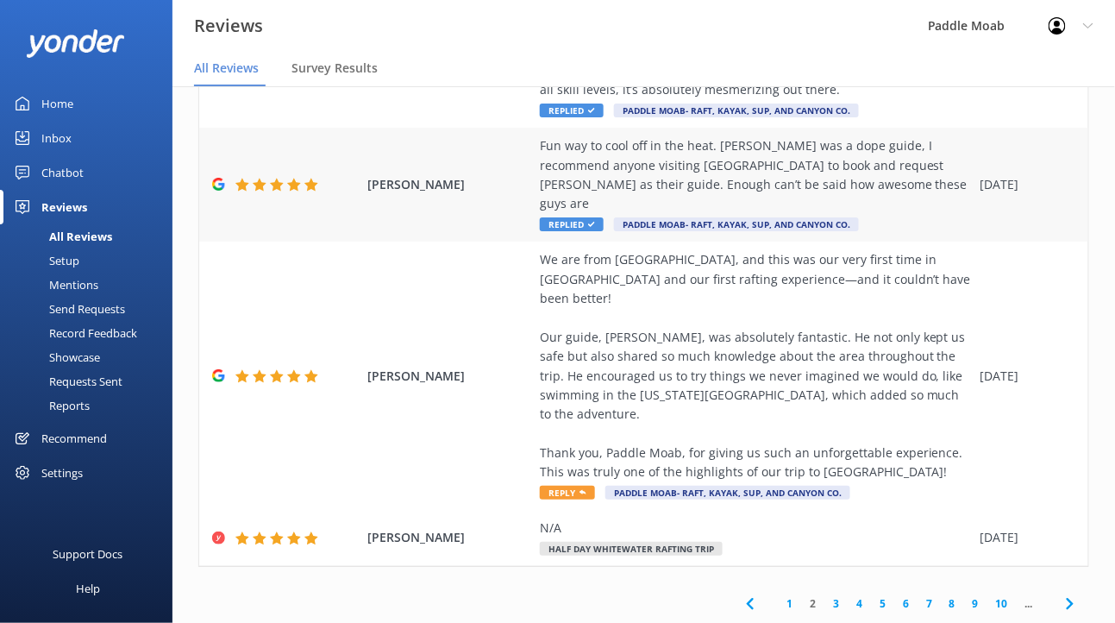
scroll to position [1793, 0]
click at [595, 485] on span "Reply" at bounding box center [567, 492] width 55 height 14
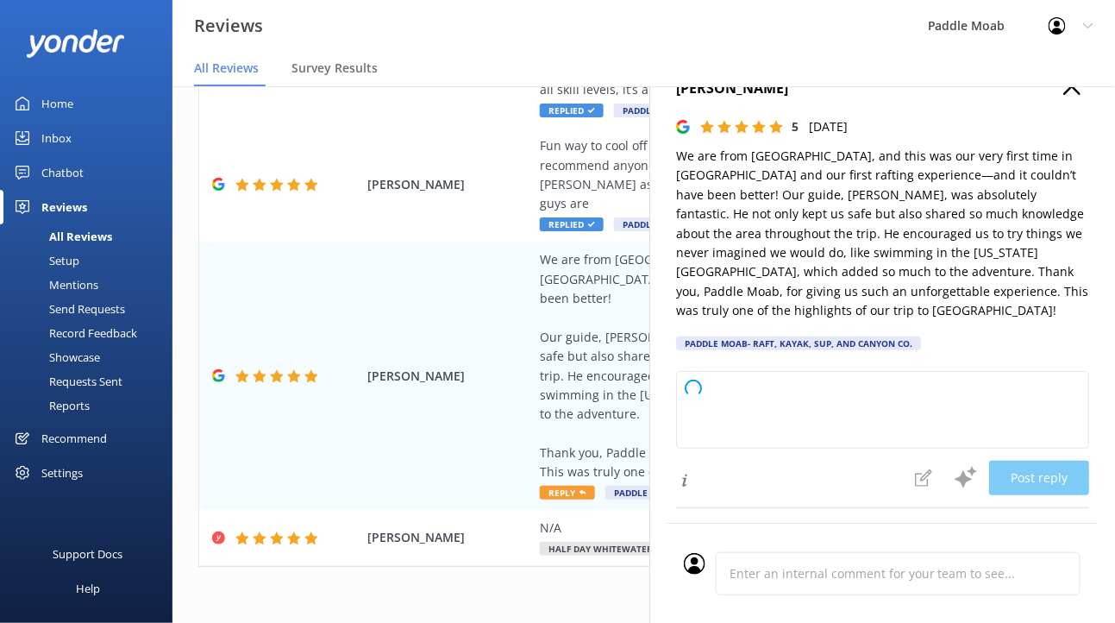
type textarea "Thank you so much for your amazing review of your first rafting adventure with …"
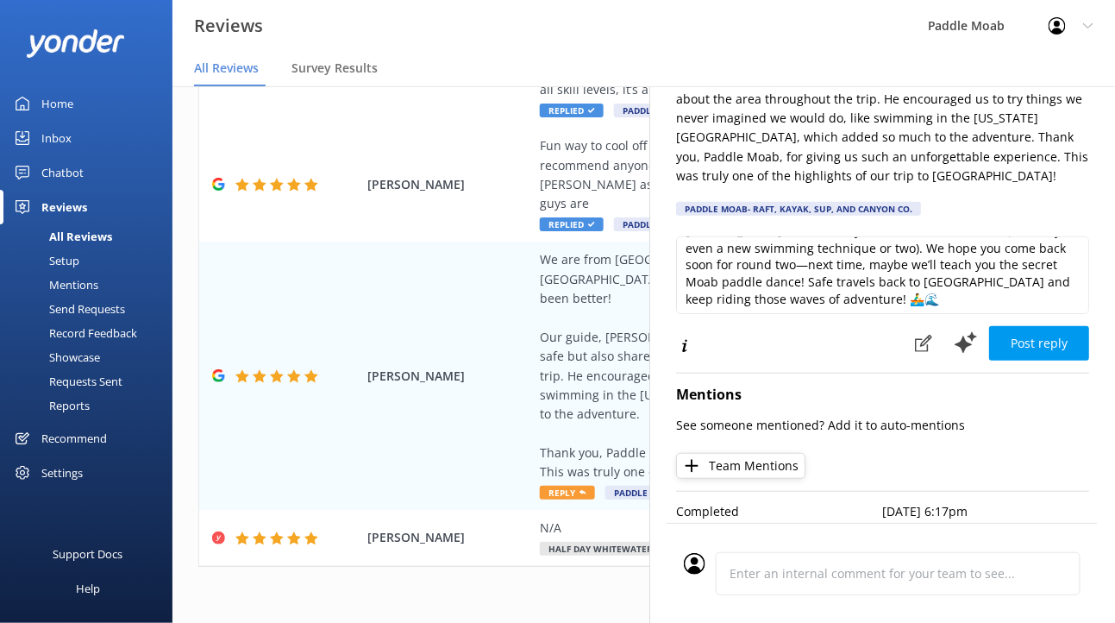
scroll to position [135, 0]
click at [1015, 360] on button "Post reply" at bounding box center [1039, 343] width 100 height 34
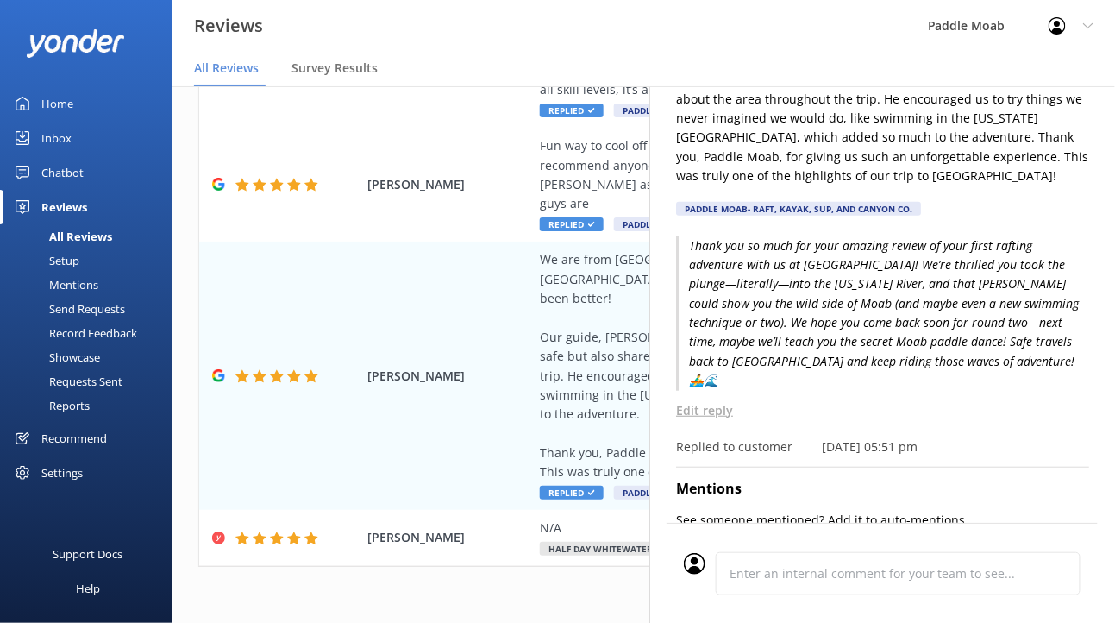
scroll to position [0, 0]
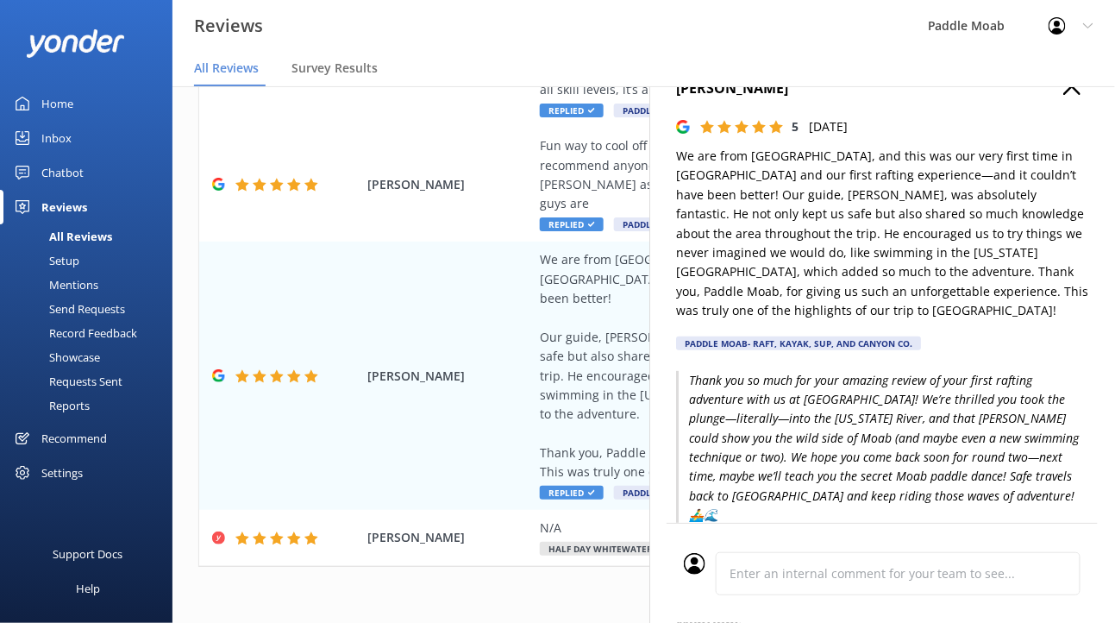
click at [1063, 95] on use "button" at bounding box center [1071, 86] width 17 height 17
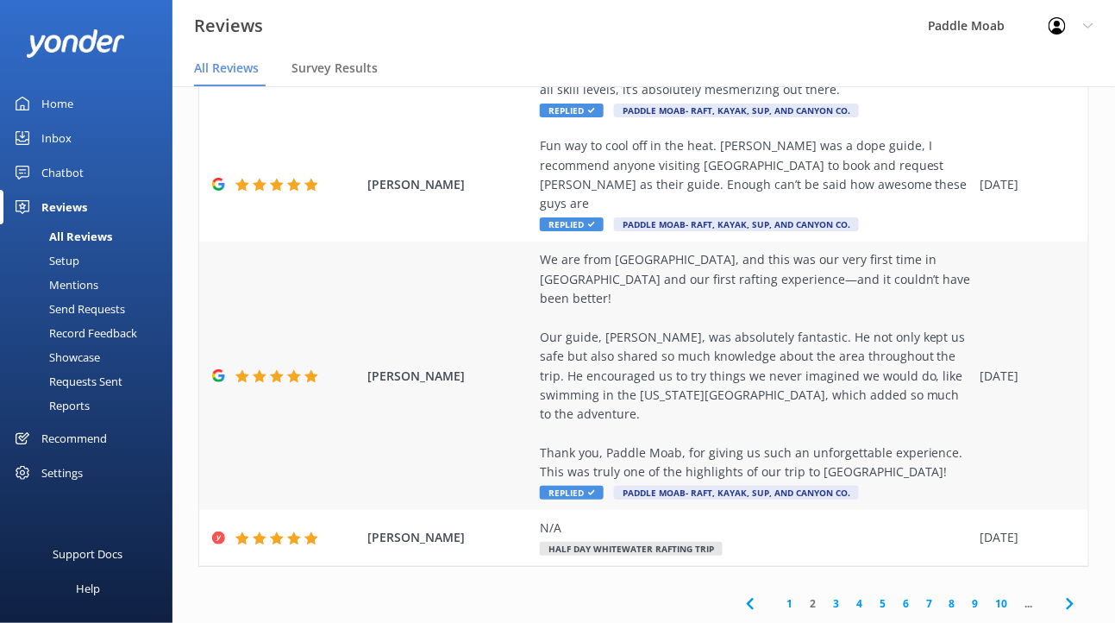
scroll to position [43, 0]
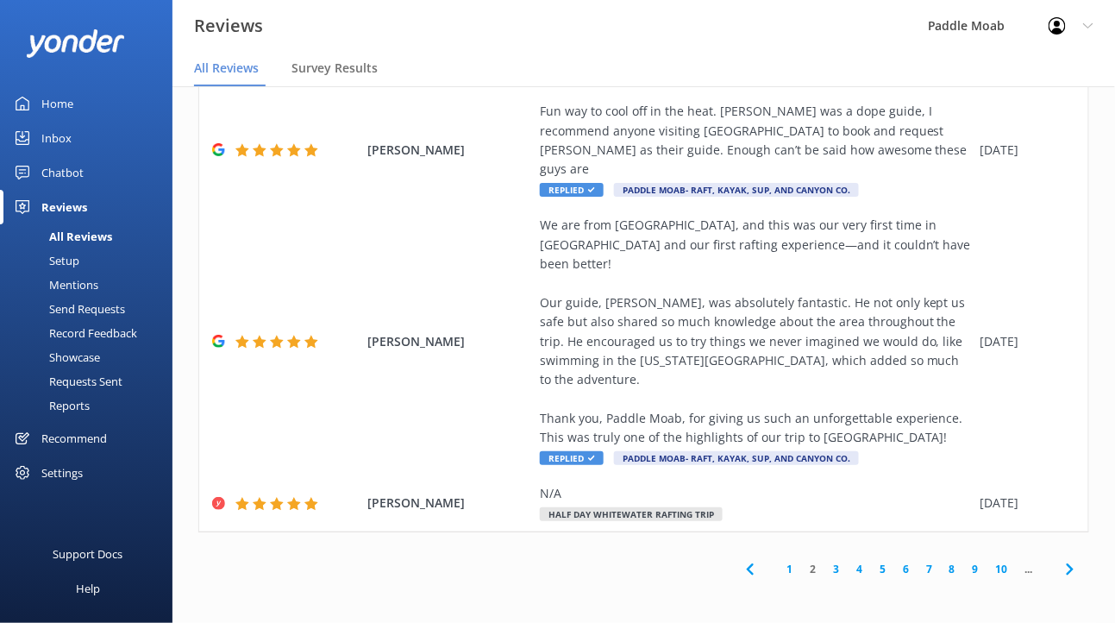
click at [824, 560] on link "3" at bounding box center [835, 568] width 23 height 16
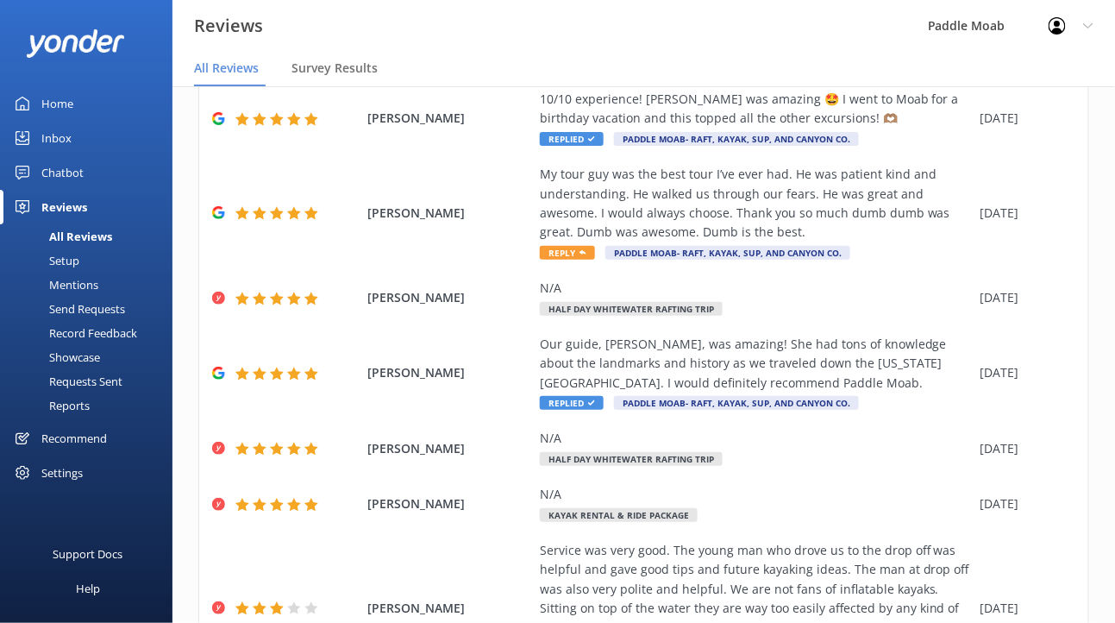
scroll to position [107, 0]
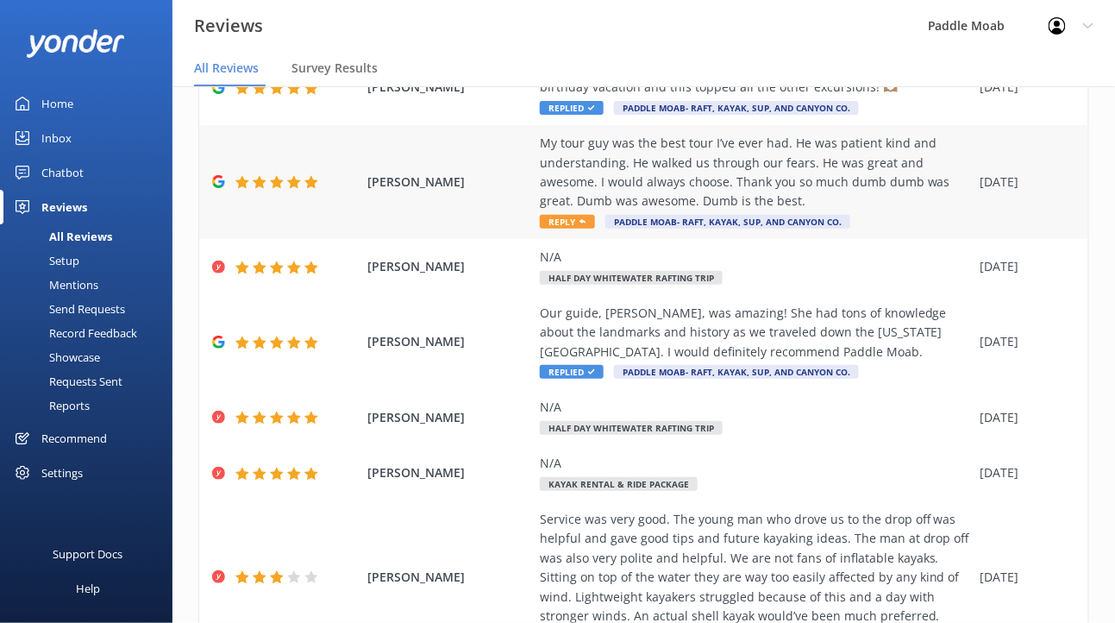
click at [595, 228] on span "Reply" at bounding box center [567, 222] width 55 height 14
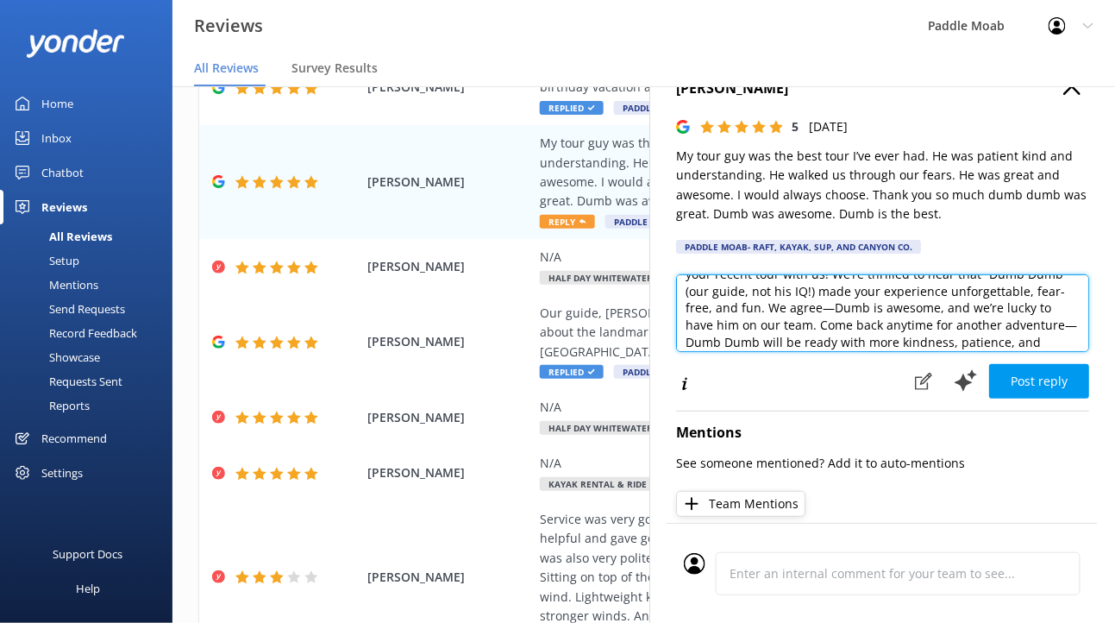
scroll to position [73, 0]
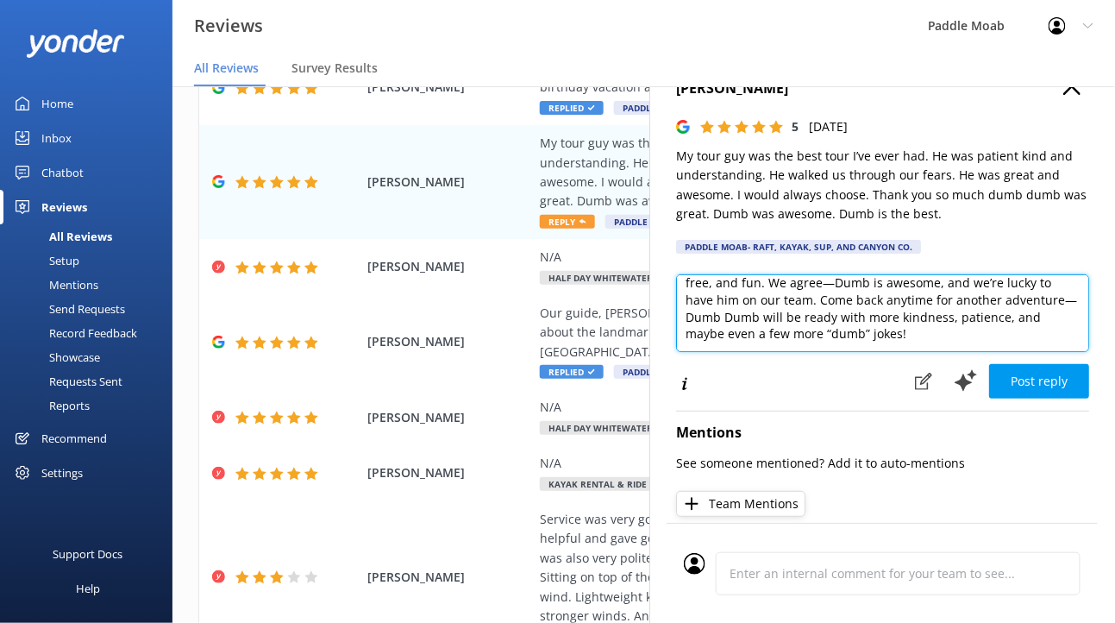
drag, startPoint x: 754, startPoint y: 381, endPoint x: 624, endPoint y: 404, distance: 131.3
click at [676, 352] on textarea "Thank you so much for your hilarious and heartwarming review of your recent tou…" at bounding box center [882, 313] width 413 height 78
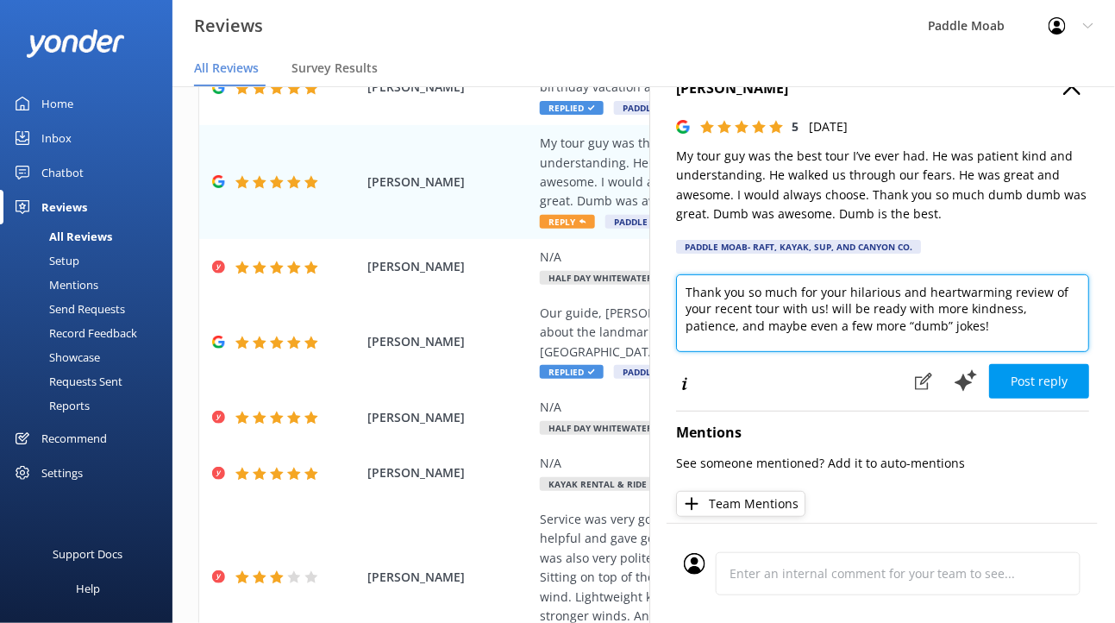
scroll to position [0, 0]
type textarea "Thank you so much for your hilarious and heartwarming review of your recent tou…"
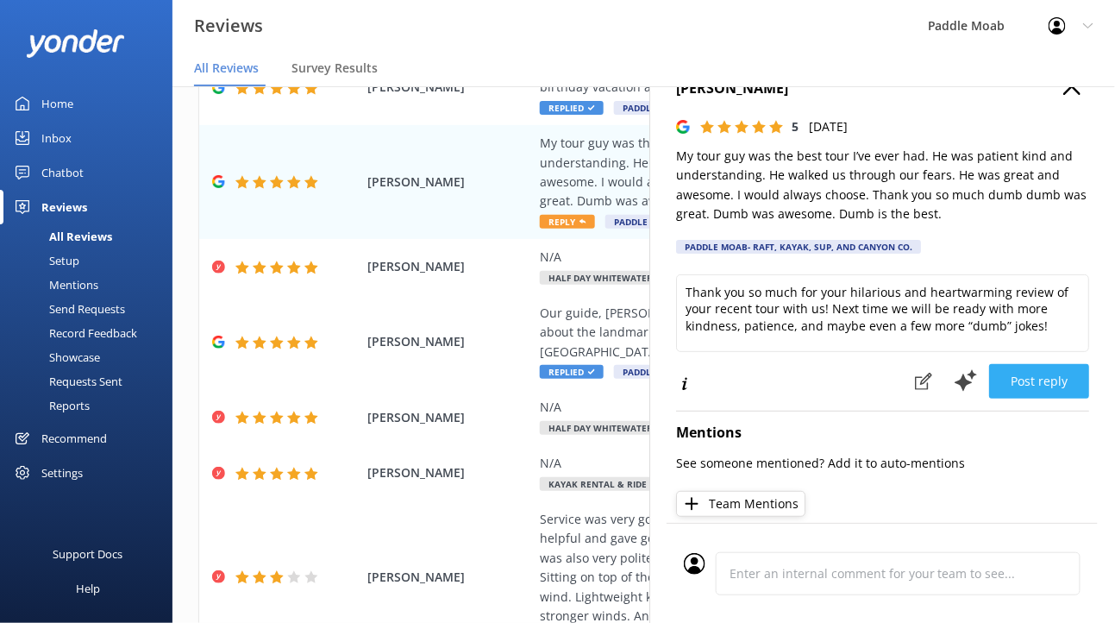
click at [992, 398] on button "Post reply" at bounding box center [1039, 381] width 100 height 34
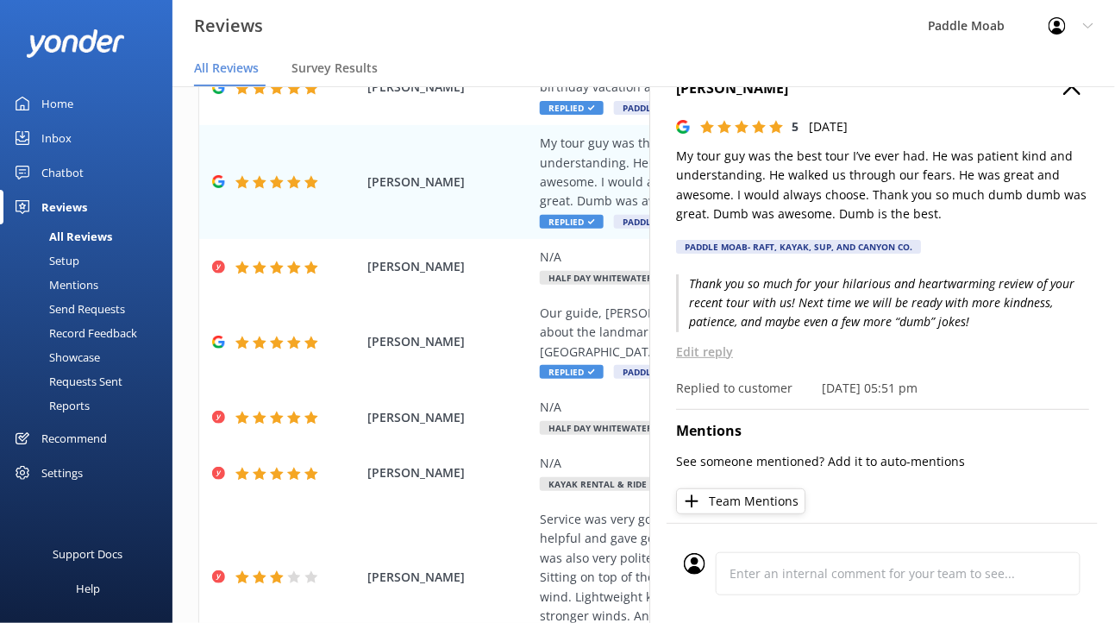
click at [1063, 95] on icon "button" at bounding box center [1071, 86] width 17 height 17
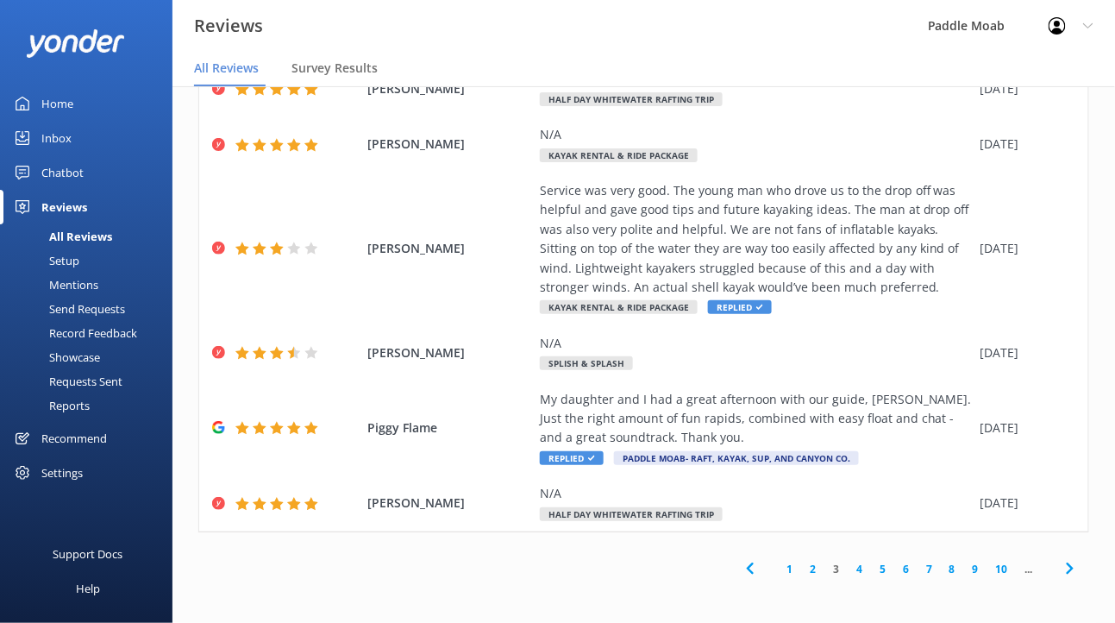
scroll to position [1045, 0]
click at [778, 560] on link "1" at bounding box center [789, 568] width 23 height 16
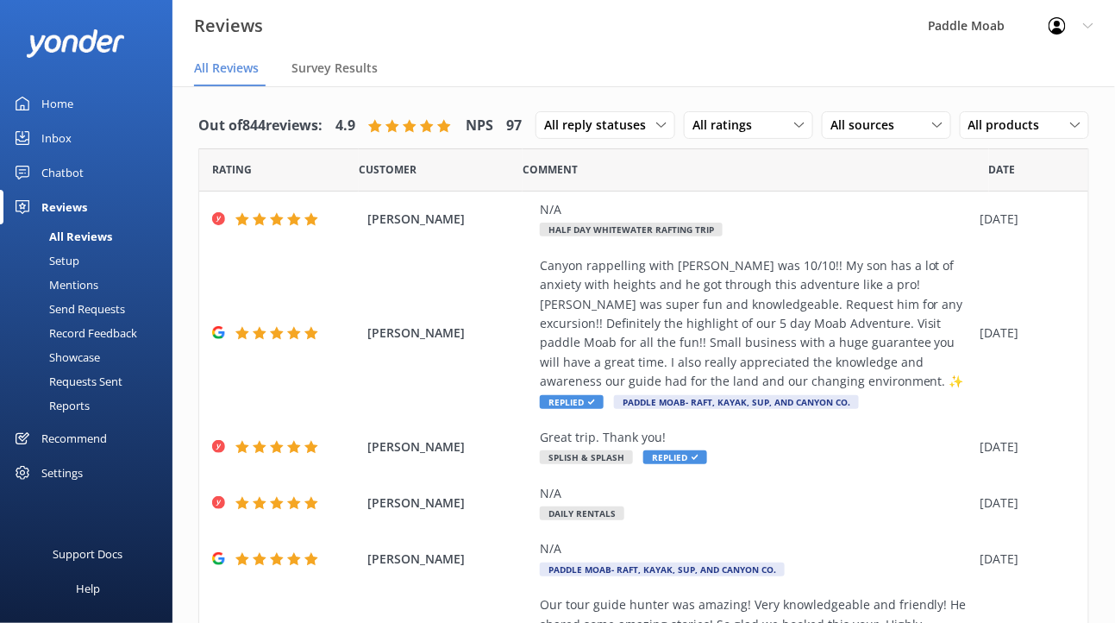
click at [127, 297] on link "Mentions" at bounding box center [91, 284] width 162 height 24
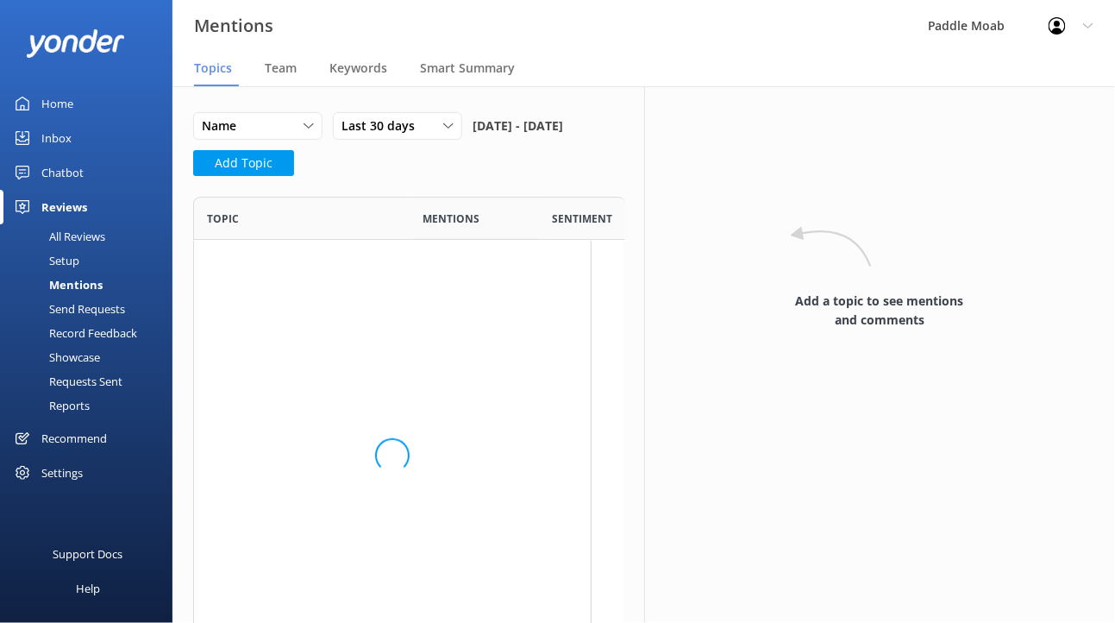
scroll to position [250, 397]
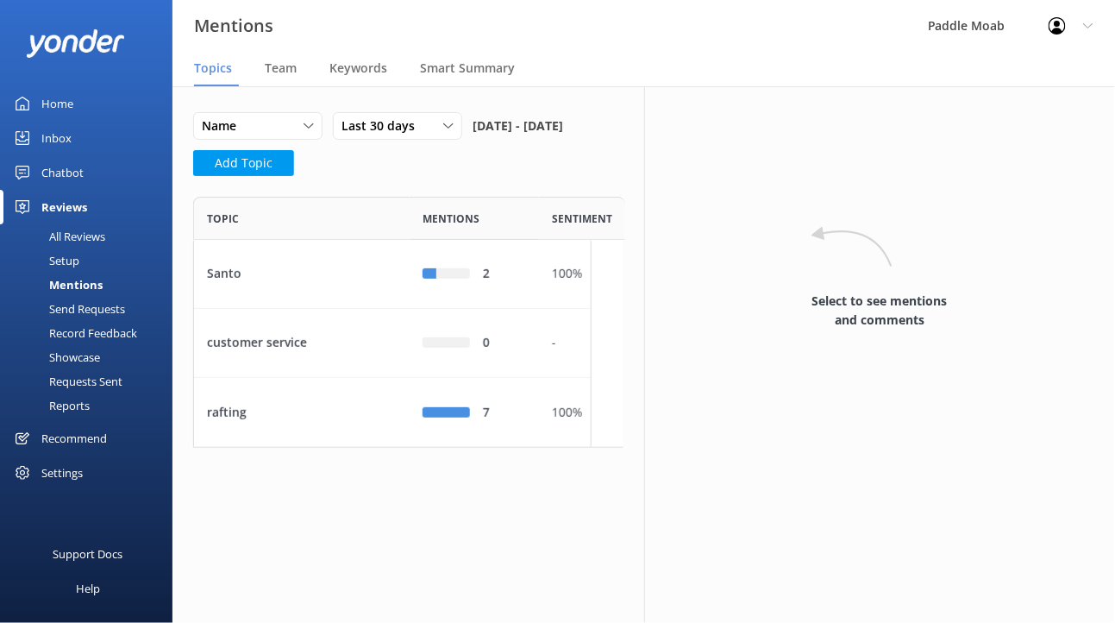
click at [79, 272] on div "Setup" at bounding box center [44, 260] width 69 height 24
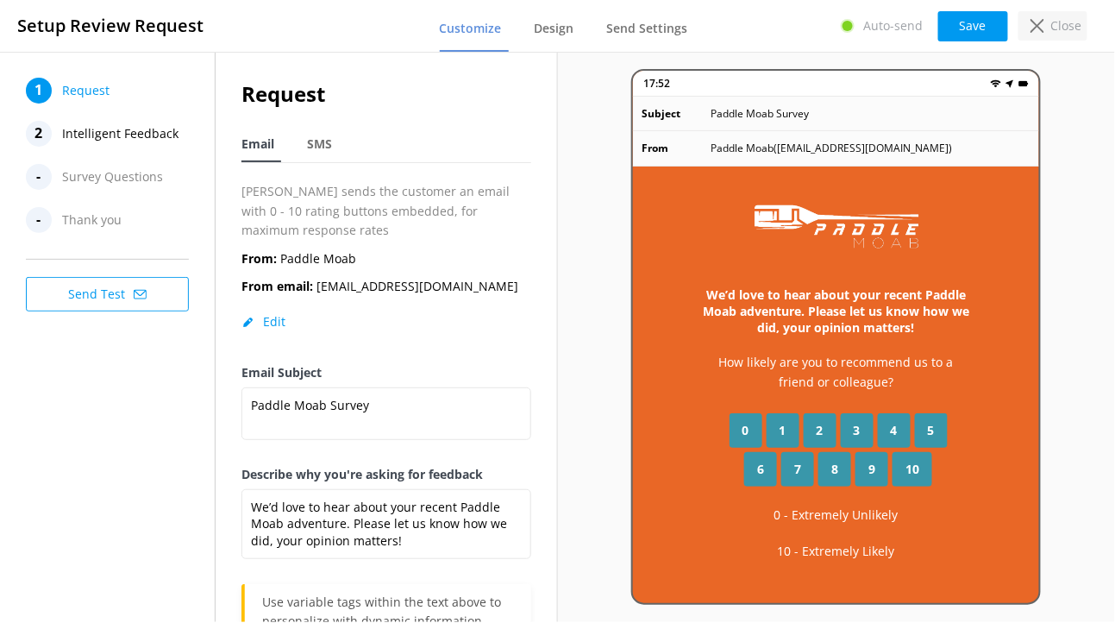
click at [1030, 29] on icon at bounding box center [1037, 26] width 14 height 14
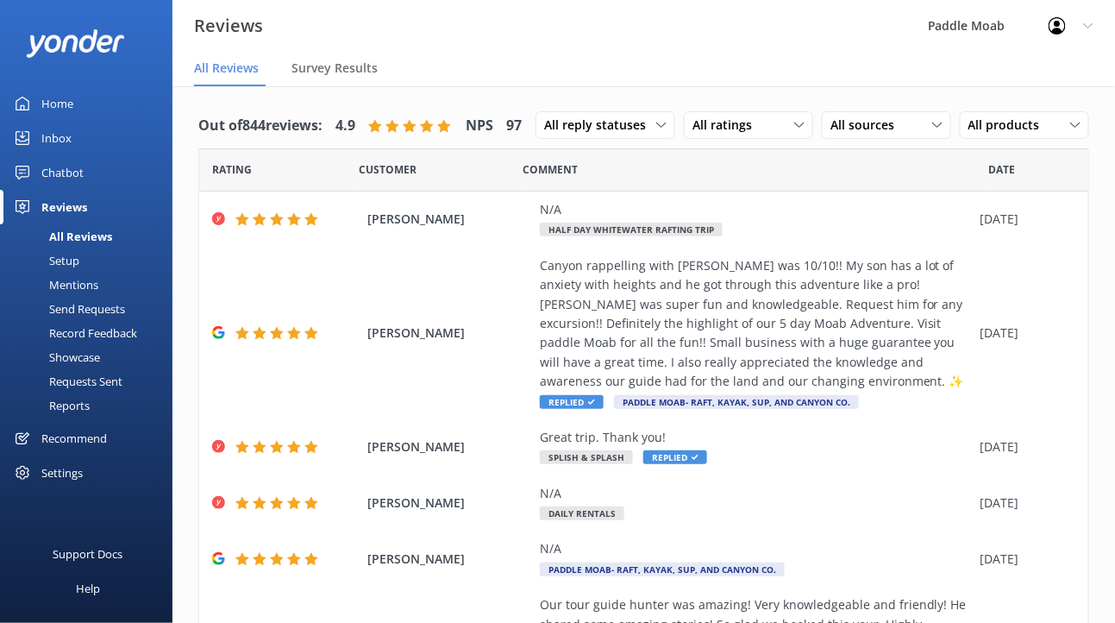
click at [100, 369] on div "Showcase" at bounding box center [55, 357] width 90 height 24
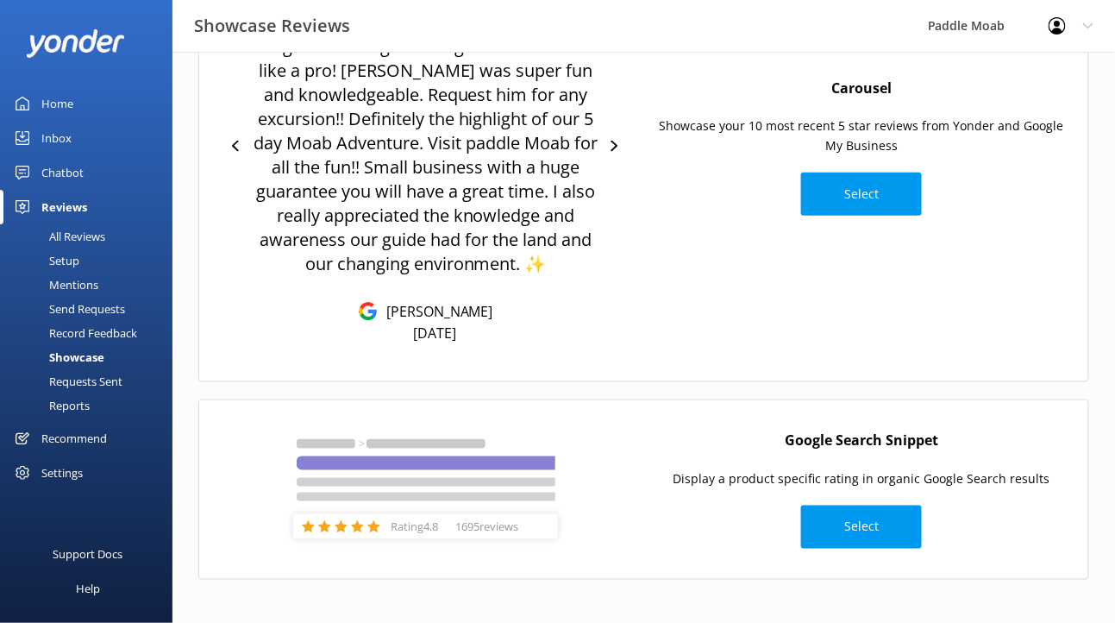
scroll to position [526, 0]
click at [85, 393] on div "Requests Sent" at bounding box center [66, 381] width 112 height 24
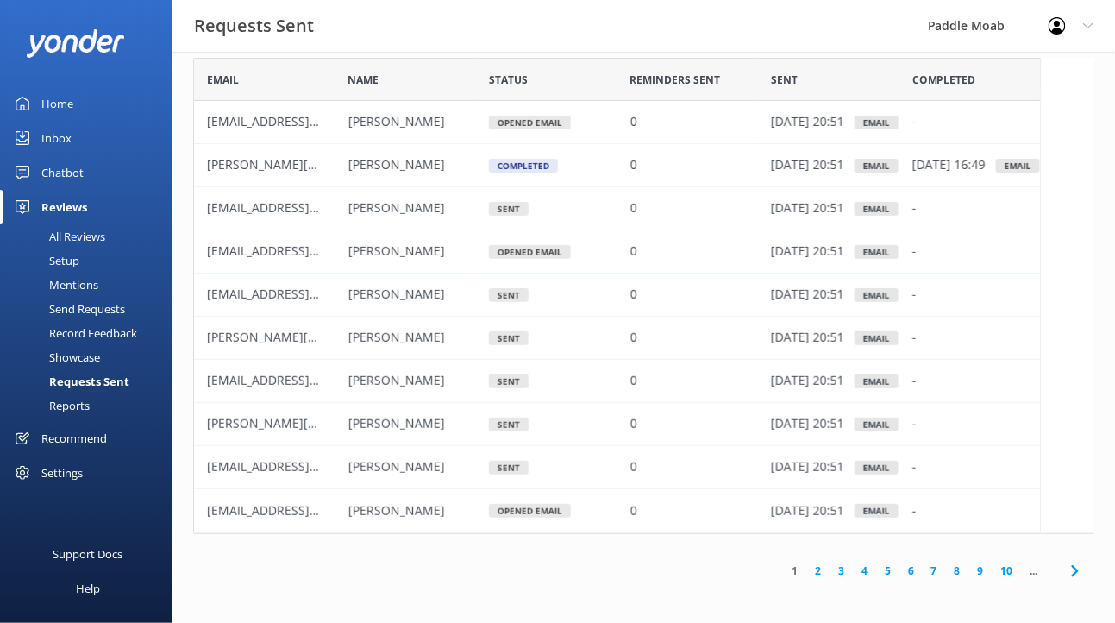
scroll to position [59, 0]
click at [806, 577] on link "2" at bounding box center [817, 568] width 23 height 16
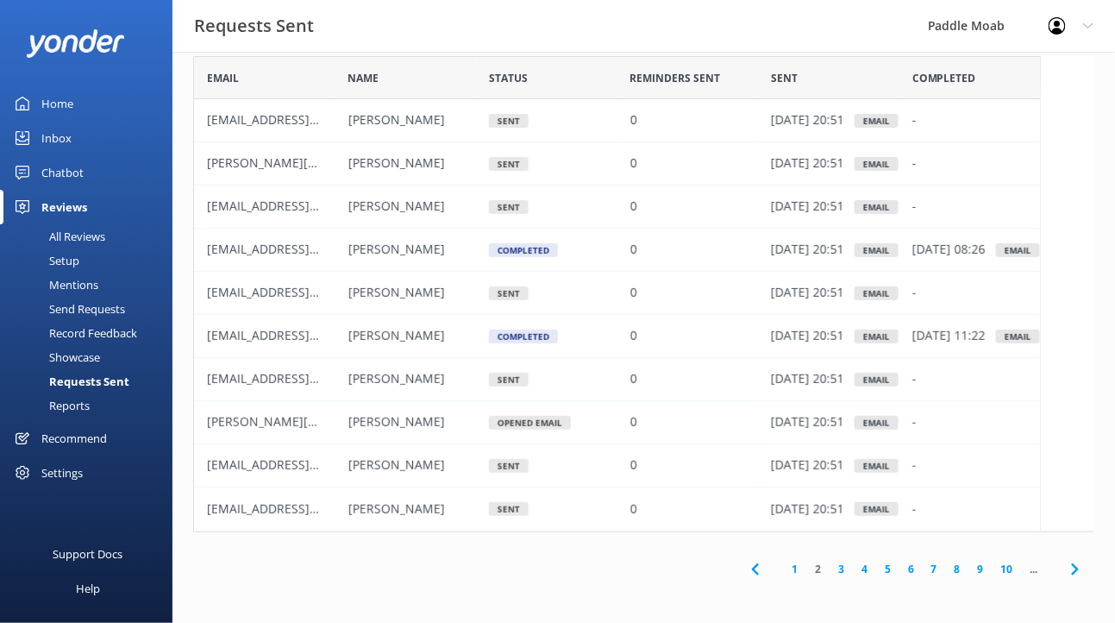
click at [829, 577] on link "3" at bounding box center [840, 568] width 23 height 16
click at [73, 94] on div "Home" at bounding box center [57, 103] width 32 height 34
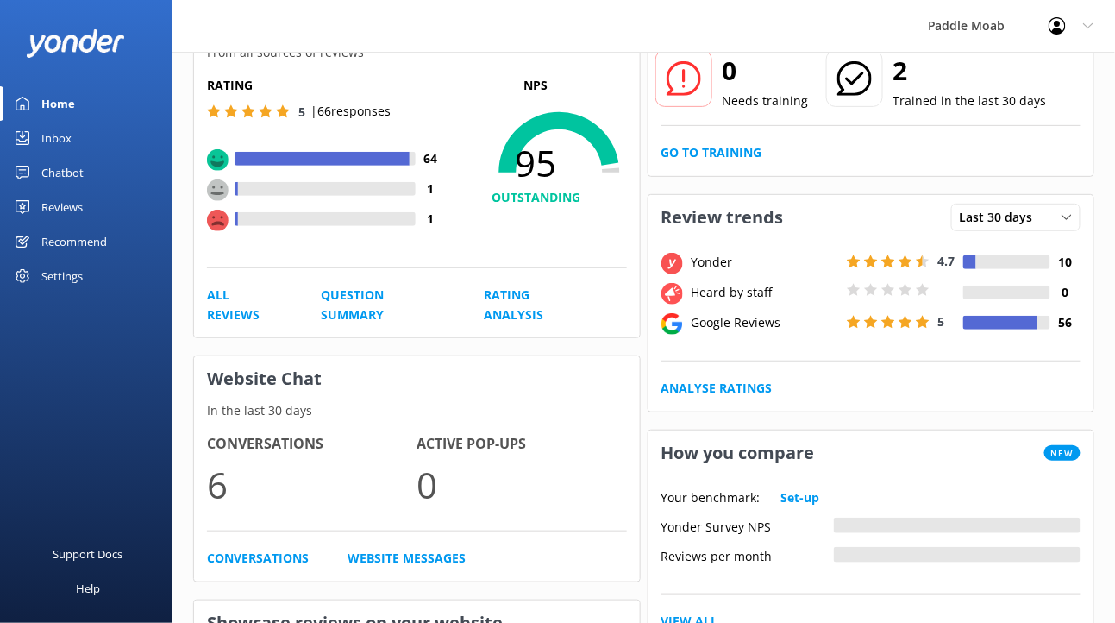
scroll to position [169, 0]
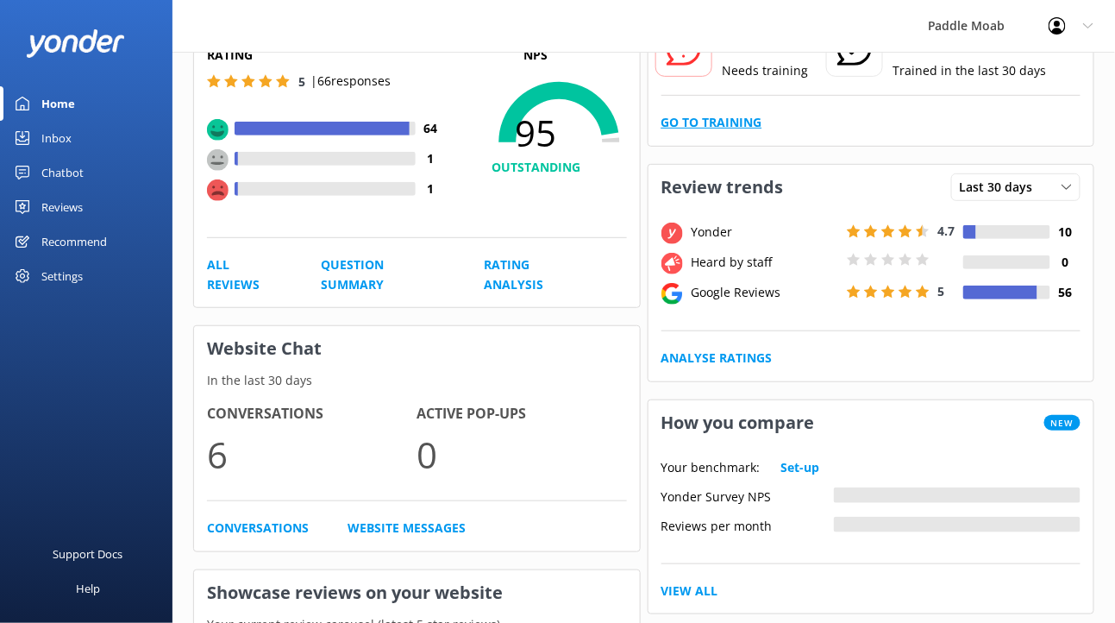
click at [760, 132] on link "Go to Training" at bounding box center [711, 122] width 101 height 19
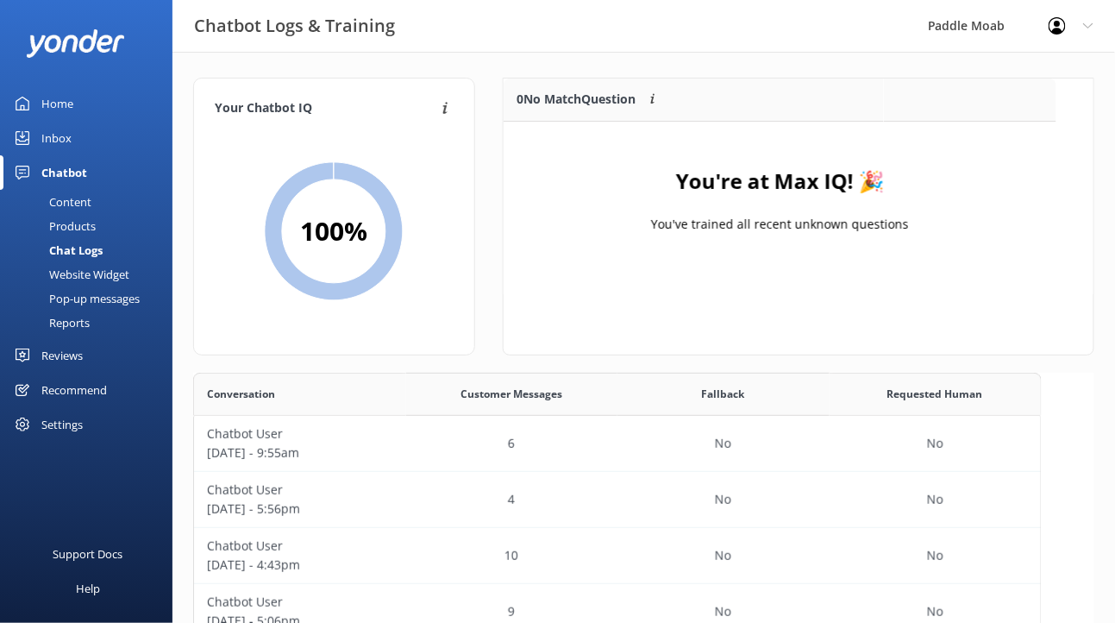
click at [70, 121] on div "Home" at bounding box center [57, 103] width 32 height 34
